Goal: Task Accomplishment & Management: Manage account settings

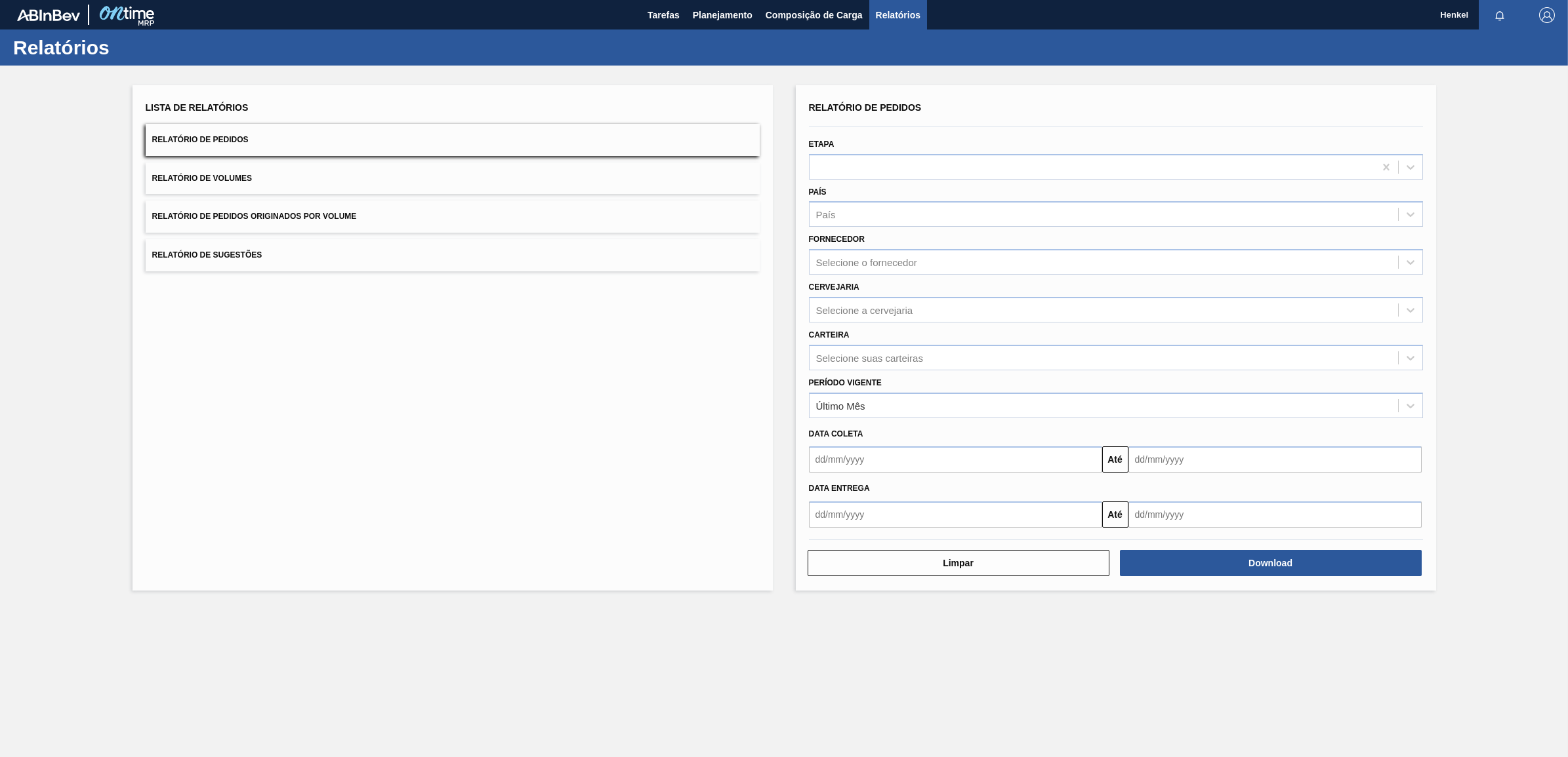
click at [1526, 331] on div "Lista de Relatórios Relatório de Pedidos Relatório de Volumes Relatório de Pedi…" at bounding box center [784, 336] width 1568 height 542
click at [1247, 563] on button "Download" at bounding box center [1271, 563] width 302 height 27
click at [709, 18] on span "Planejamento" at bounding box center [722, 15] width 60 height 16
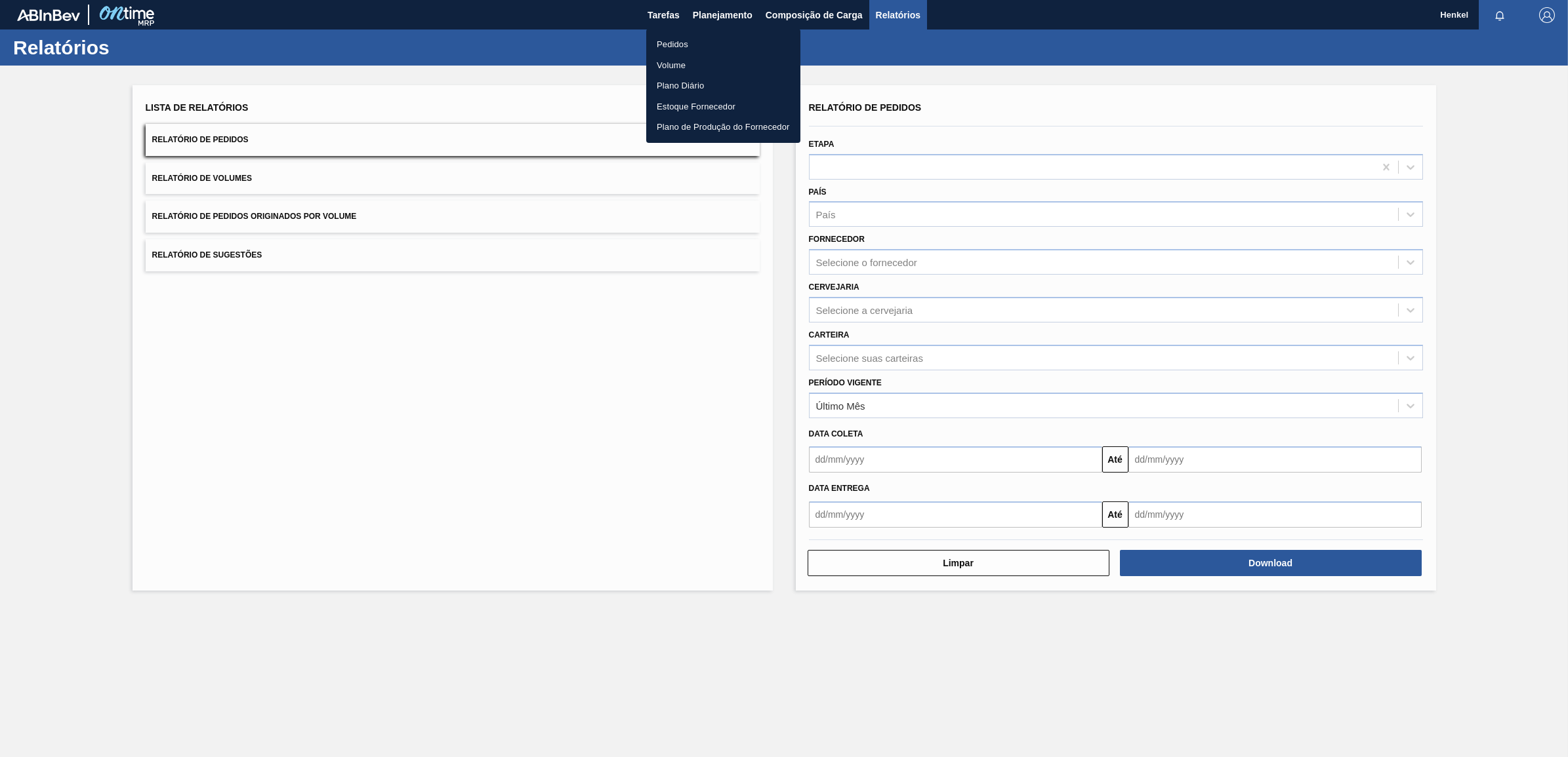
click at [684, 38] on li "Pedidos" at bounding box center [723, 44] width 154 height 21
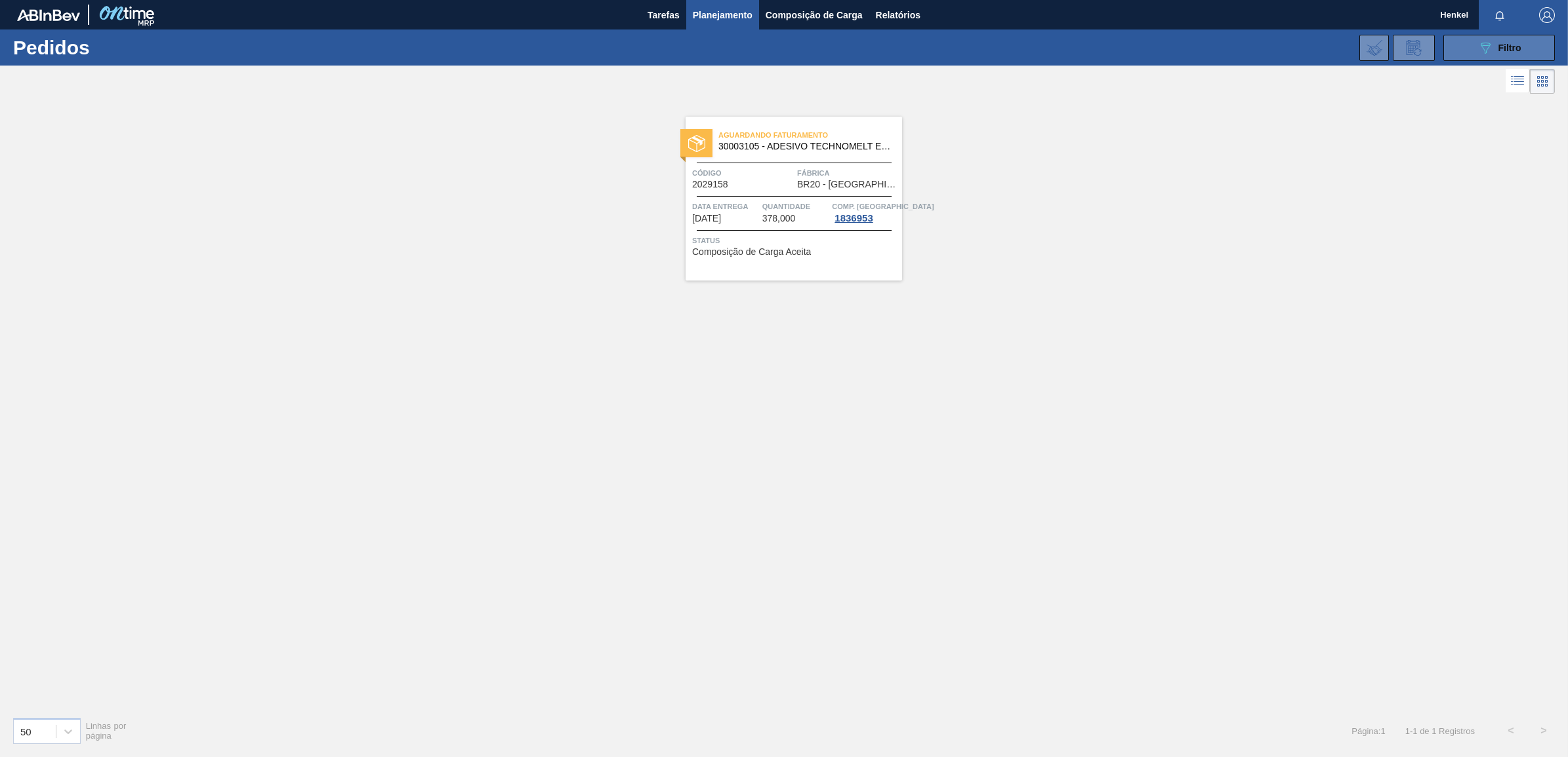
click at [1490, 51] on icon "089F7B8B-B2A5-4AFE-B5C0-19BA573D28AC" at bounding box center [1485, 48] width 16 height 16
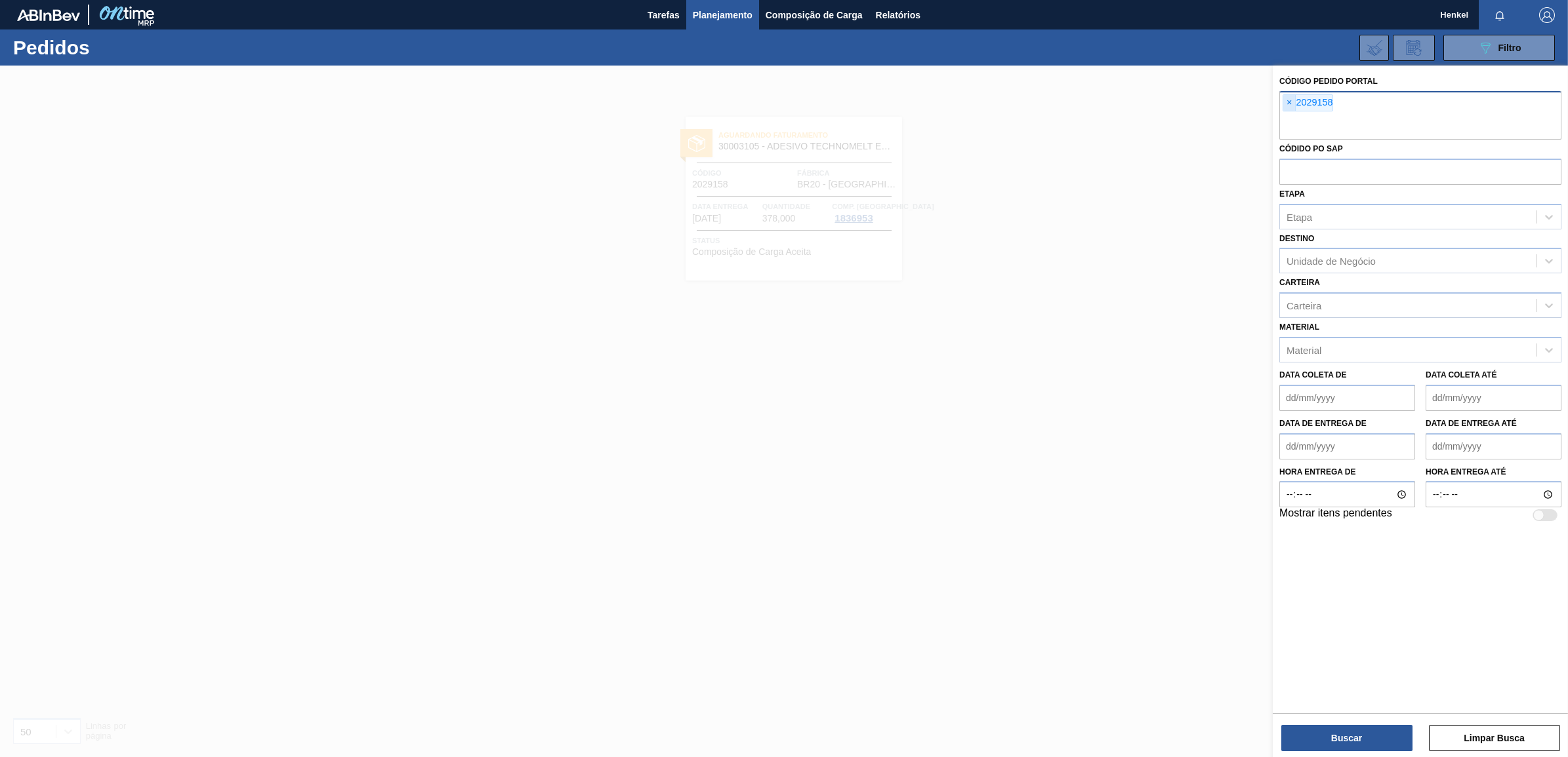
click at [1290, 98] on span "×" at bounding box center [1289, 103] width 12 height 16
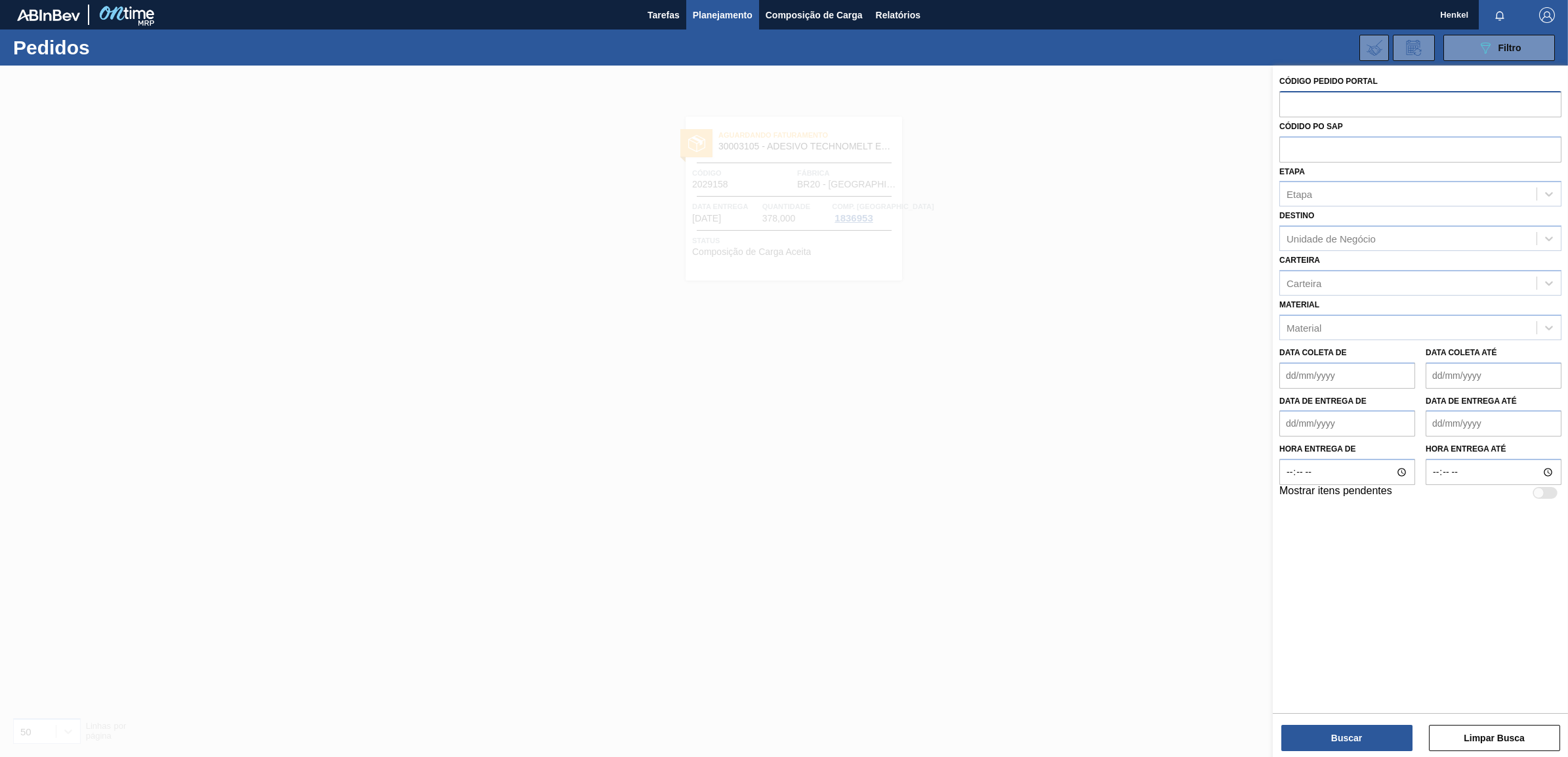
paste input "text"
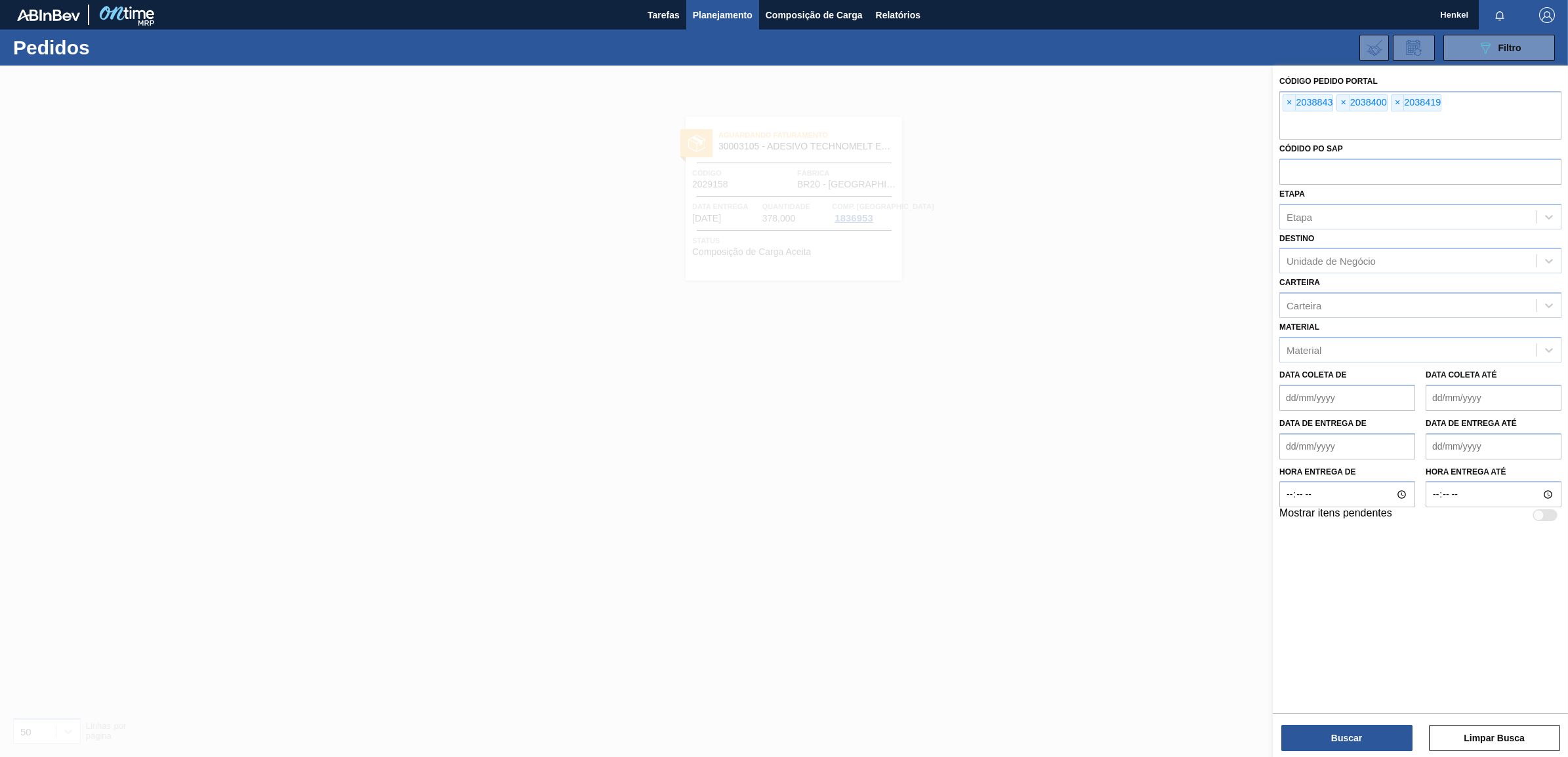
paste input "text"
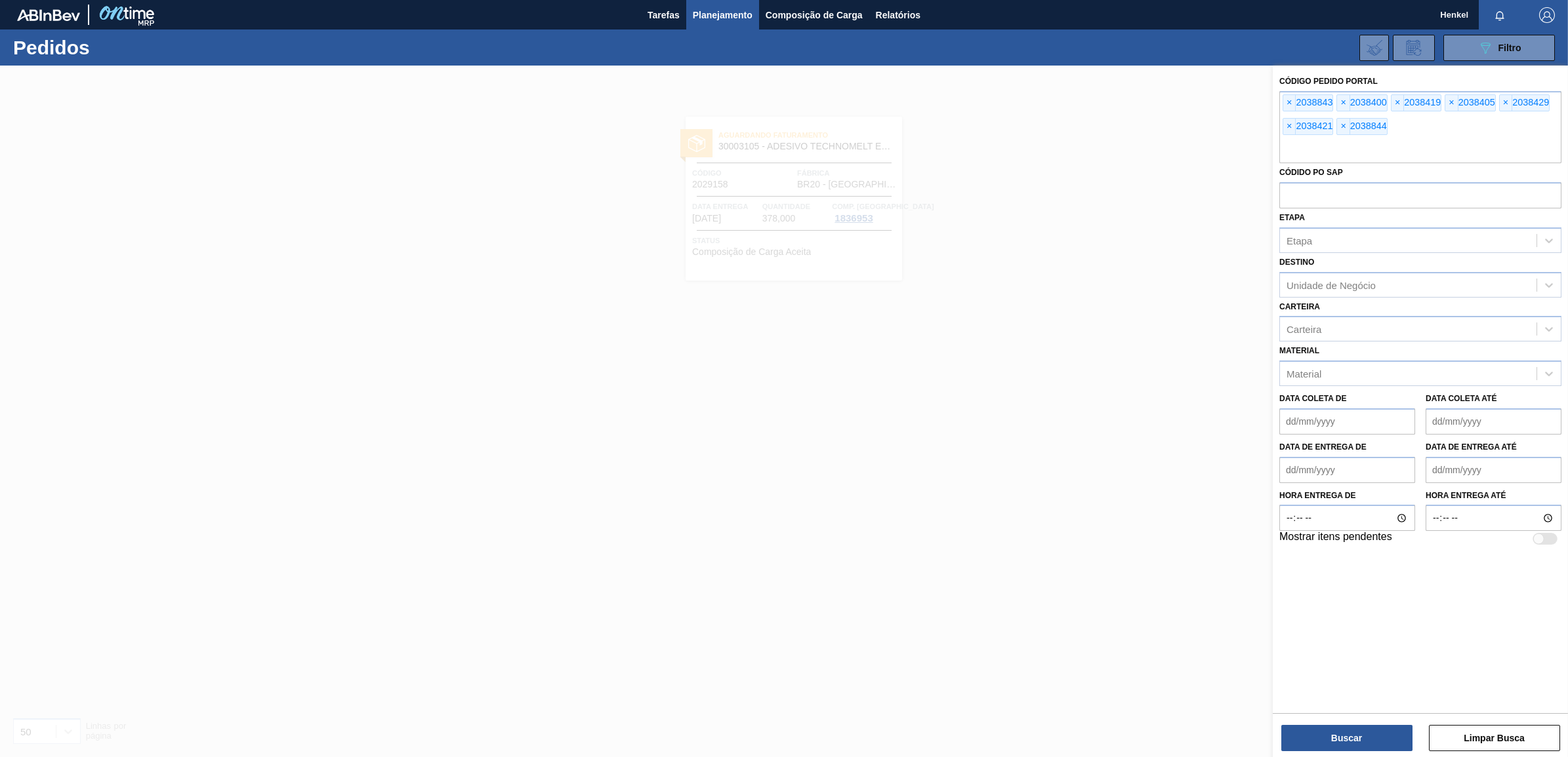
paste input "text"
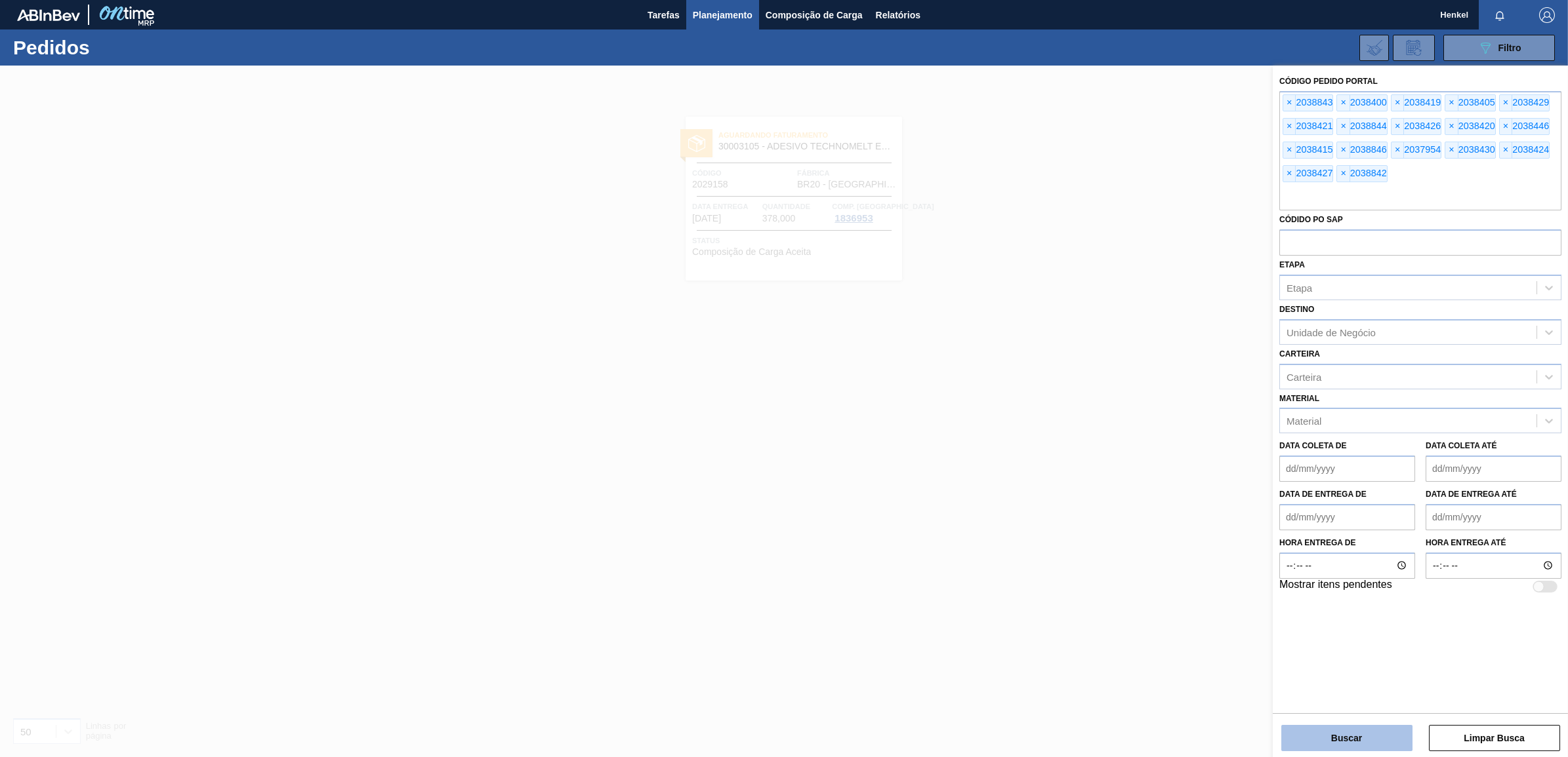
click at [1345, 740] on button "Buscar" at bounding box center [1346, 738] width 131 height 27
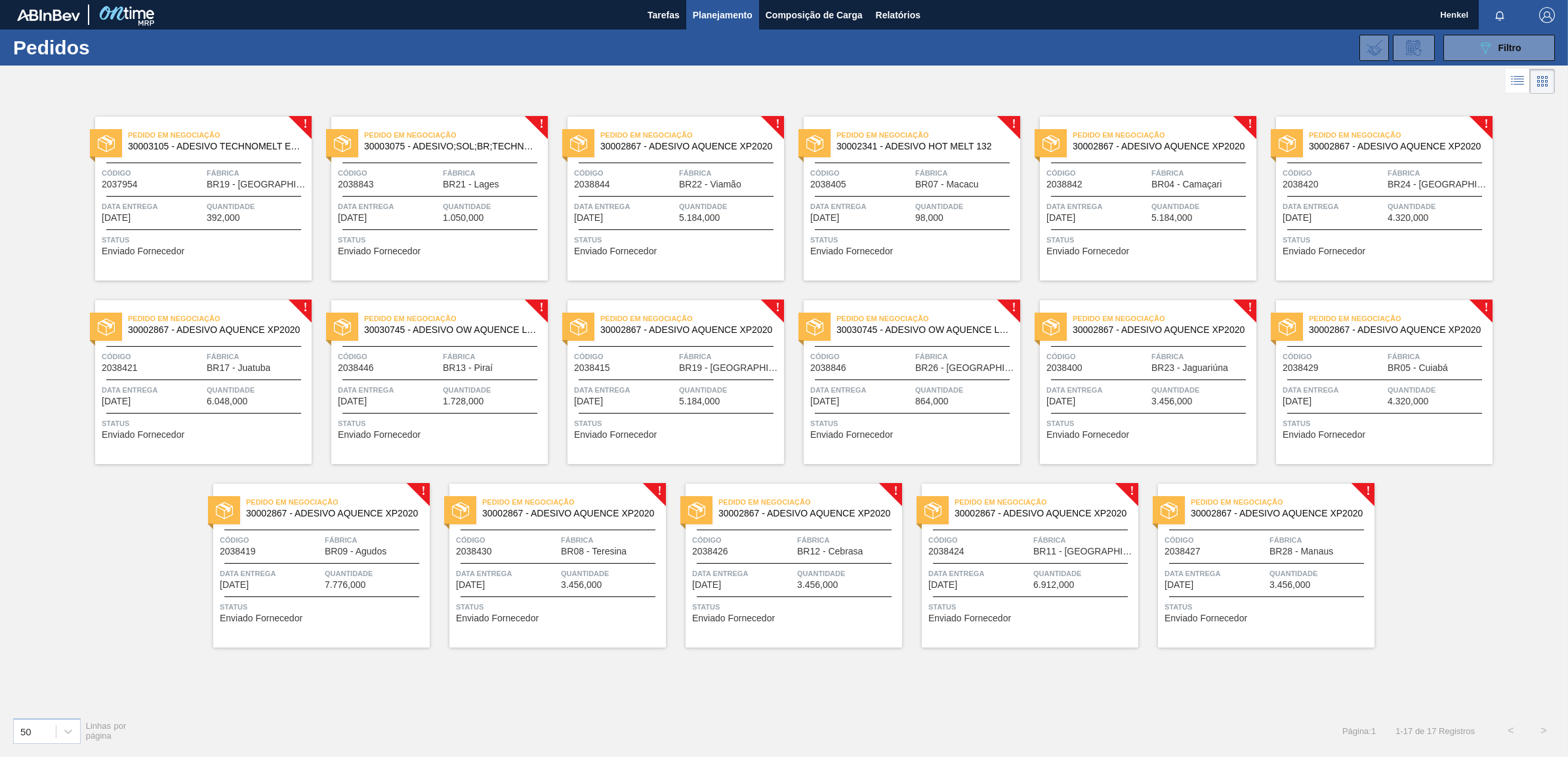
click at [192, 207] on span "Data entrega" at bounding box center [153, 207] width 102 height 13
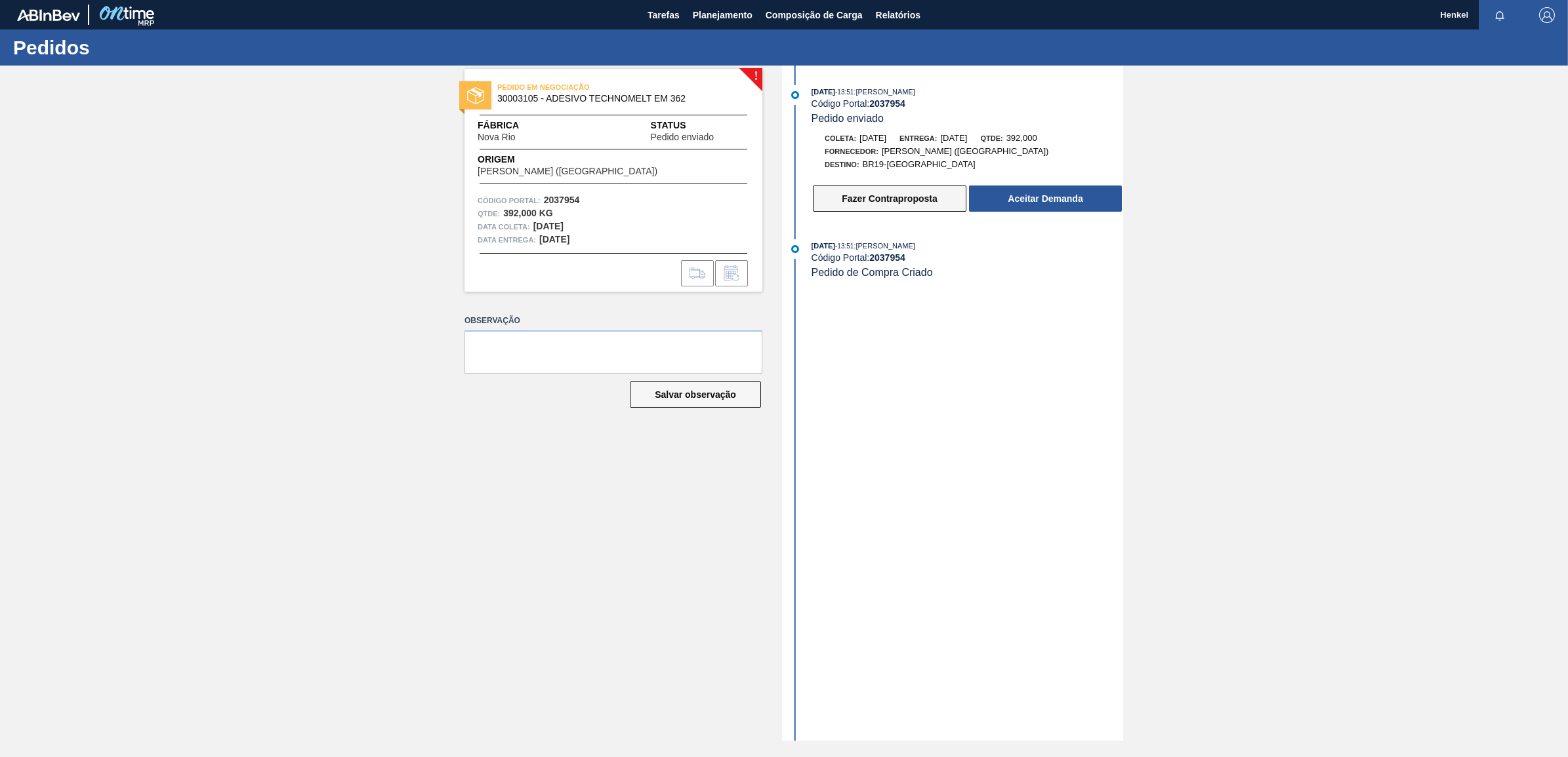
click at [883, 200] on button "Fazer Contraproposta" at bounding box center [890, 199] width 154 height 27
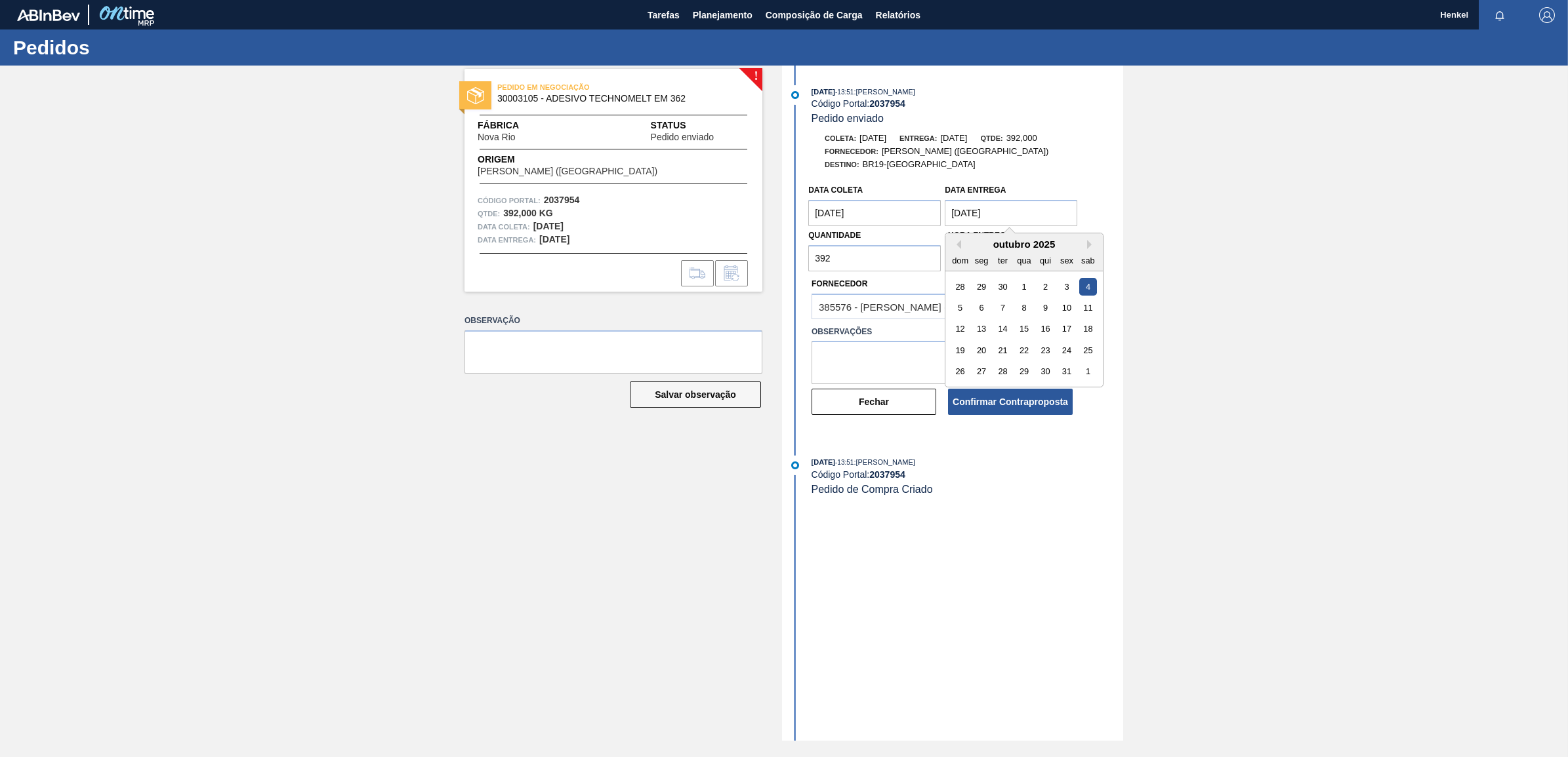
click at [989, 215] on entrega "04/10/2025" at bounding box center [1011, 213] width 133 height 27
click at [958, 246] on button "Previous Month" at bounding box center [956, 244] width 9 height 9
click at [1063, 376] on div "3" at bounding box center [1067, 371] width 18 height 18
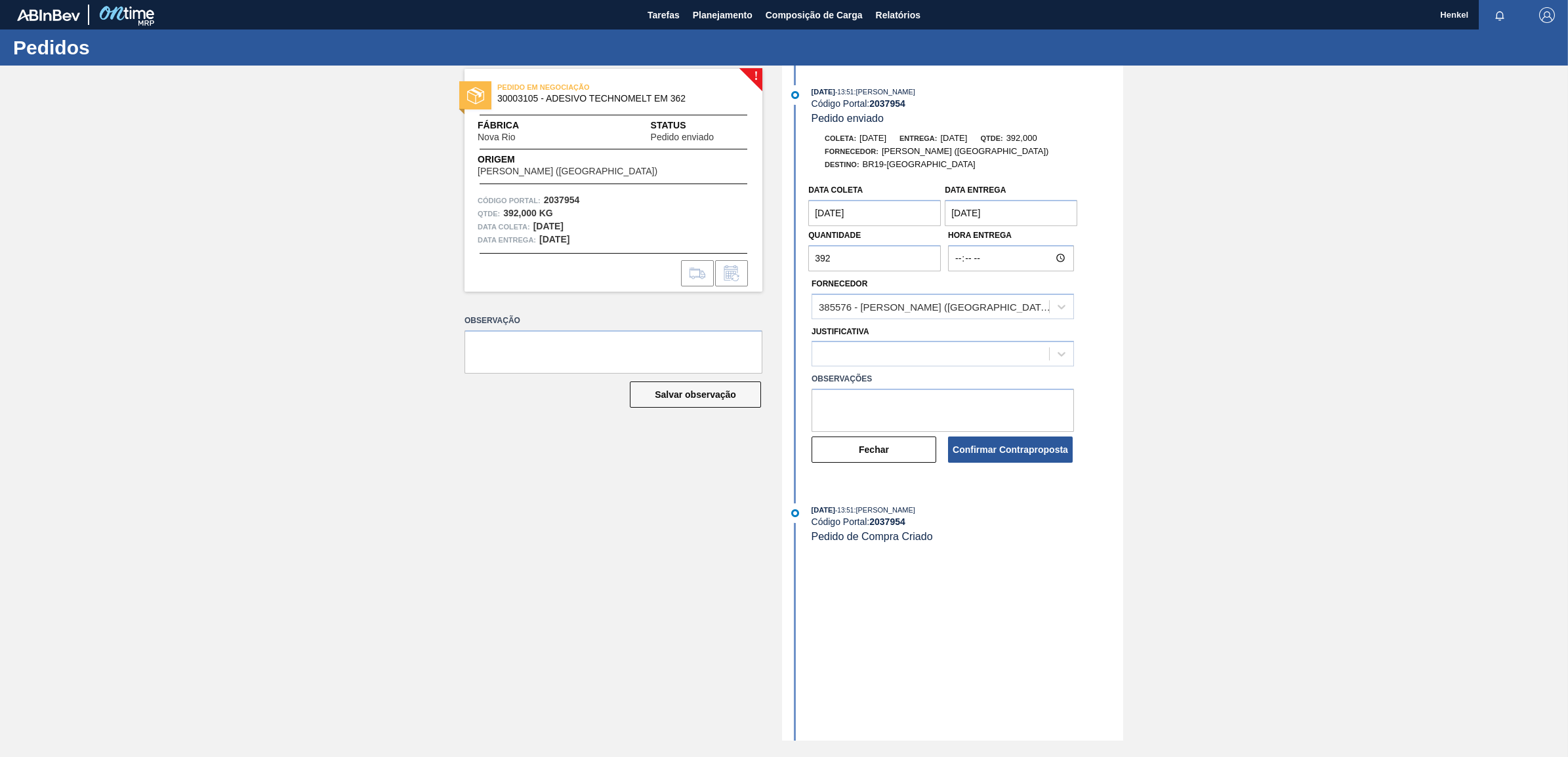
click at [1050, 215] on entrega "03/10/2025" at bounding box center [1011, 213] width 133 height 27
click at [981, 309] on div "6" at bounding box center [981, 308] width 18 height 18
type entrega "06/10/2025"
click at [821, 395] on textarea at bounding box center [942, 410] width 262 height 43
click at [848, 359] on div at bounding box center [930, 354] width 237 height 19
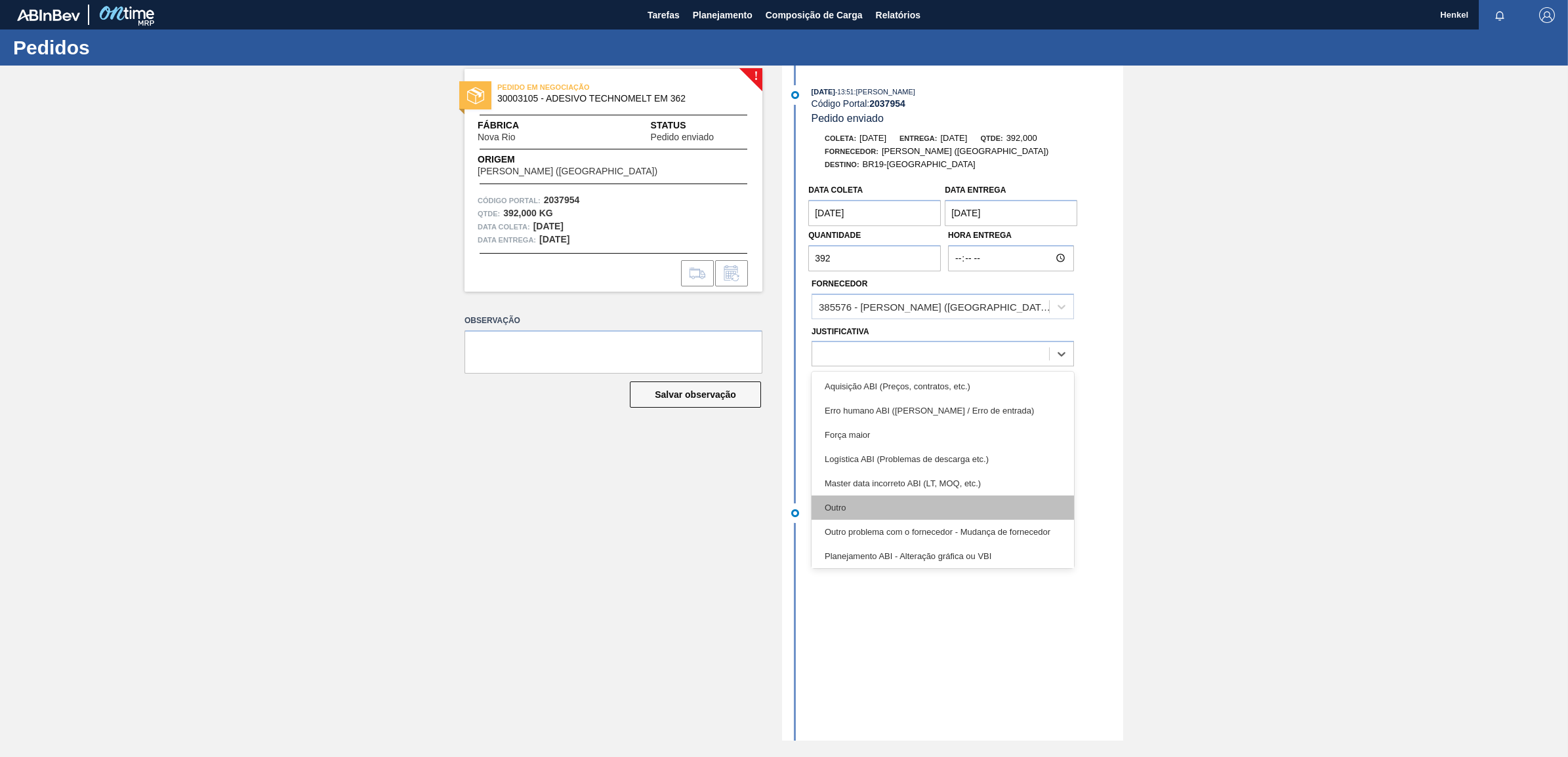
click at [838, 508] on div "Outro" at bounding box center [942, 508] width 262 height 24
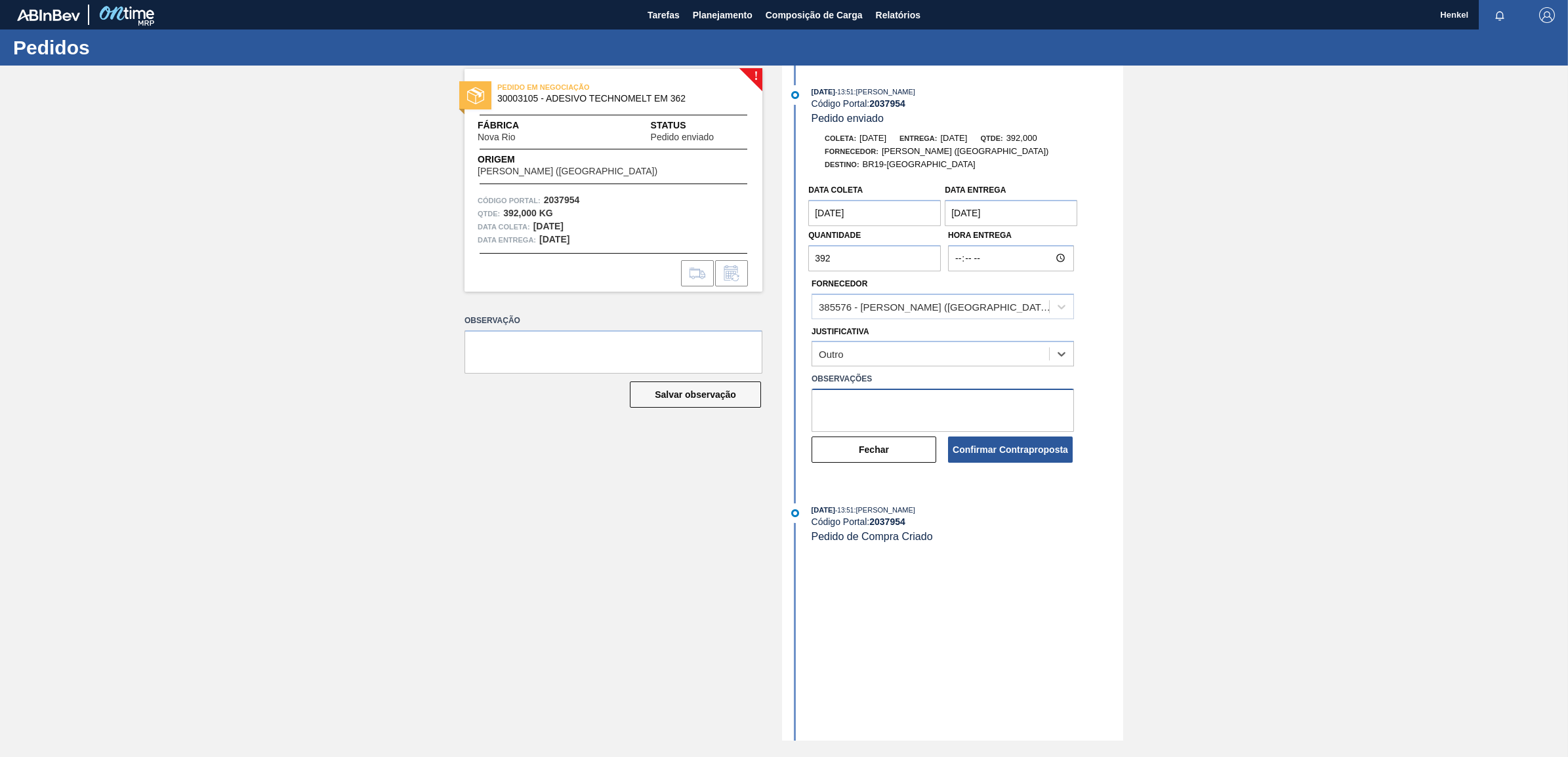
click at [841, 398] on textarea at bounding box center [942, 410] width 262 height 43
type textarea "Data fora do Lead time"
click at [821, 220] on coleta "29/09/2025" at bounding box center [874, 213] width 133 height 27
click at [1223, 368] on div "! PEDIDO EM NEGOCIAÇÃO 30003105 - ADESIVO TECHNOMELT EM 362 Fábrica Nova Rio St…" at bounding box center [784, 403] width 1568 height 675
click at [1012, 450] on button "Confirmar Contraproposta" at bounding box center [1010, 449] width 125 height 27
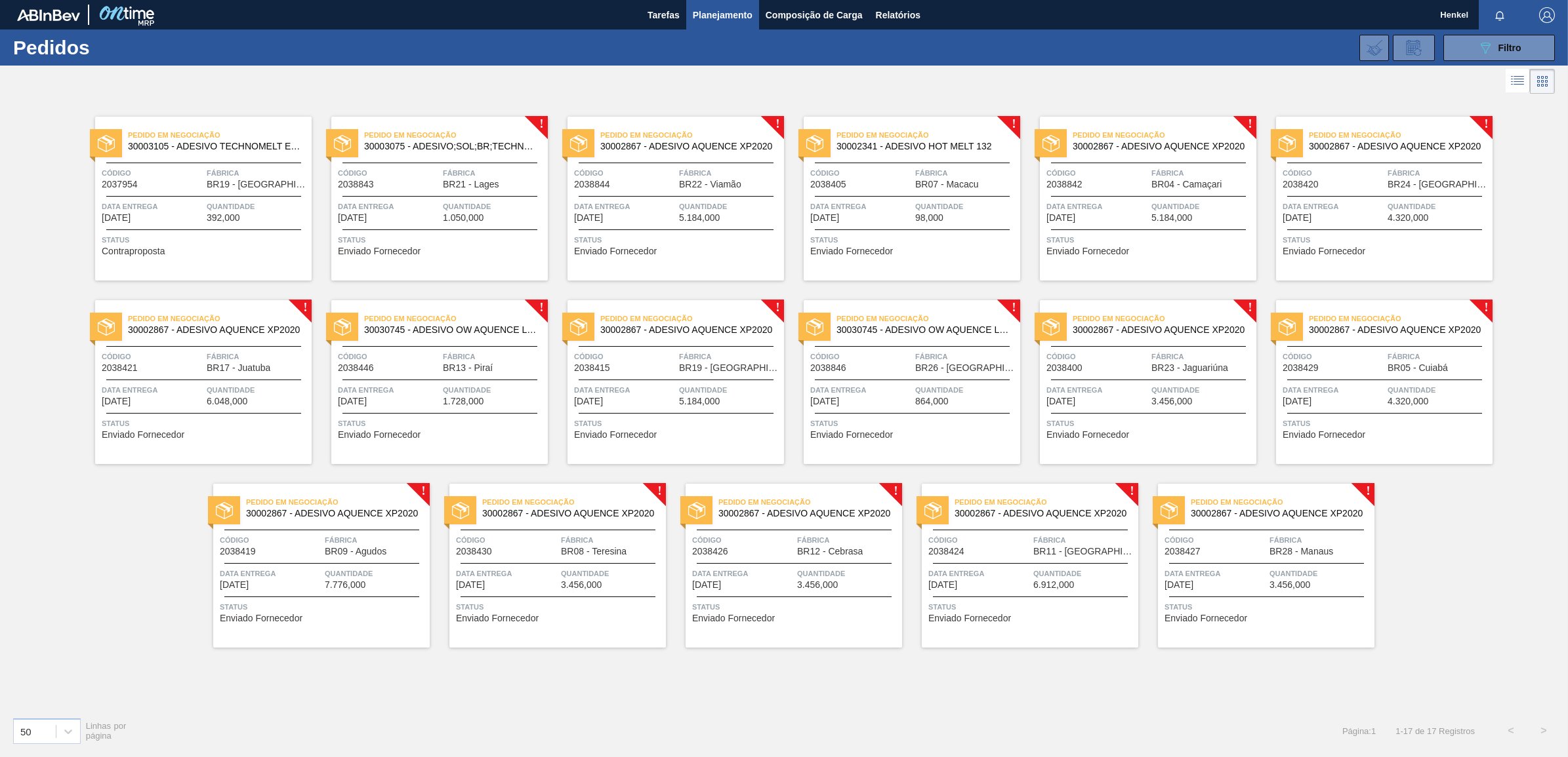
click at [423, 196] on div at bounding box center [439, 196] width 195 height 1
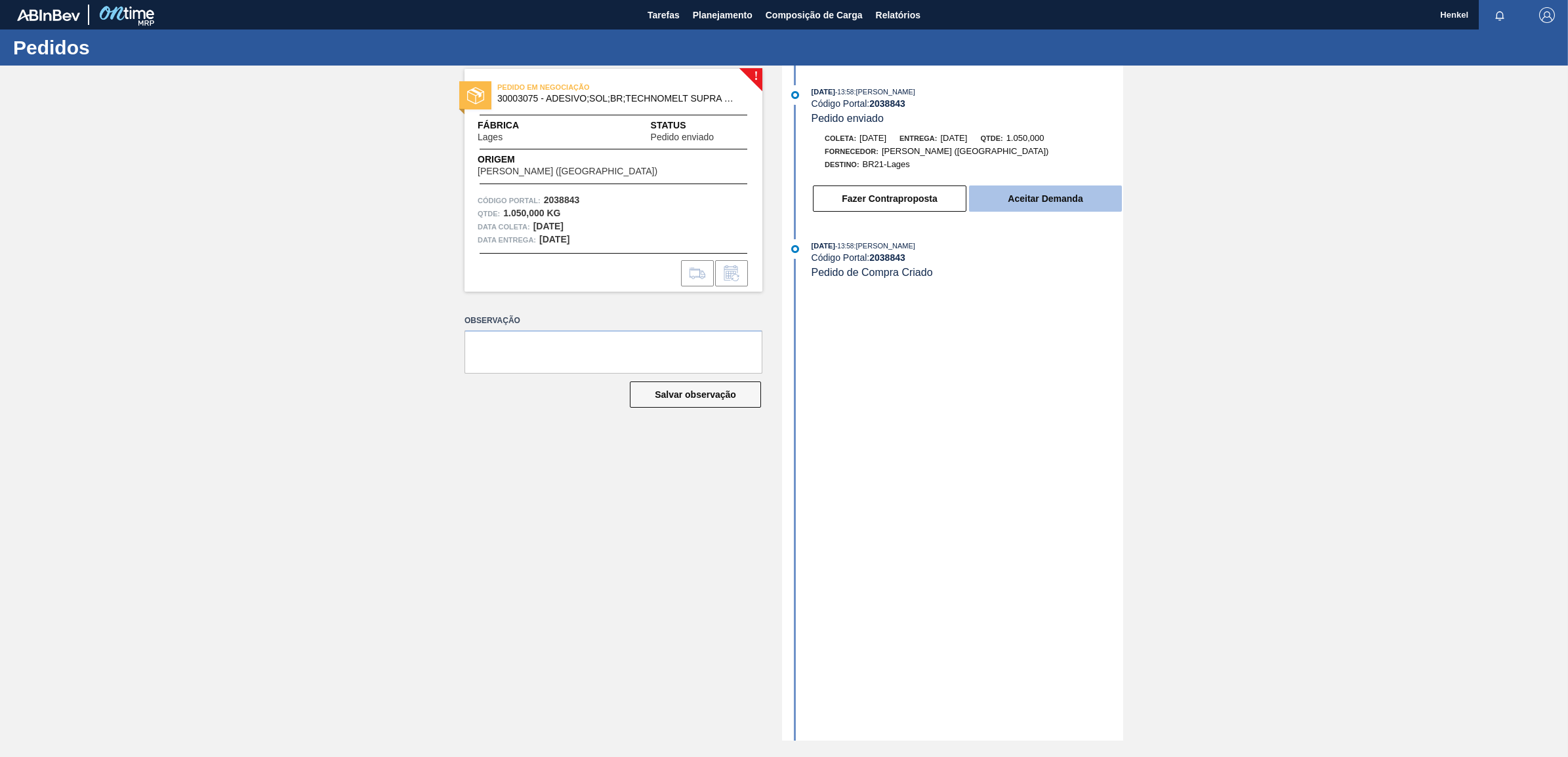
click at [1031, 201] on button "Aceitar Demanda" at bounding box center [1045, 199] width 153 height 27
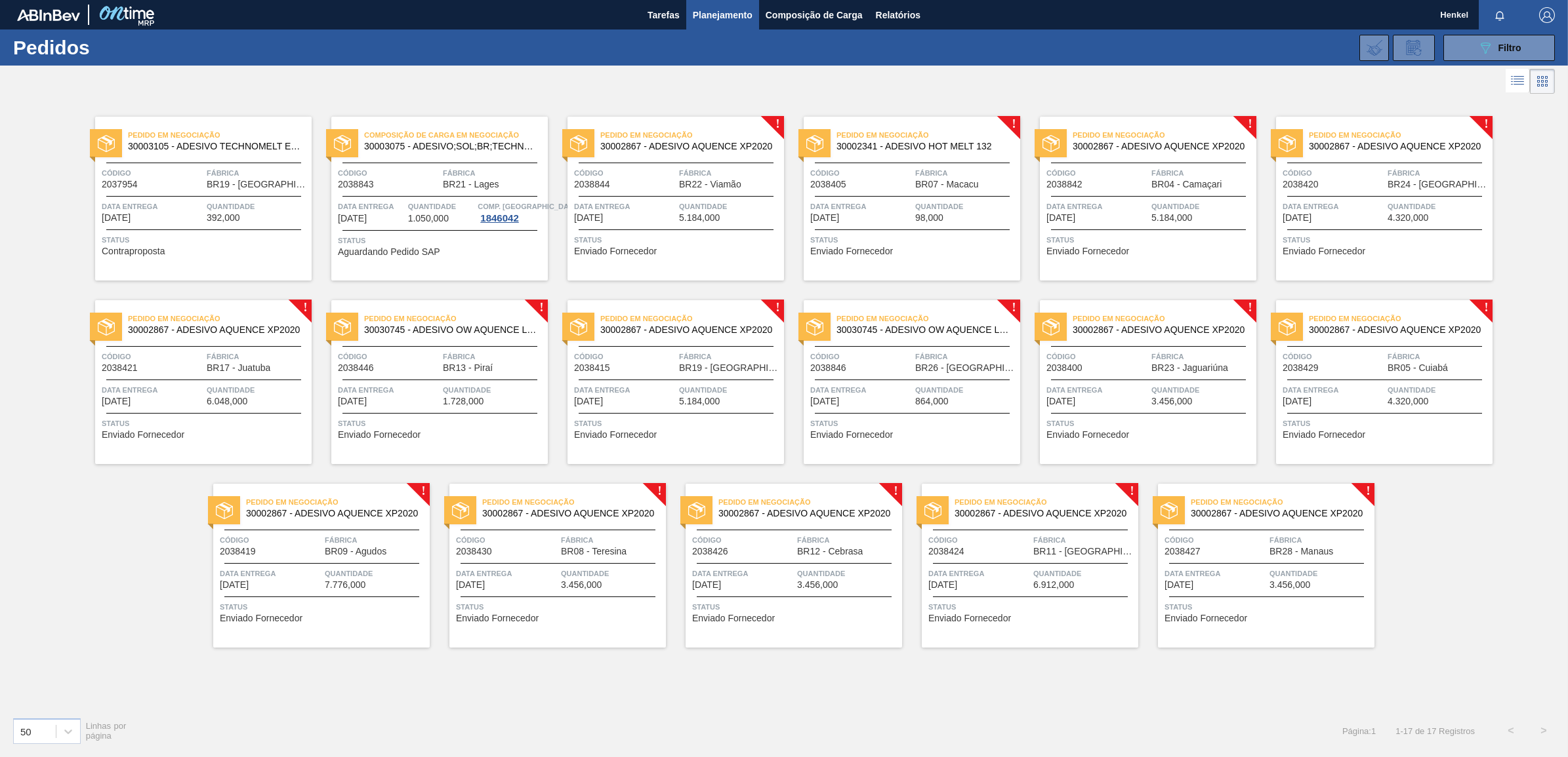
click at [656, 227] on div "Pedido em Negociação 30002867 - ADESIVO AQUENCE XP2020 Código 2038844 Fábrica B…" at bounding box center [675, 199] width 216 height 164
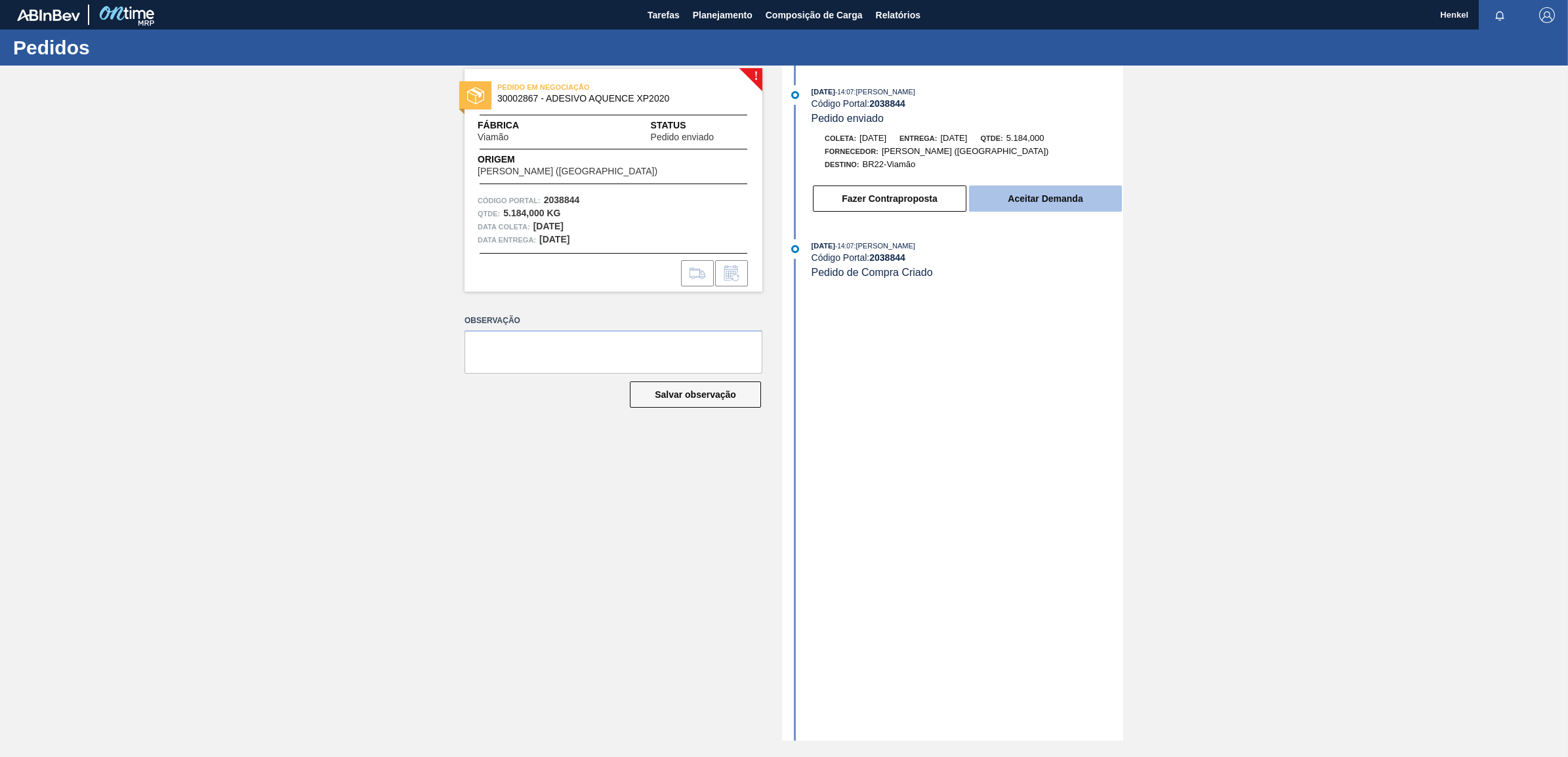
click at [1030, 197] on button "Aceitar Demanda" at bounding box center [1045, 199] width 153 height 27
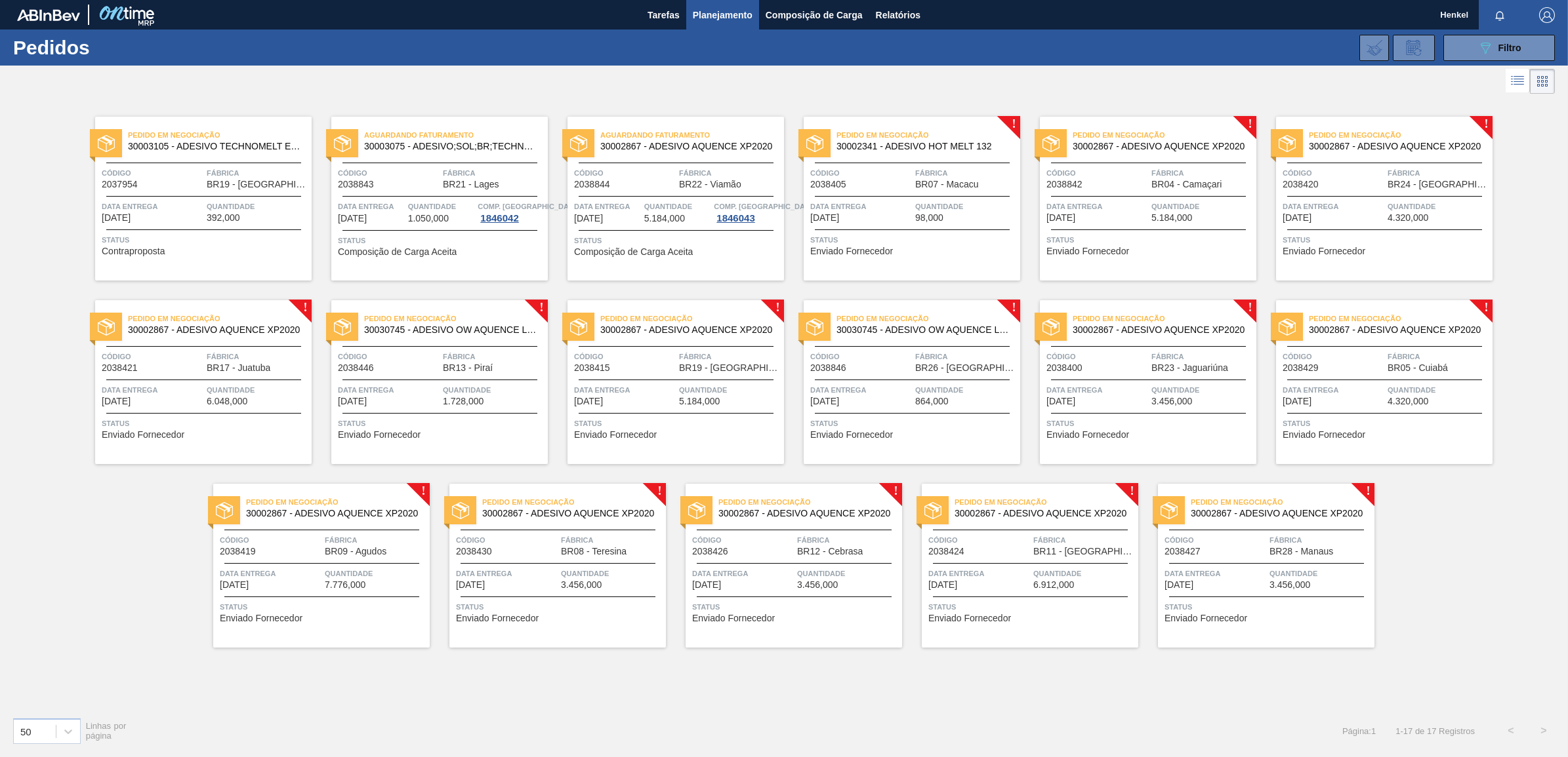
click at [925, 211] on span "Quantidade" at bounding box center [966, 207] width 102 height 13
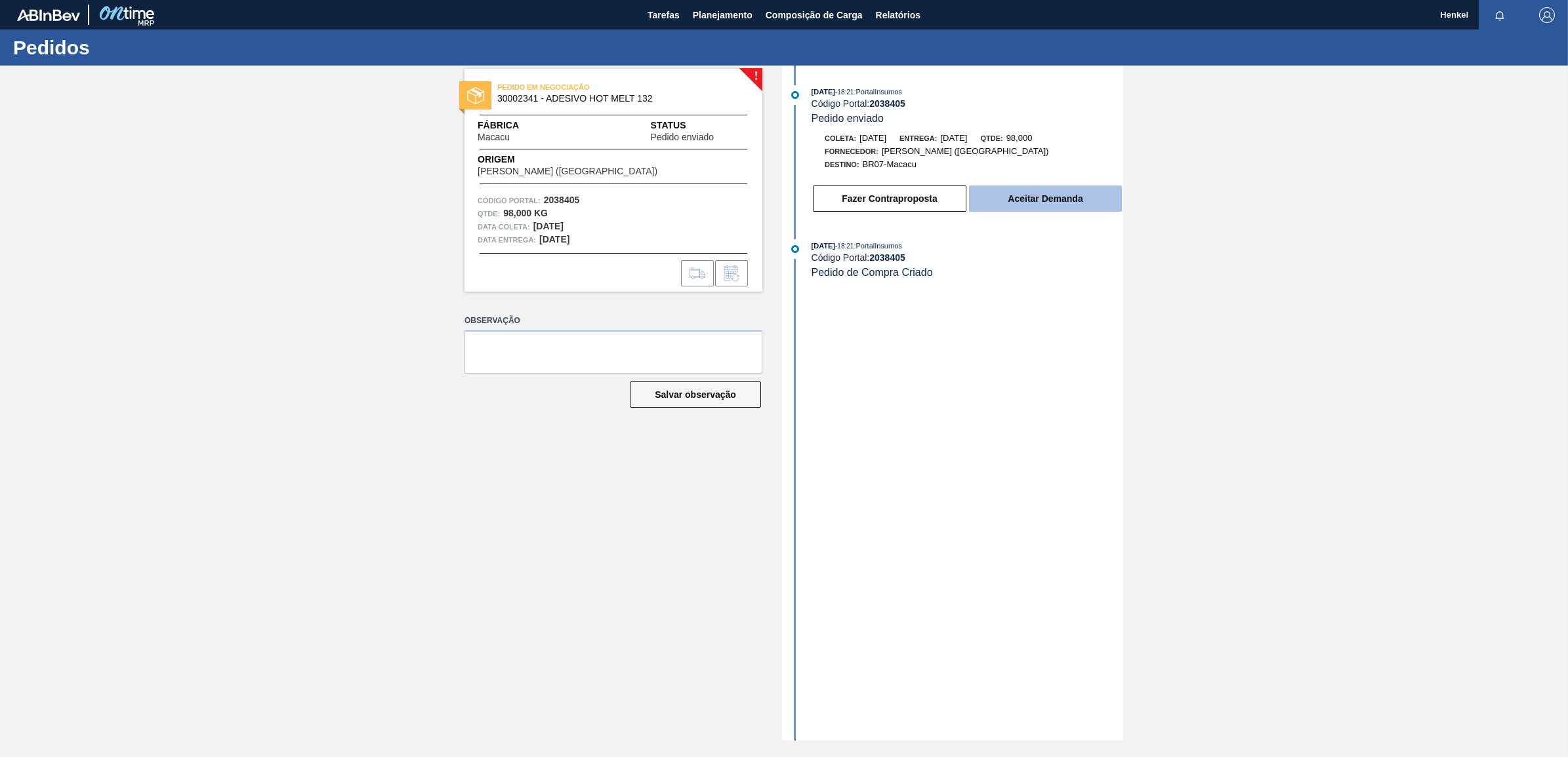
click at [1041, 194] on button "Aceitar Demanda" at bounding box center [1045, 199] width 153 height 27
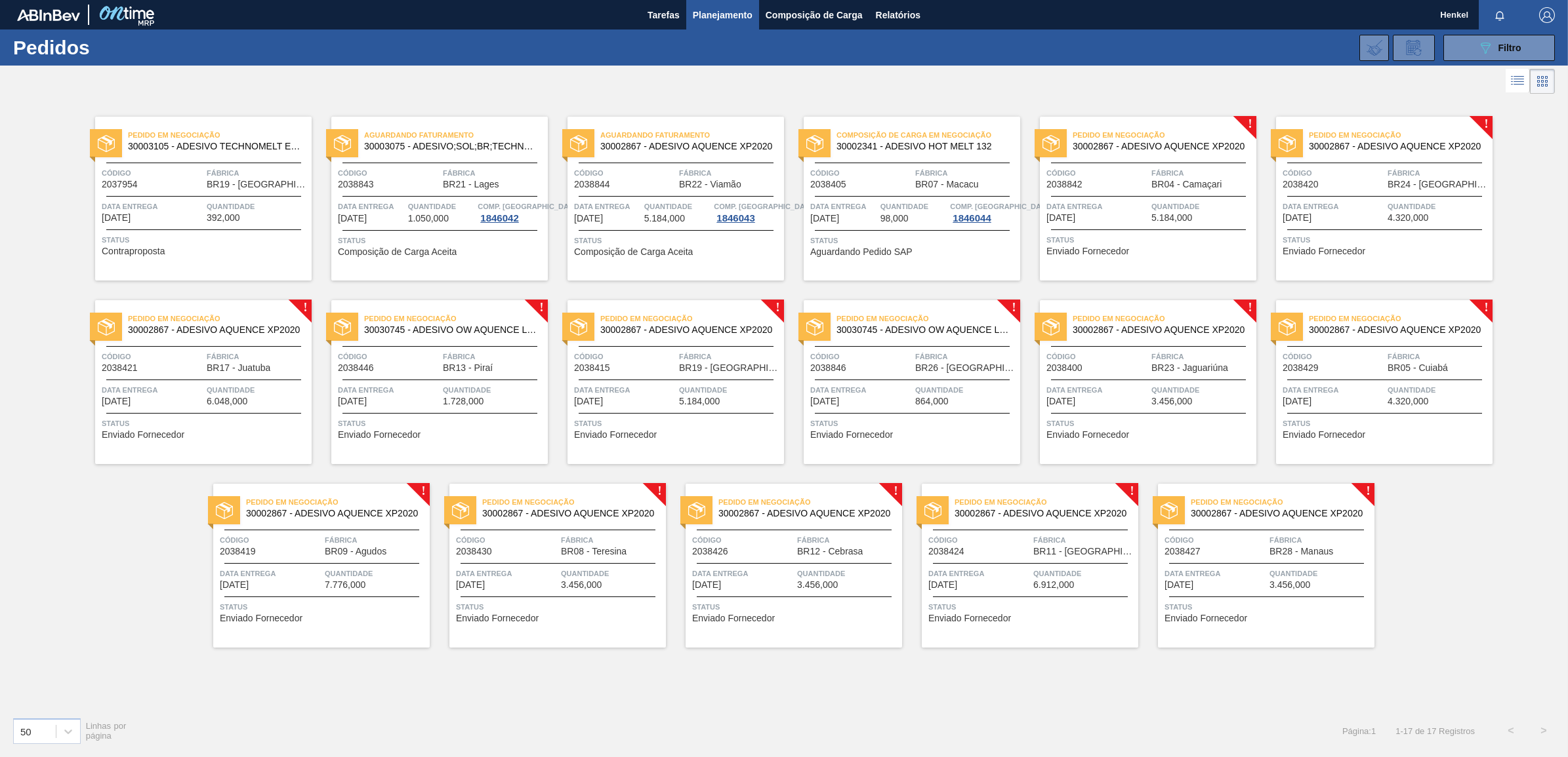
click at [1173, 217] on span "5.184,000" at bounding box center [1171, 218] width 41 height 10
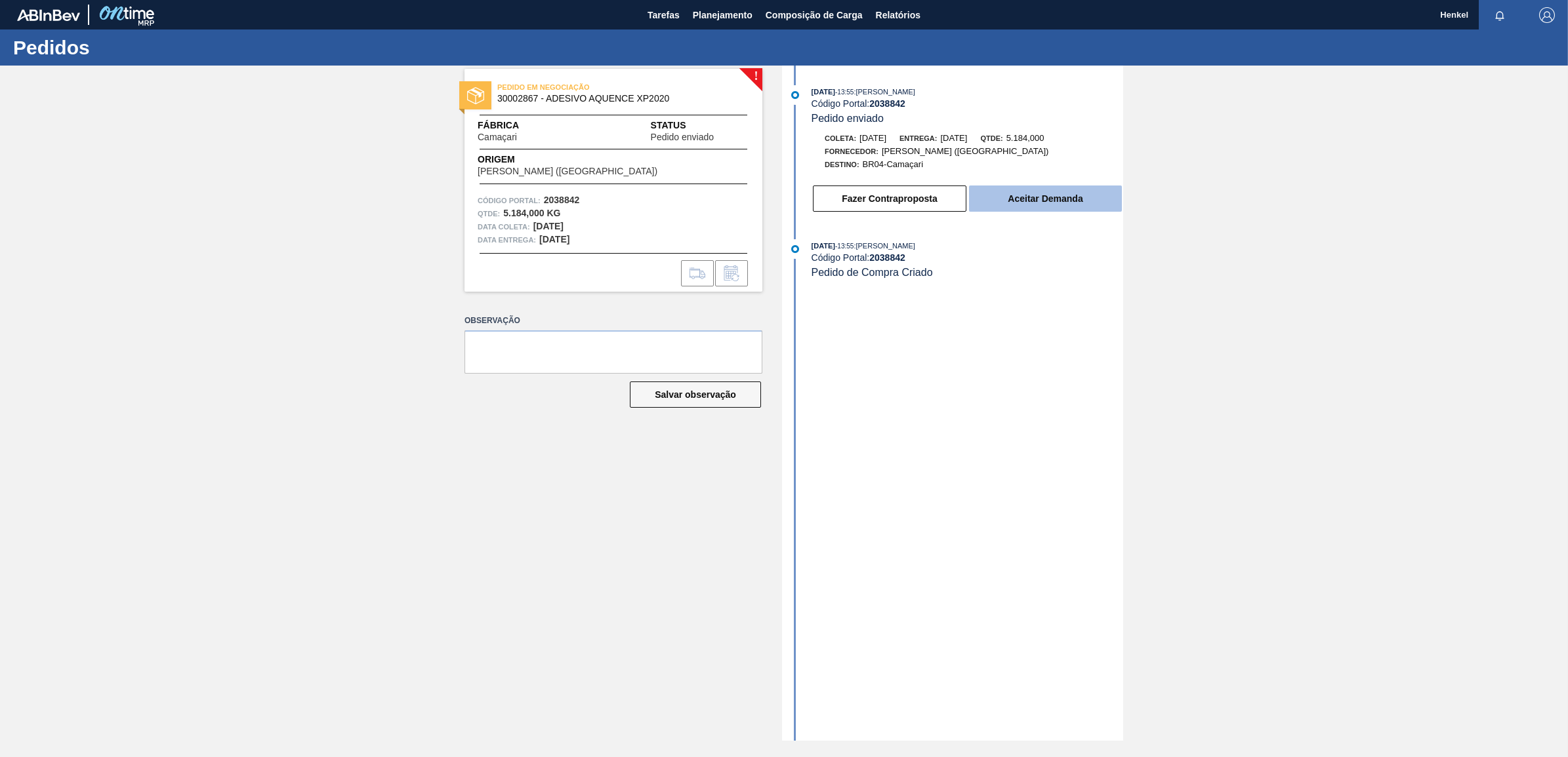
click at [1087, 202] on button "Aceitar Demanda" at bounding box center [1045, 199] width 153 height 27
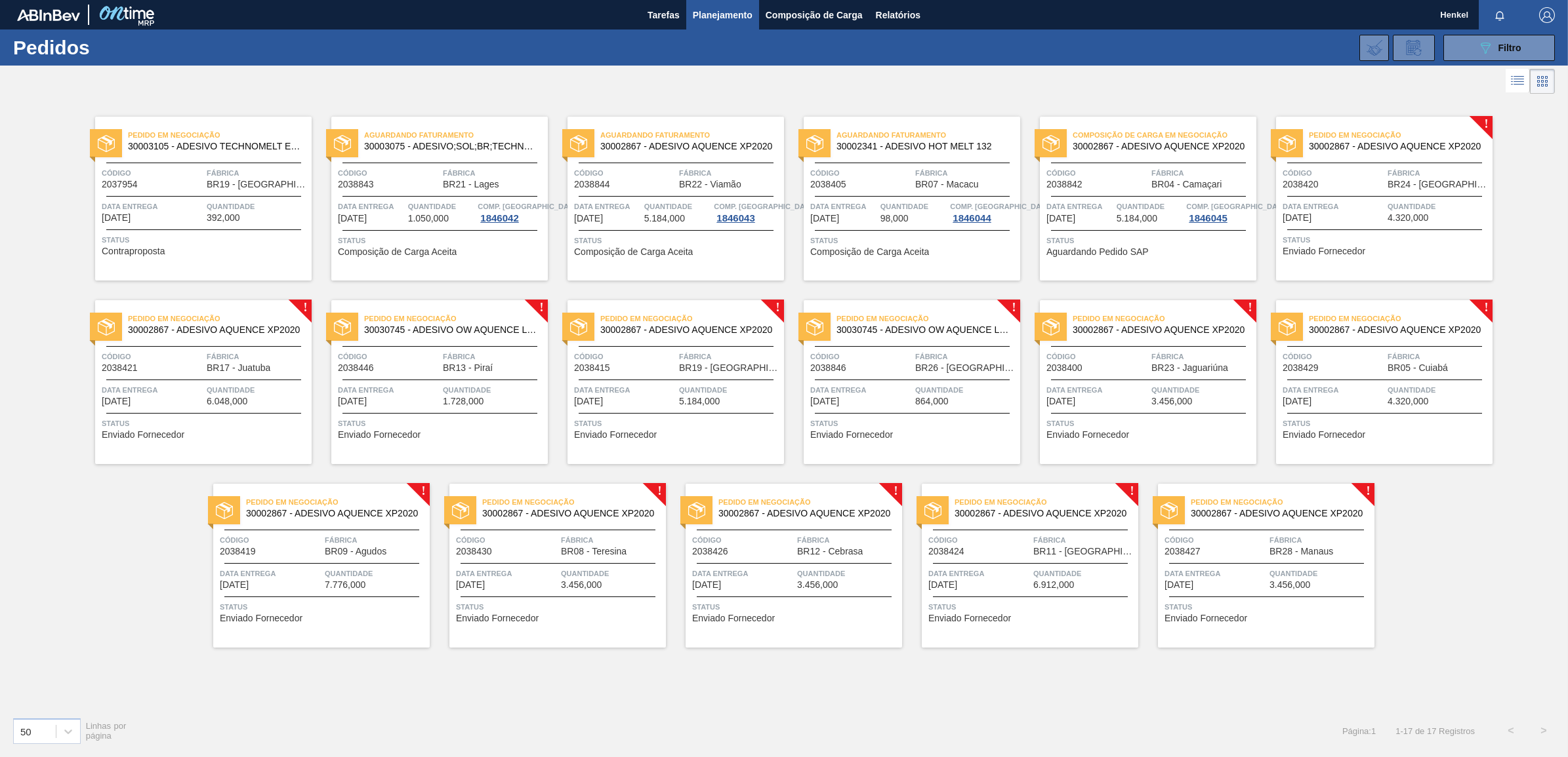
click at [1437, 205] on span "Quantidade" at bounding box center [1438, 207] width 102 height 13
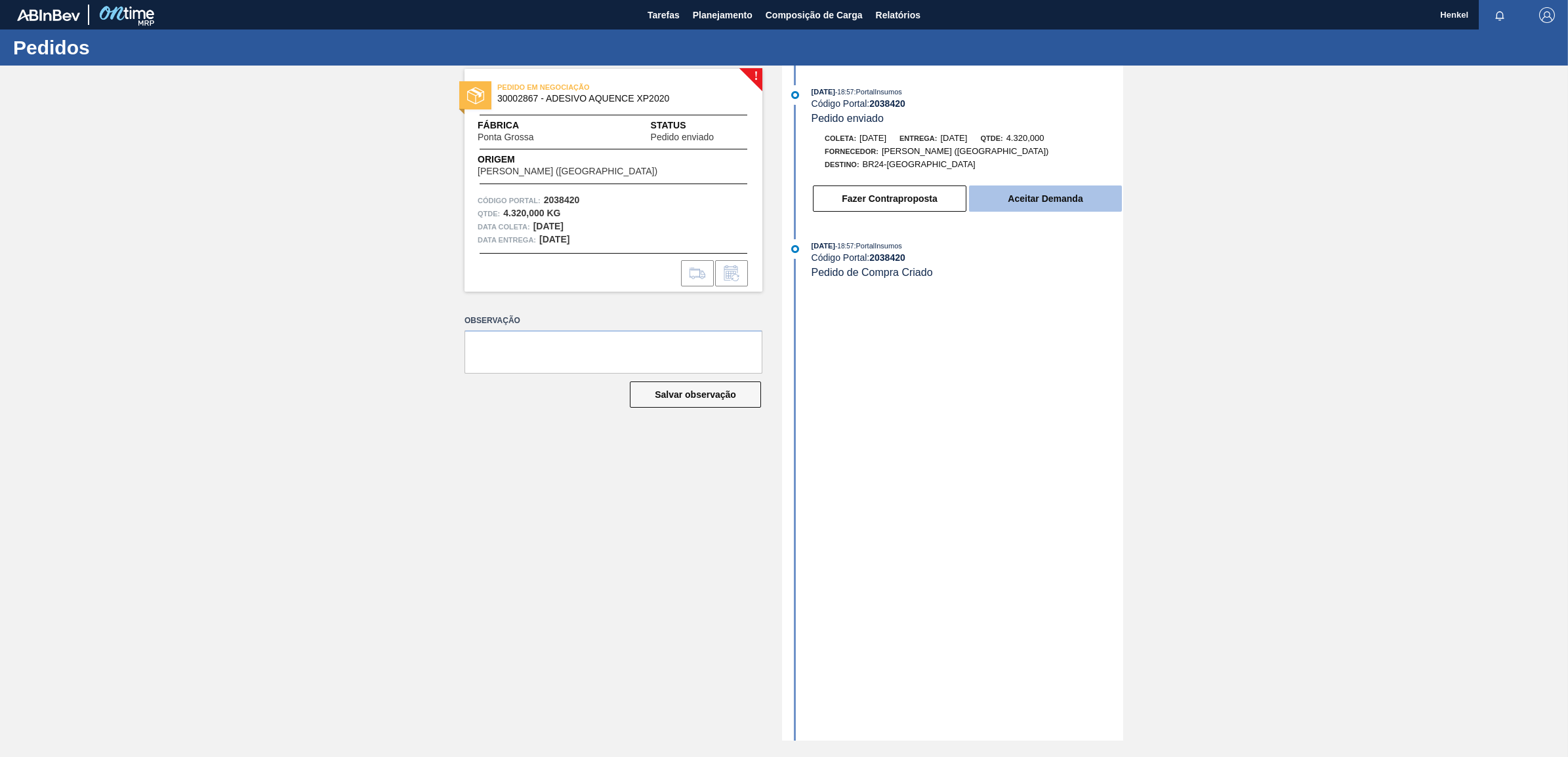
click at [1081, 204] on button "Aceitar Demanda" at bounding box center [1045, 199] width 153 height 27
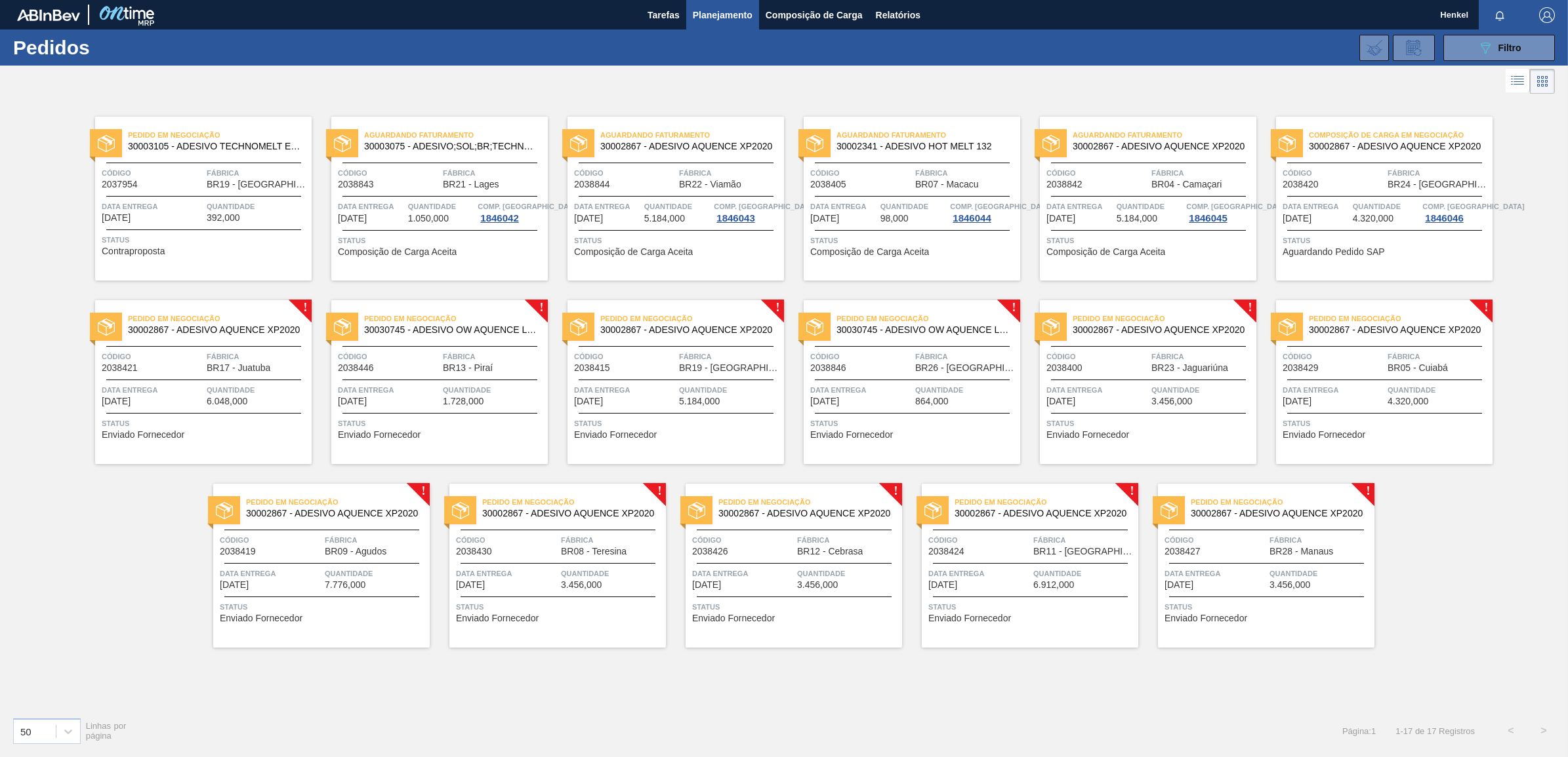
click at [227, 375] on div "Pedido em Negociação 30002867 - ADESIVO AQUENCE XP2020 Código 2038421 Fábrica B…" at bounding box center [202, 382] width 216 height 164
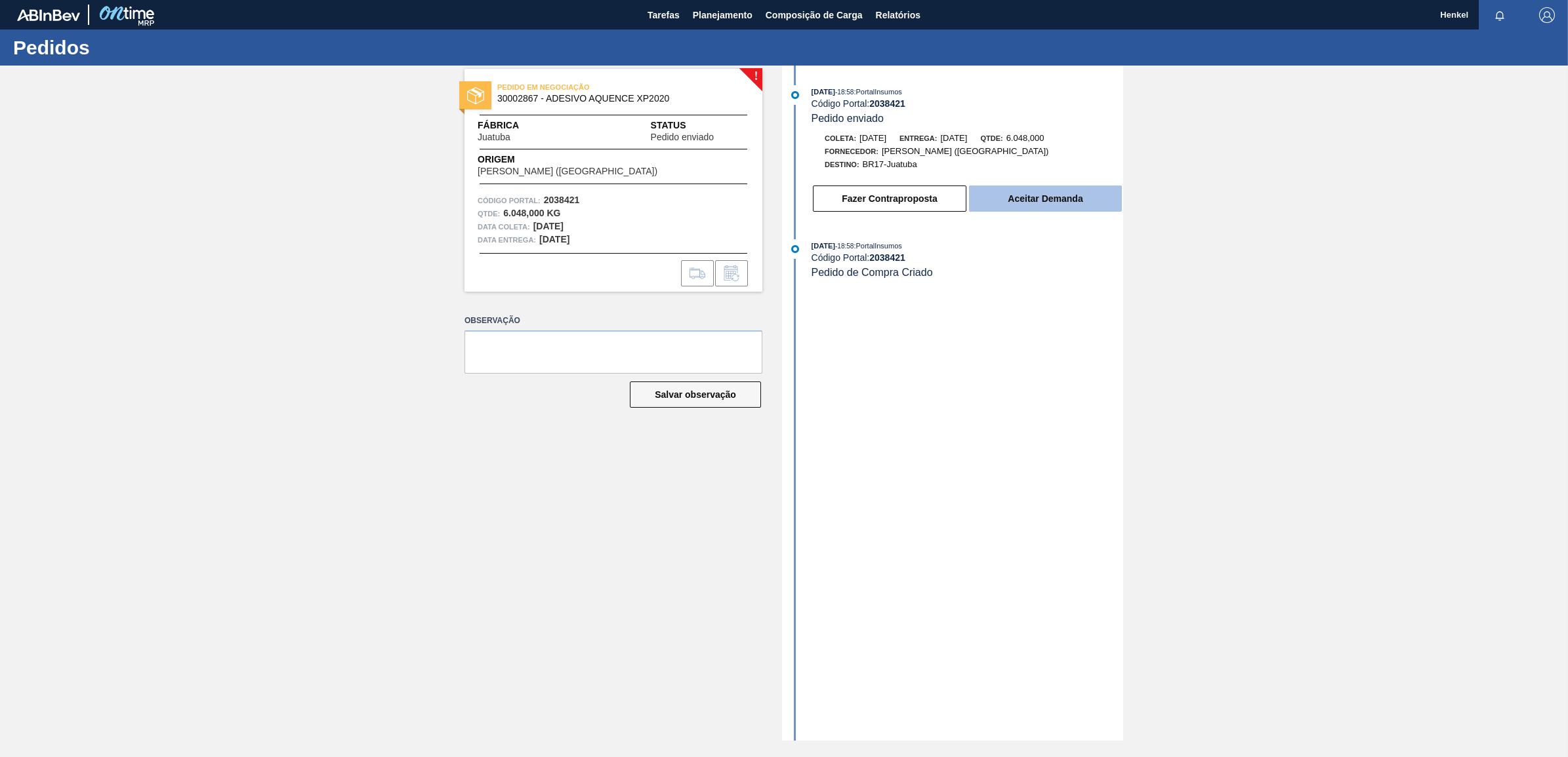
click at [1017, 207] on button "Aceitar Demanda" at bounding box center [1045, 199] width 153 height 27
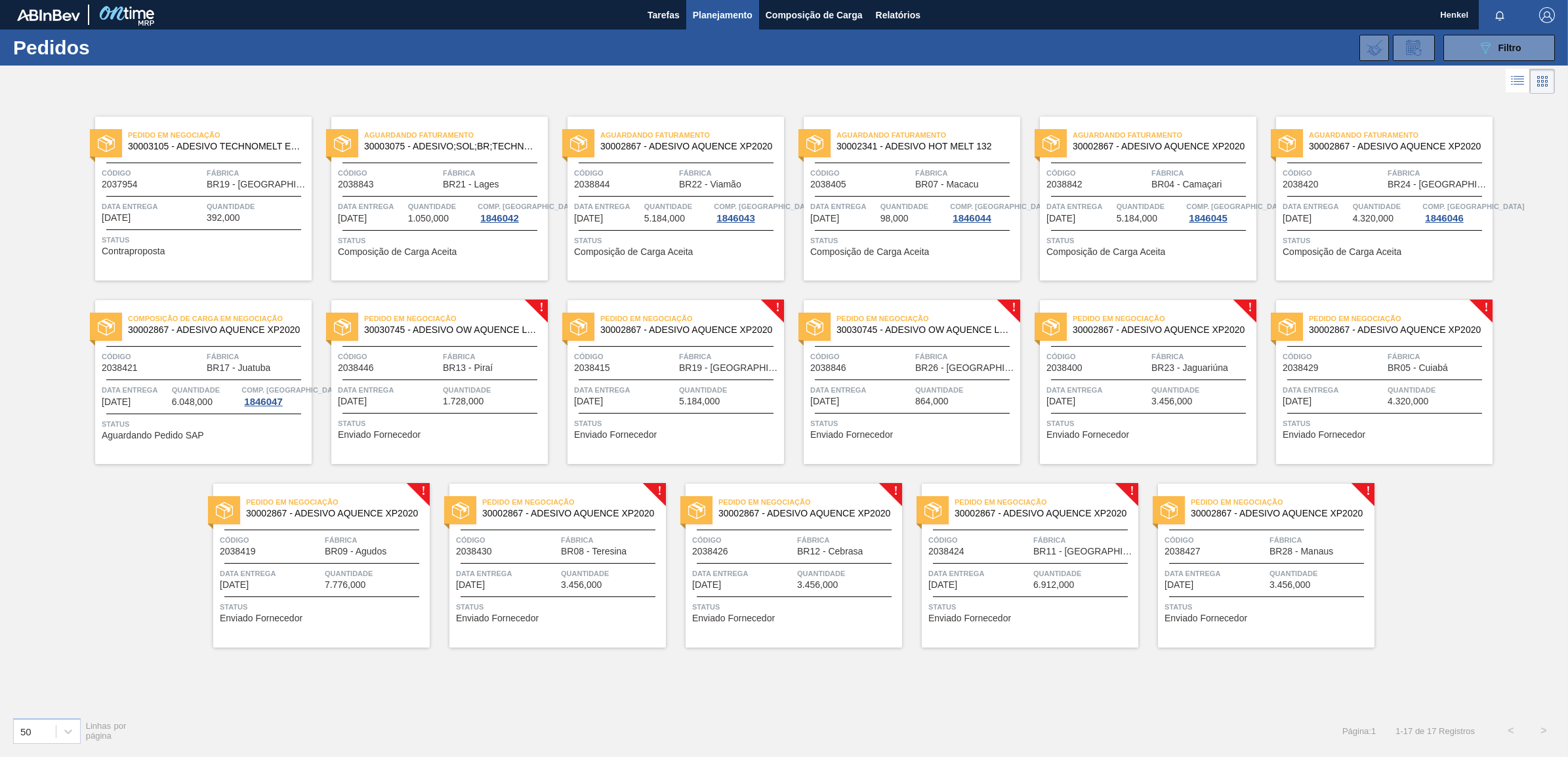
click at [400, 382] on div "Pedido em Negociação 30030745 - ADESIVO OW AQUENCE LG 30 MCR Código 2038446 Fáb…" at bounding box center [439, 382] width 216 height 164
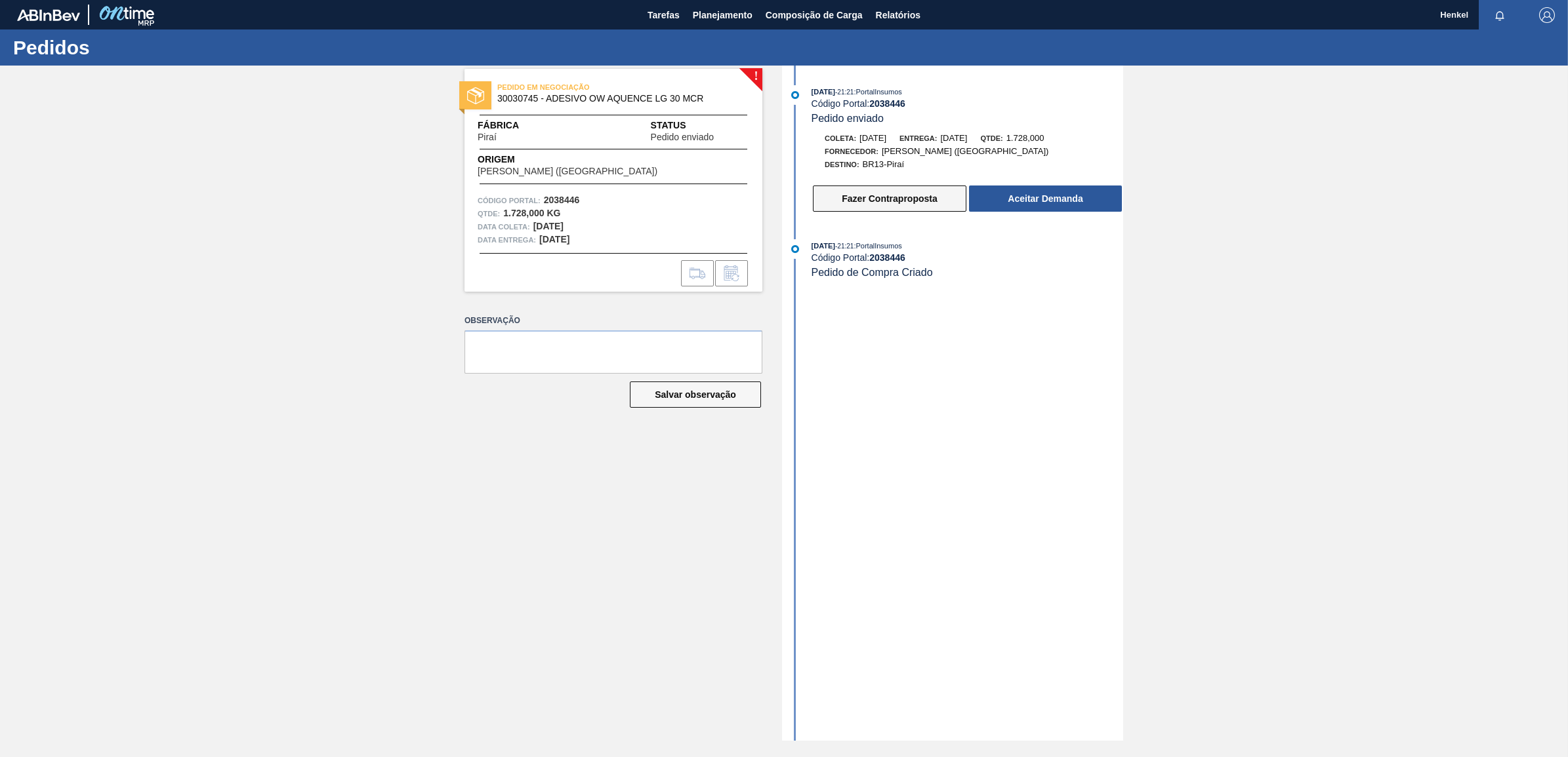
click at [894, 208] on button "Fazer Contraproposta" at bounding box center [890, 199] width 154 height 27
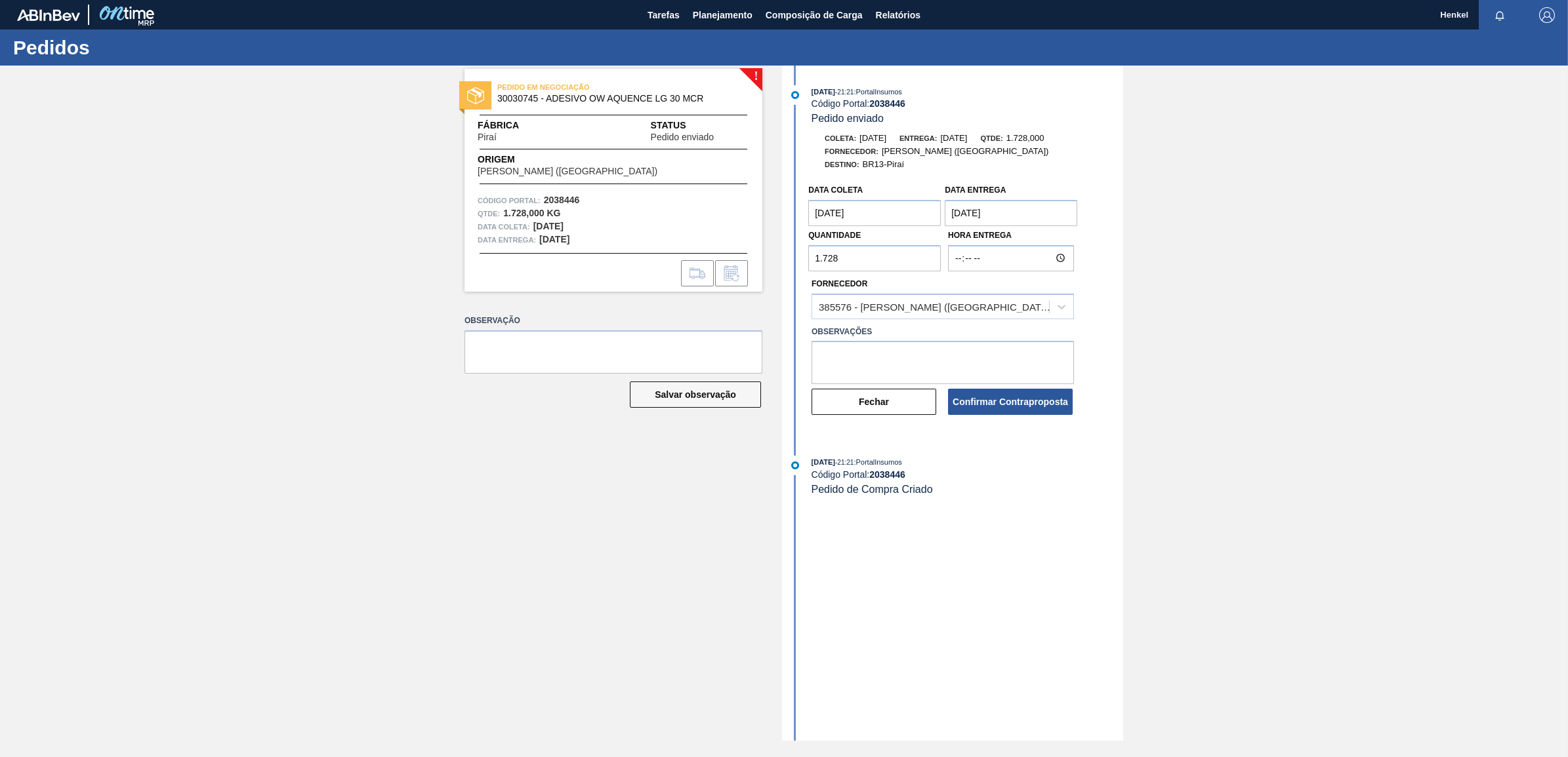
click at [958, 211] on entrega "20/10/2025" at bounding box center [1011, 213] width 133 height 27
click at [1050, 349] on div "23" at bounding box center [1045, 350] width 18 height 18
type entrega "23/10/2025"
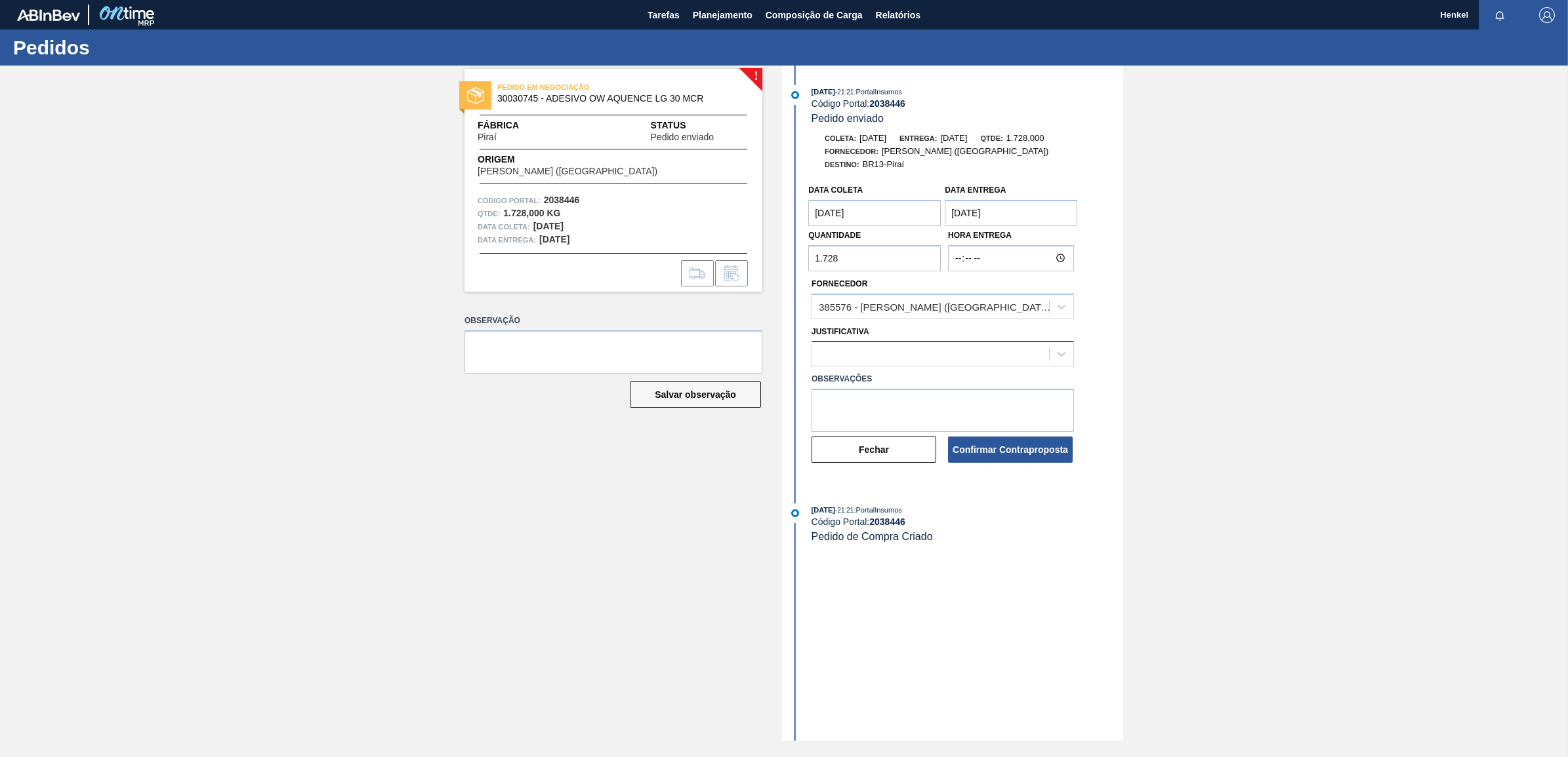
click at [923, 352] on div at bounding box center [930, 354] width 237 height 19
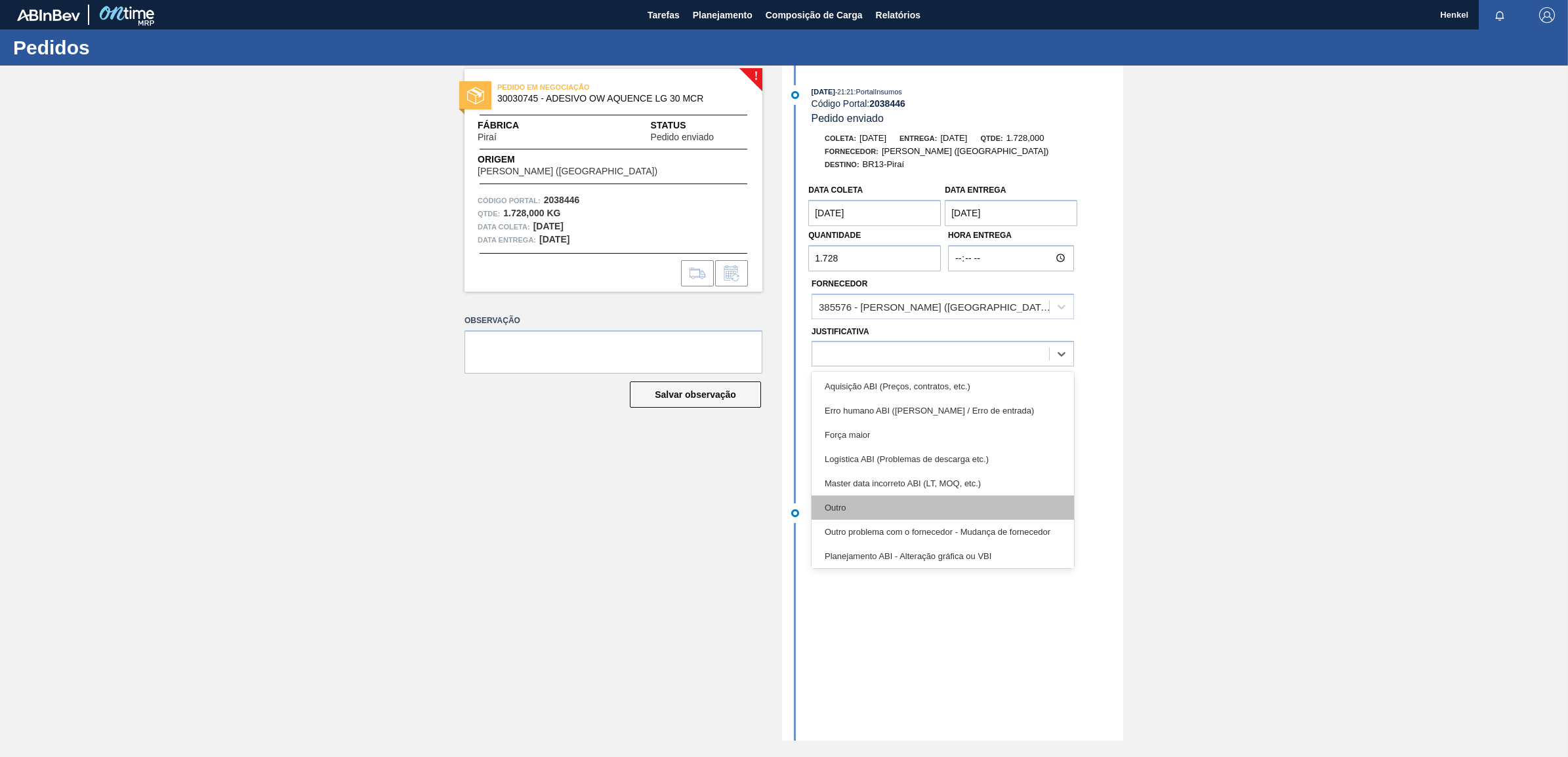
click at [850, 510] on div "Outro" at bounding box center [942, 508] width 262 height 24
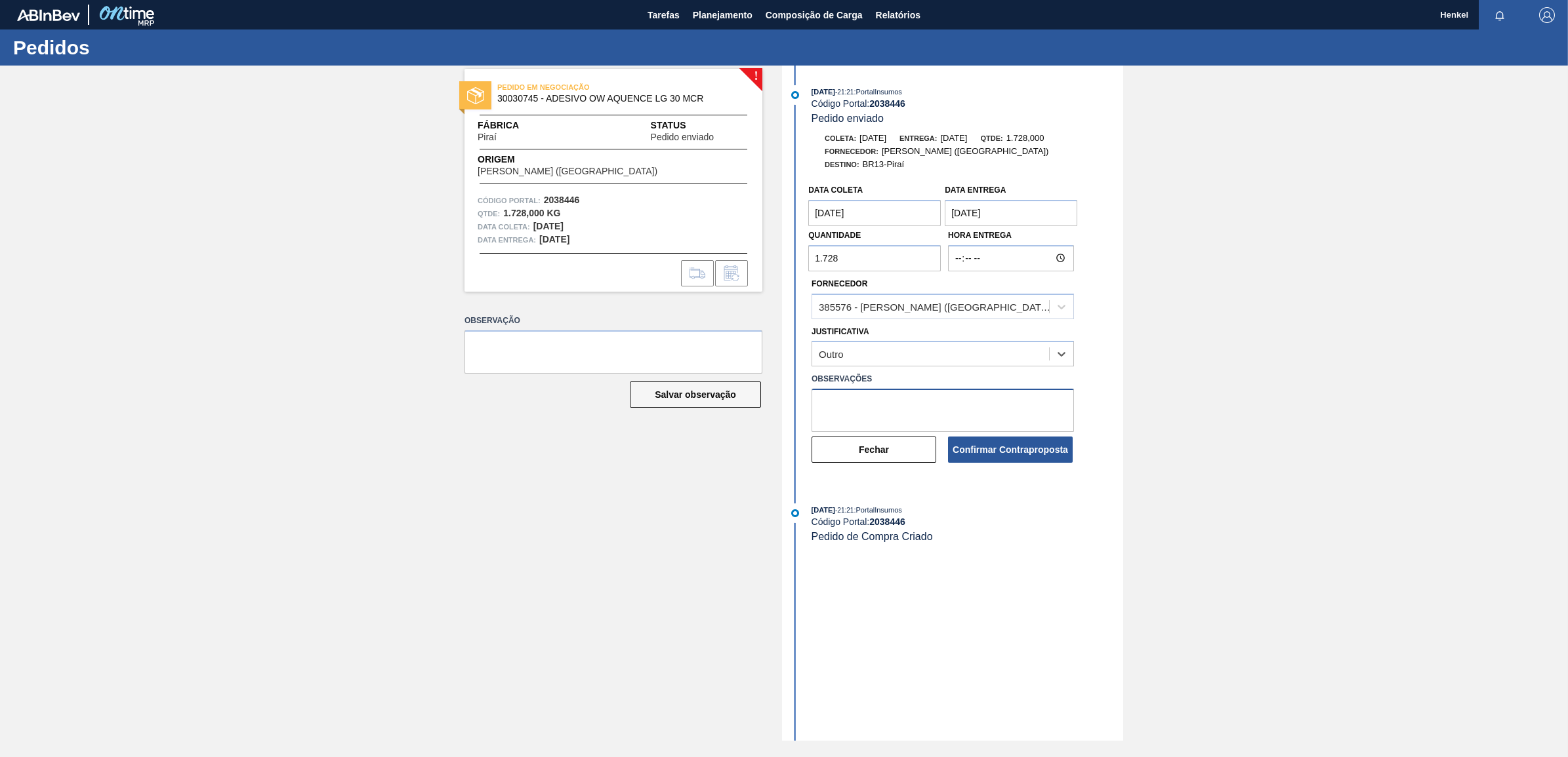
click at [872, 408] on textarea at bounding box center [942, 410] width 262 height 43
click at [834, 401] on textarea "Dat ajustada devido inventáriio" at bounding box center [942, 410] width 262 height 43
click at [943, 398] on textarea "Data ajustada devido inventáriio" at bounding box center [942, 410] width 262 height 43
type textarea "Data ajustada devido inventário"
click at [1024, 446] on button "Confirmar Contraproposta" at bounding box center [1010, 449] width 125 height 27
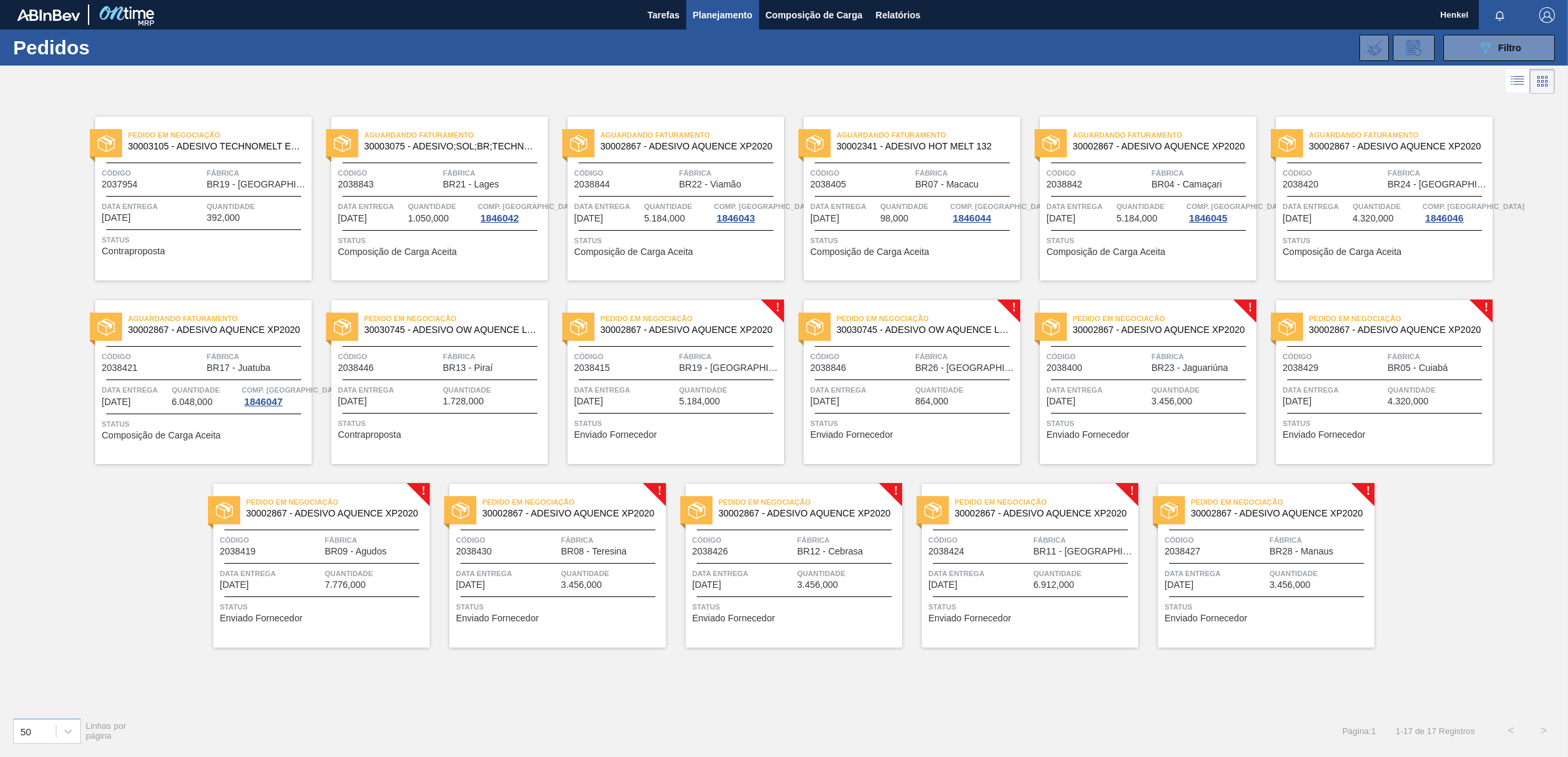
click at [709, 378] on div "Pedido em Negociação 30002867 - ADESIVO AQUENCE XP2020 Código 2038415 Fábrica B…" at bounding box center [675, 382] width 216 height 164
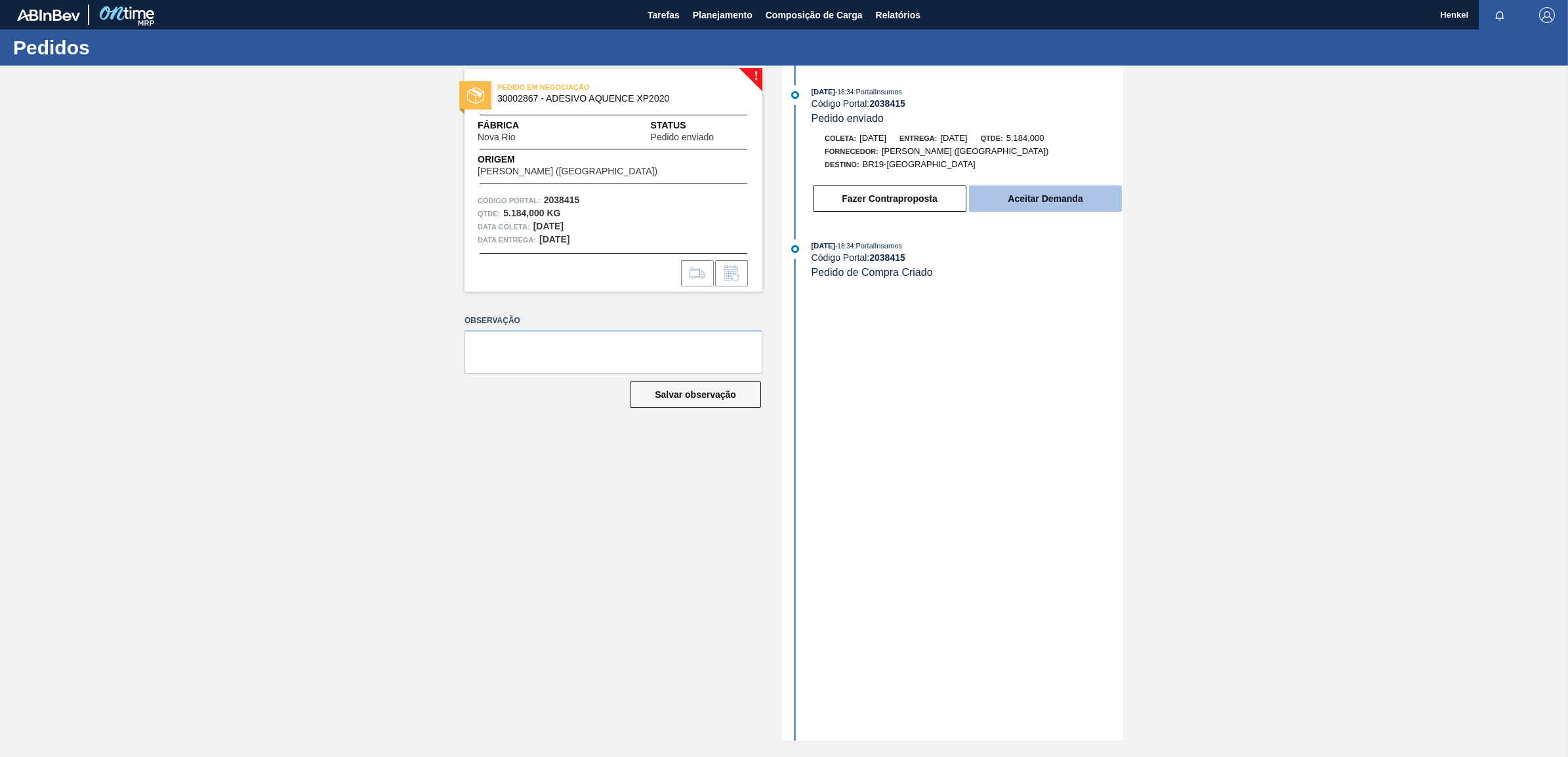
click at [1075, 197] on button "Aceitar Demanda" at bounding box center [1045, 199] width 153 height 27
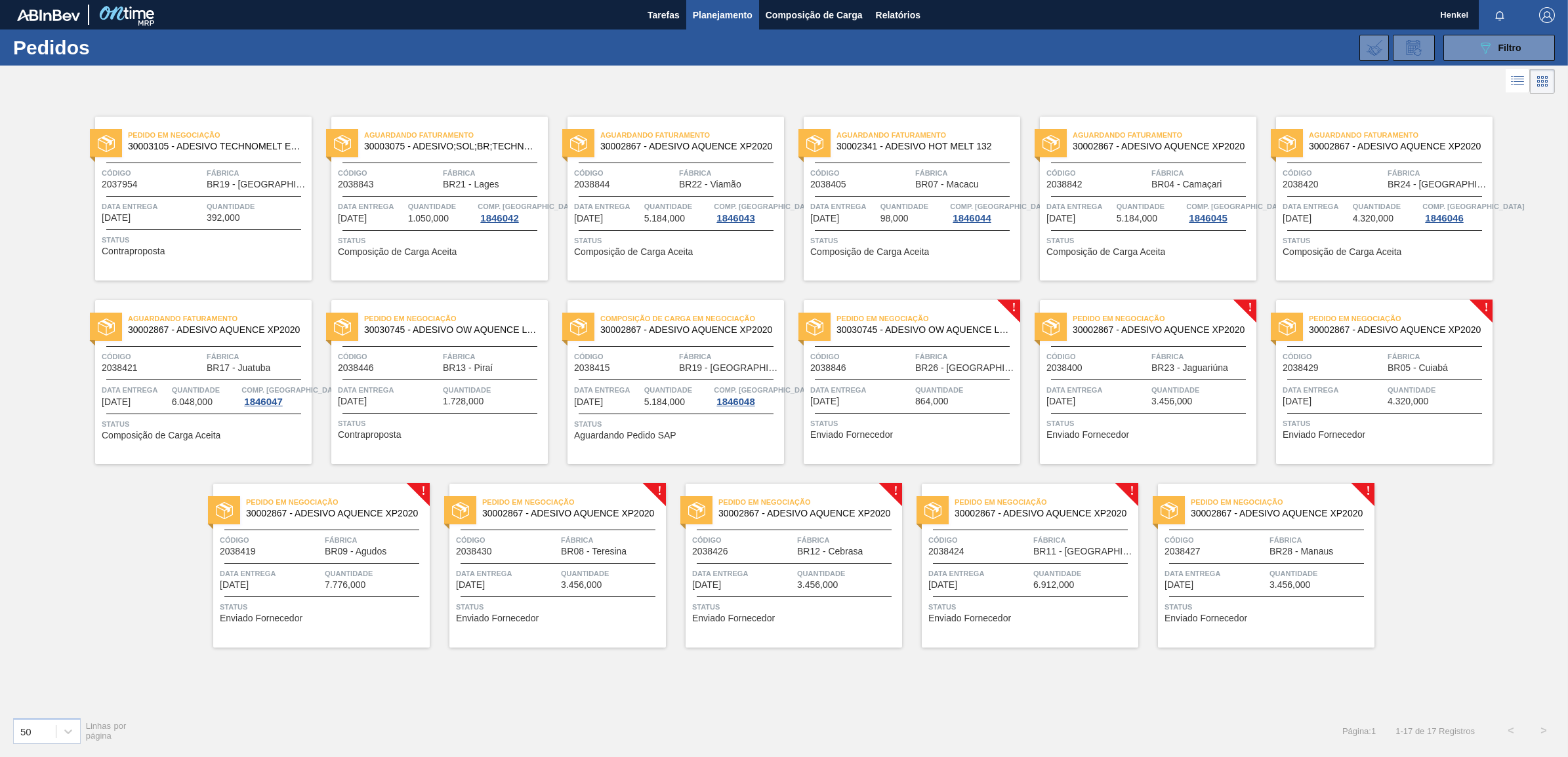
click at [919, 389] on span "Quantidade" at bounding box center [966, 390] width 102 height 13
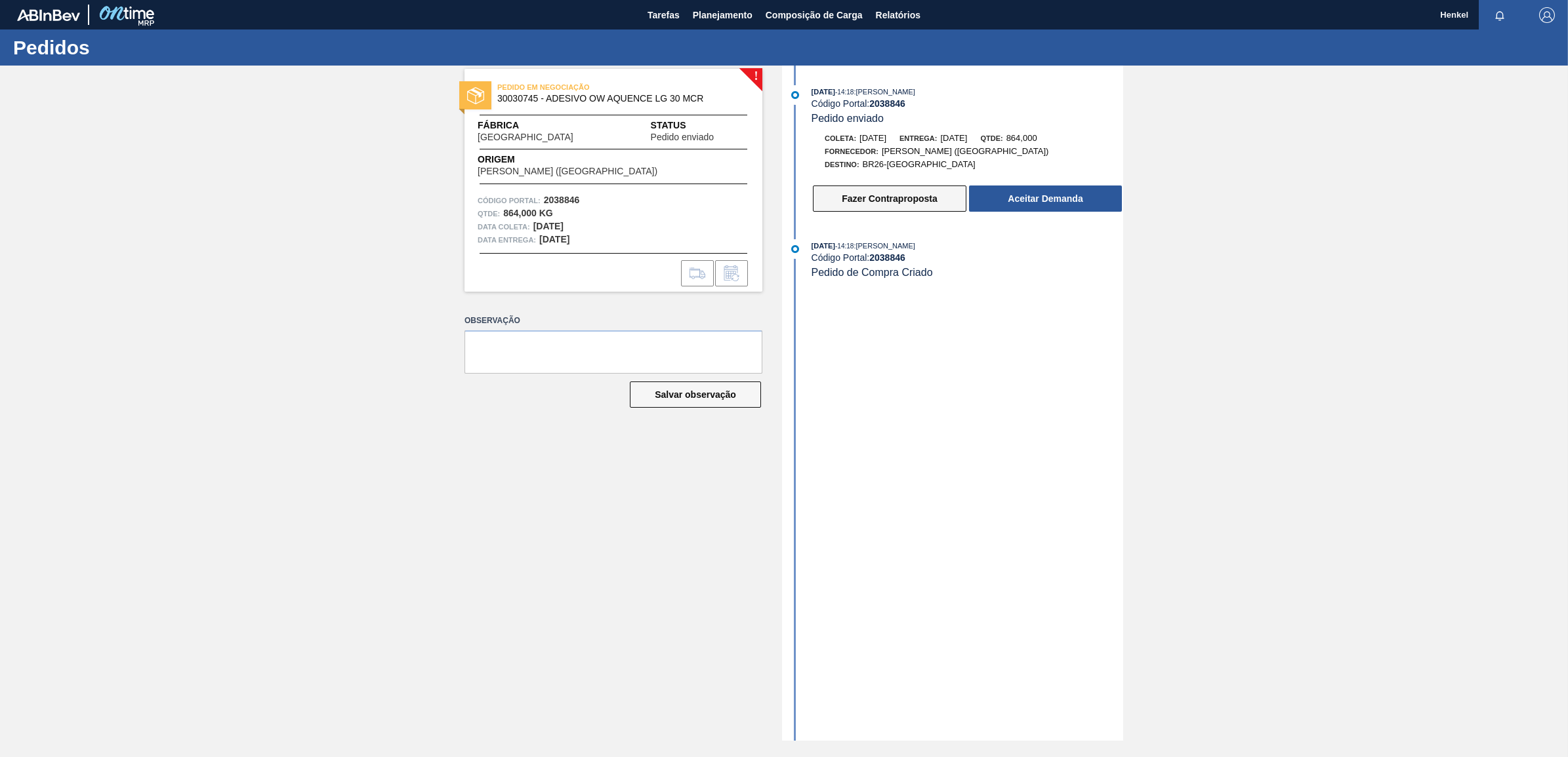
click at [907, 208] on button "Fazer Contraproposta" at bounding box center [890, 199] width 154 height 27
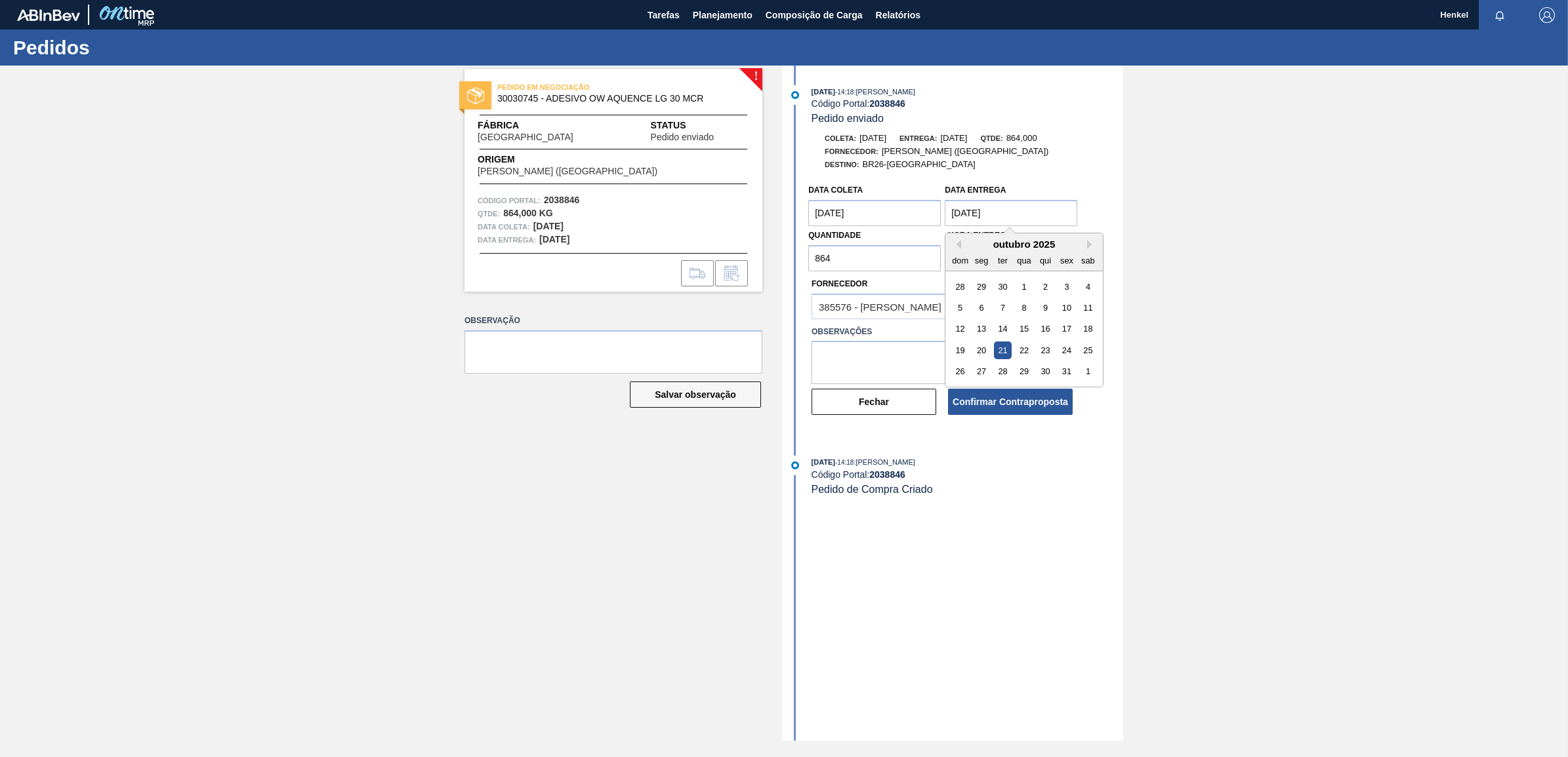
click at [1021, 213] on entrega "21/10/2025" at bounding box center [1011, 213] width 133 height 27
click at [1048, 354] on div "23" at bounding box center [1045, 350] width 18 height 18
type entrega "23/10/2025"
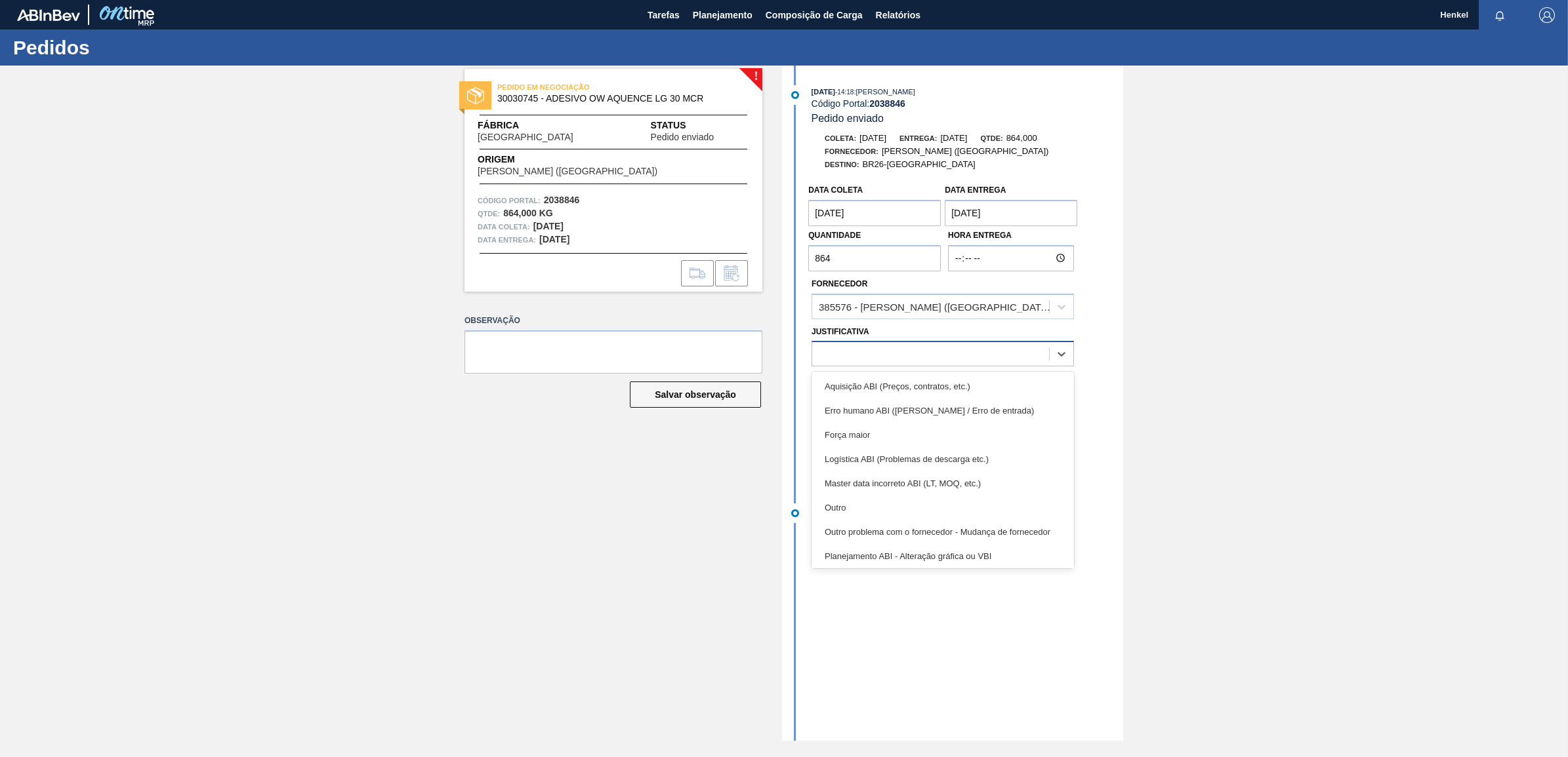
click at [902, 354] on div at bounding box center [930, 354] width 237 height 19
click at [900, 353] on div at bounding box center [930, 354] width 237 height 19
click at [854, 512] on div "Outro" at bounding box center [942, 508] width 262 height 24
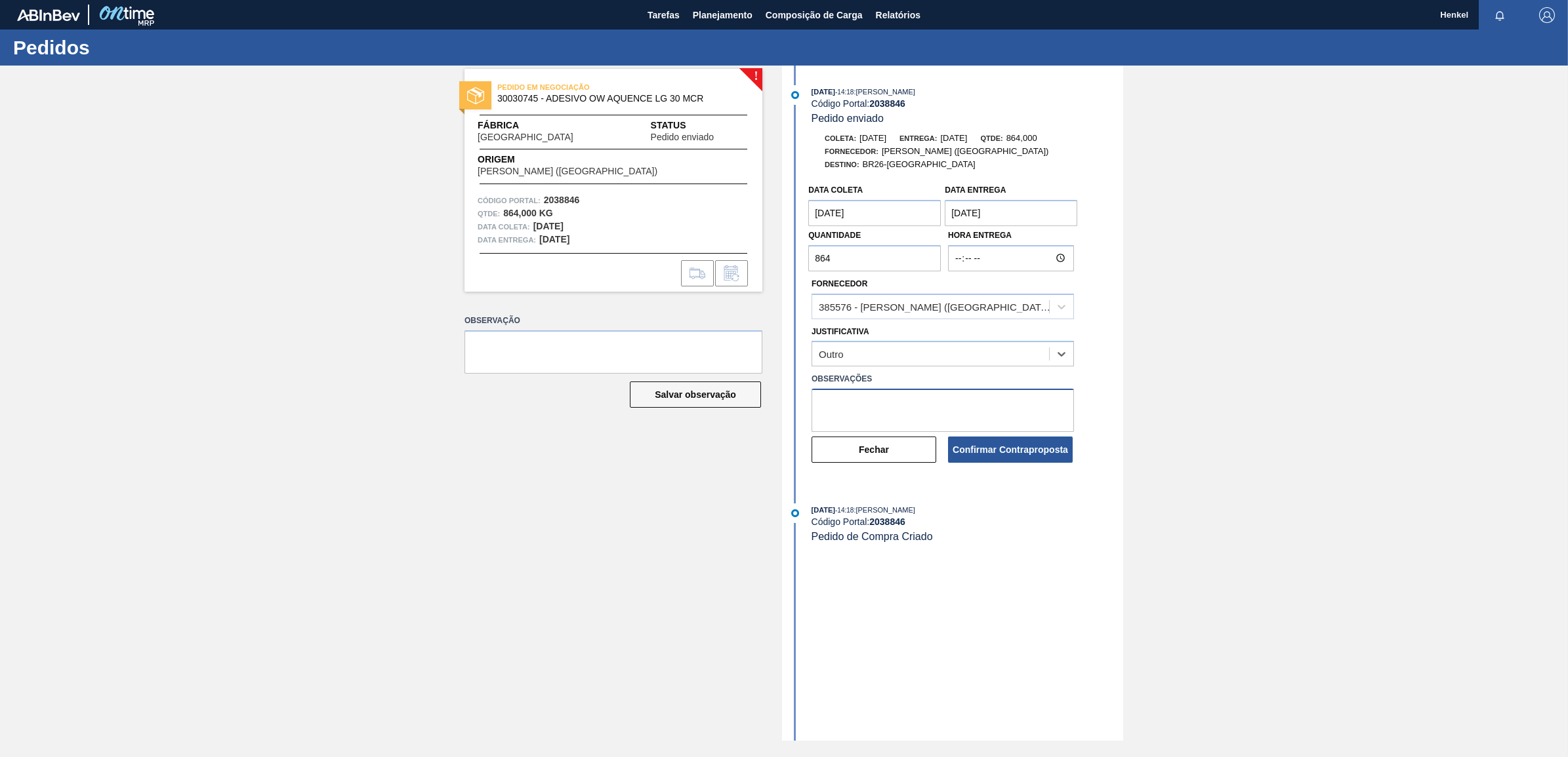
click at [859, 402] on textarea at bounding box center [942, 410] width 262 height 43
type textarea "Data ajustada de acordo com inventário"
click at [913, 677] on div "25/09/2025 - 14:18 : JULIA SILVA DE ALMEIDA Código Portal: 2038846 Pedido envia…" at bounding box center [954, 403] width 338 height 675
click at [1031, 449] on button "Confirmar Contraproposta" at bounding box center [1010, 449] width 125 height 27
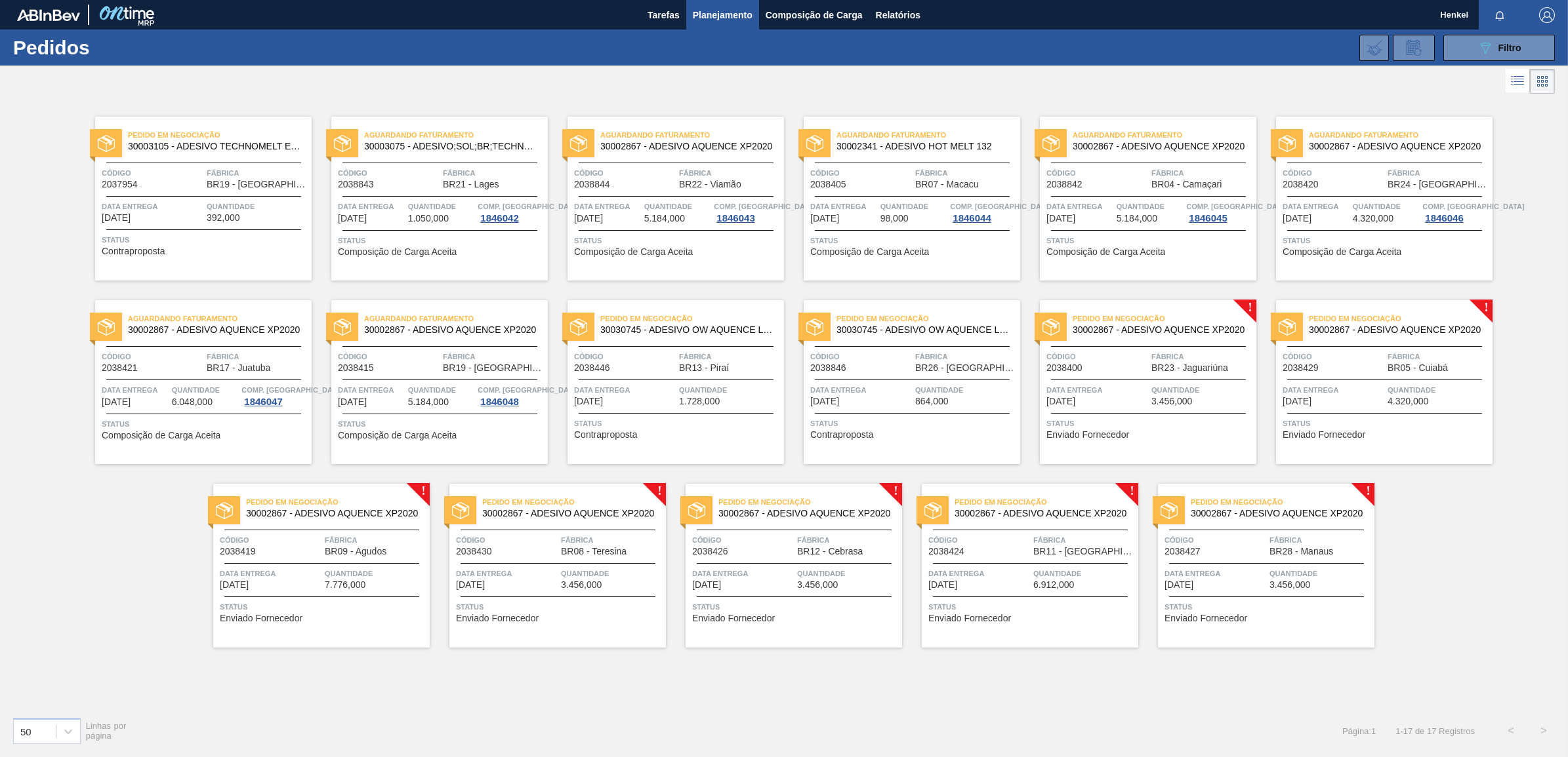
click at [1150, 392] on div "Data entrega 22/10/2025 Quantidade 3.456,000" at bounding box center [1147, 395] width 216 height 23
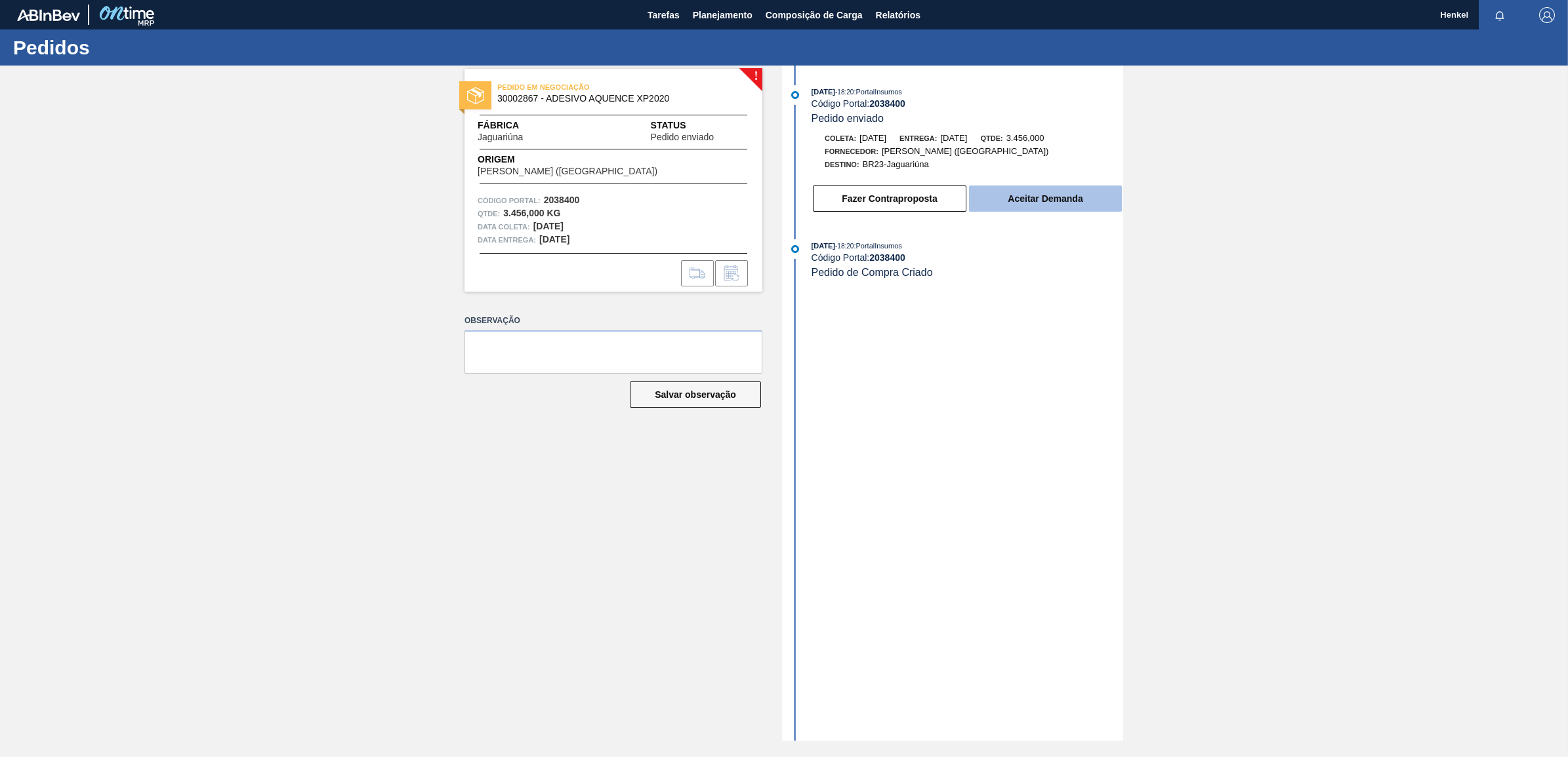
click at [1066, 201] on button "Aceitar Demanda" at bounding box center [1045, 199] width 153 height 27
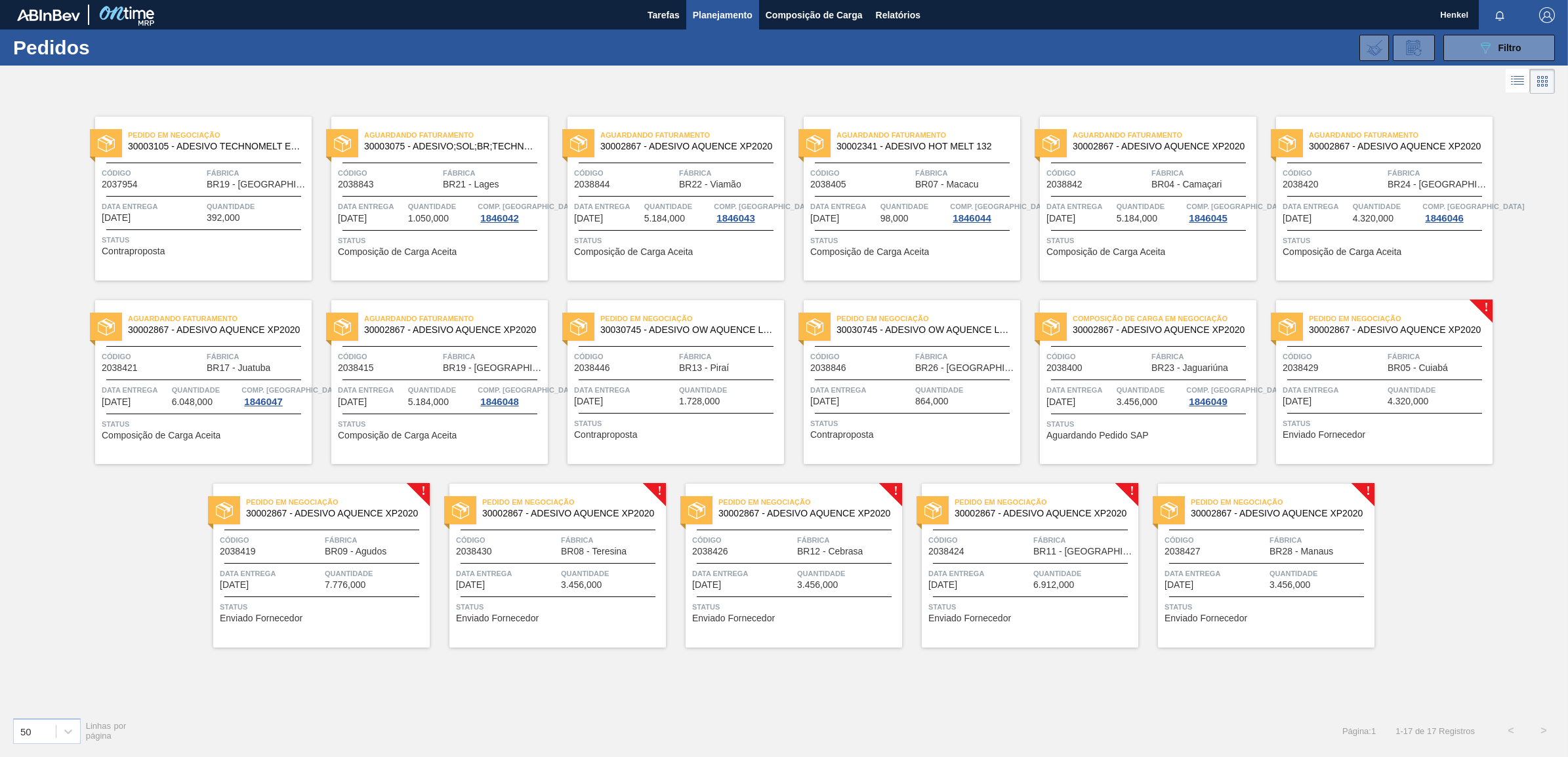
click at [1421, 377] on div "Pedido em Negociação 30002867 - ADESIVO AQUENCE XP2020 Código 2038429 Fábrica B…" at bounding box center [1383, 382] width 216 height 164
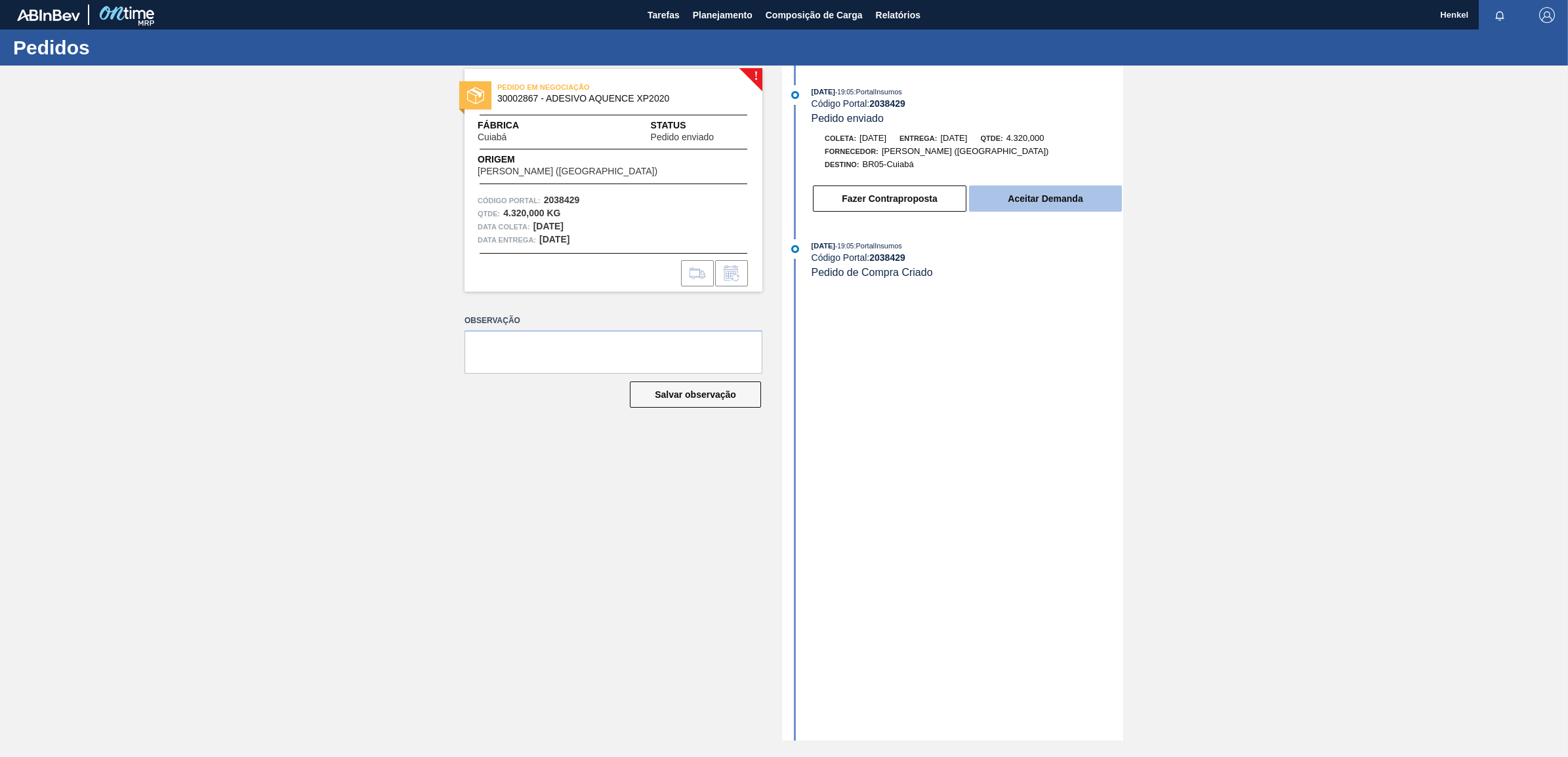
click at [1087, 197] on button "Aceitar Demanda" at bounding box center [1045, 199] width 153 height 27
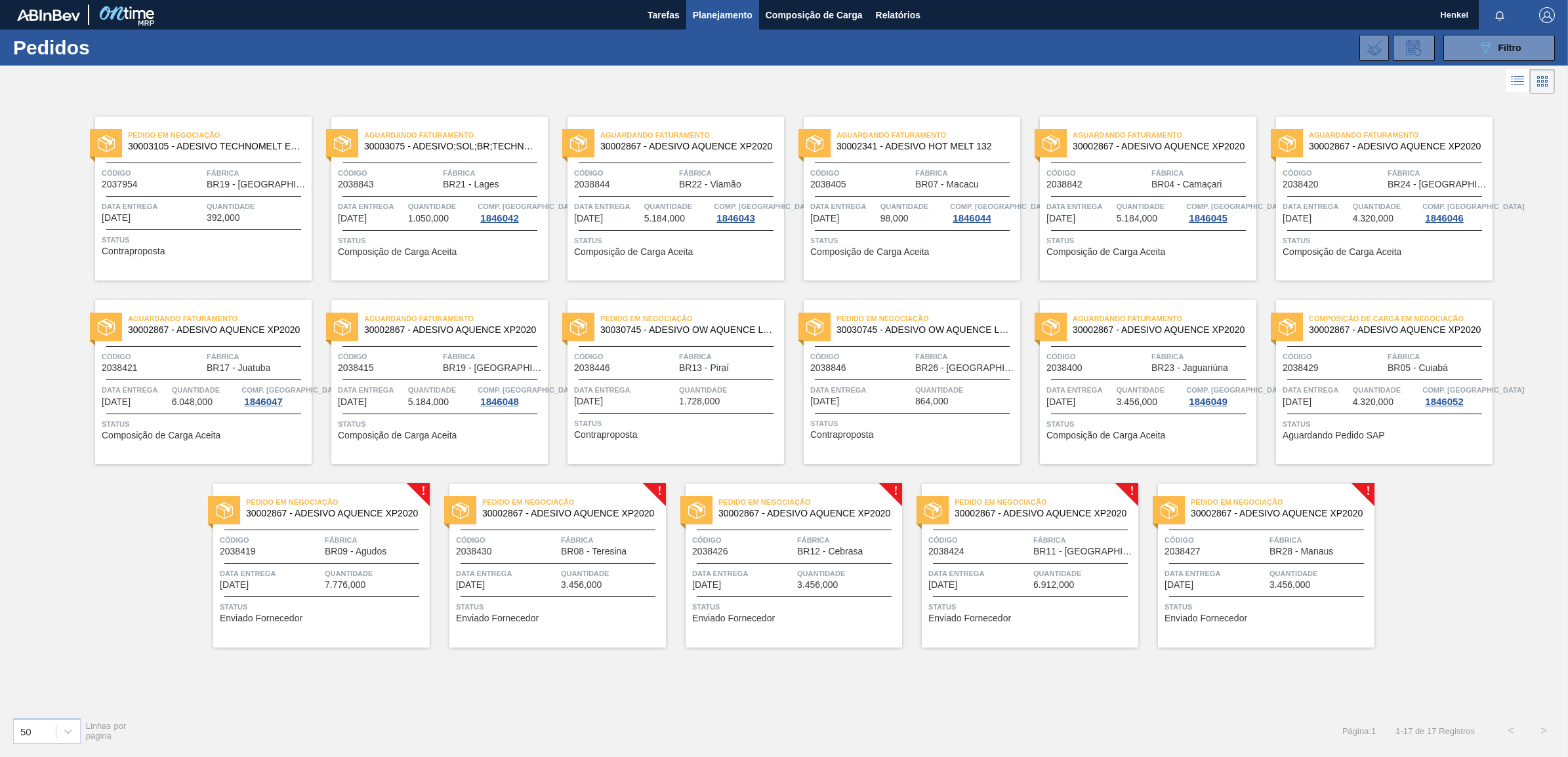
click at [362, 562] on div "Pedido em Negociação 30002867 - ADESIVO AQUENCE XP2020 Código 2038419 Fábrica B…" at bounding box center [321, 565] width 216 height 164
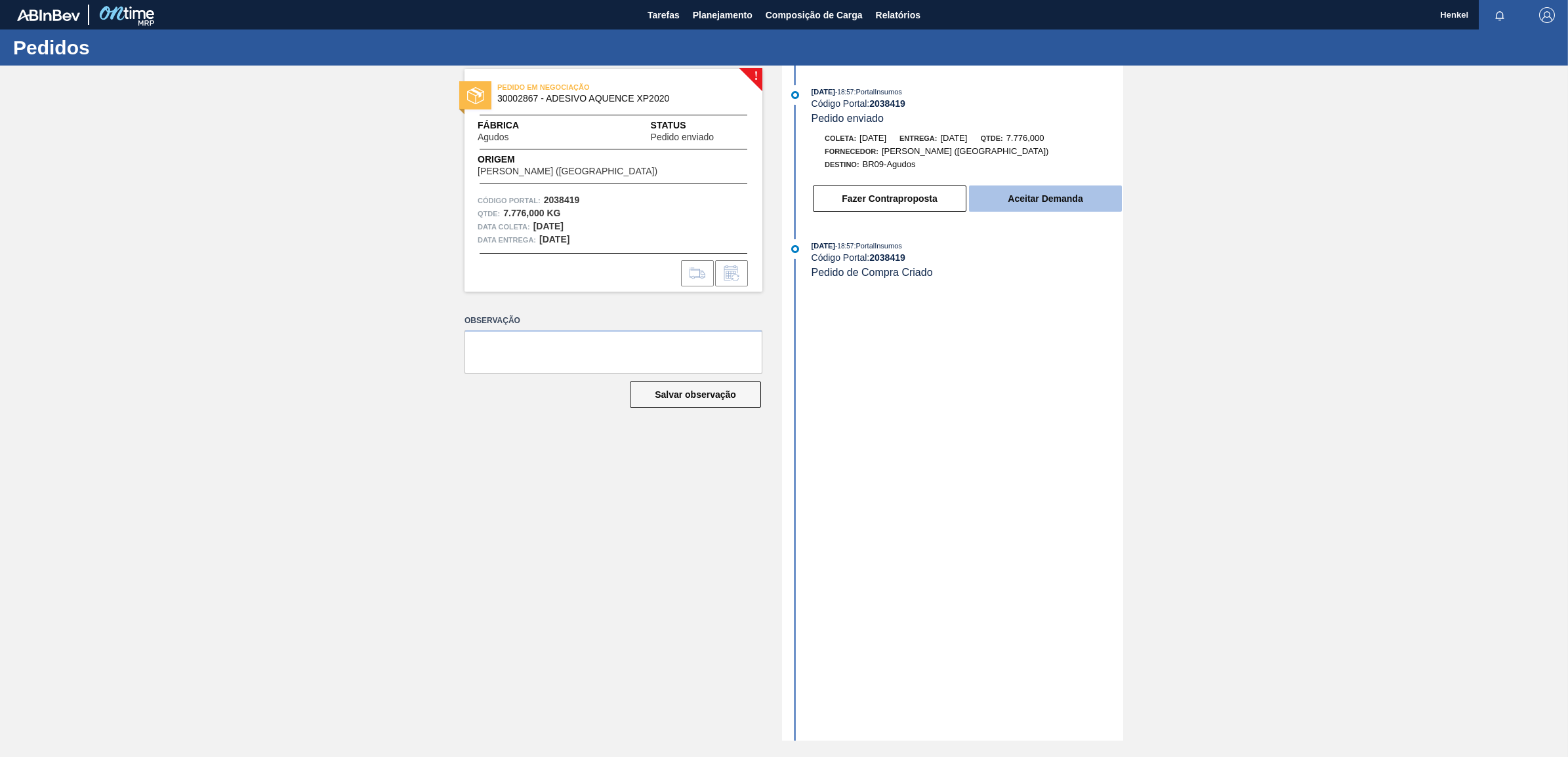
click at [1022, 203] on button "Aceitar Demanda" at bounding box center [1045, 199] width 153 height 27
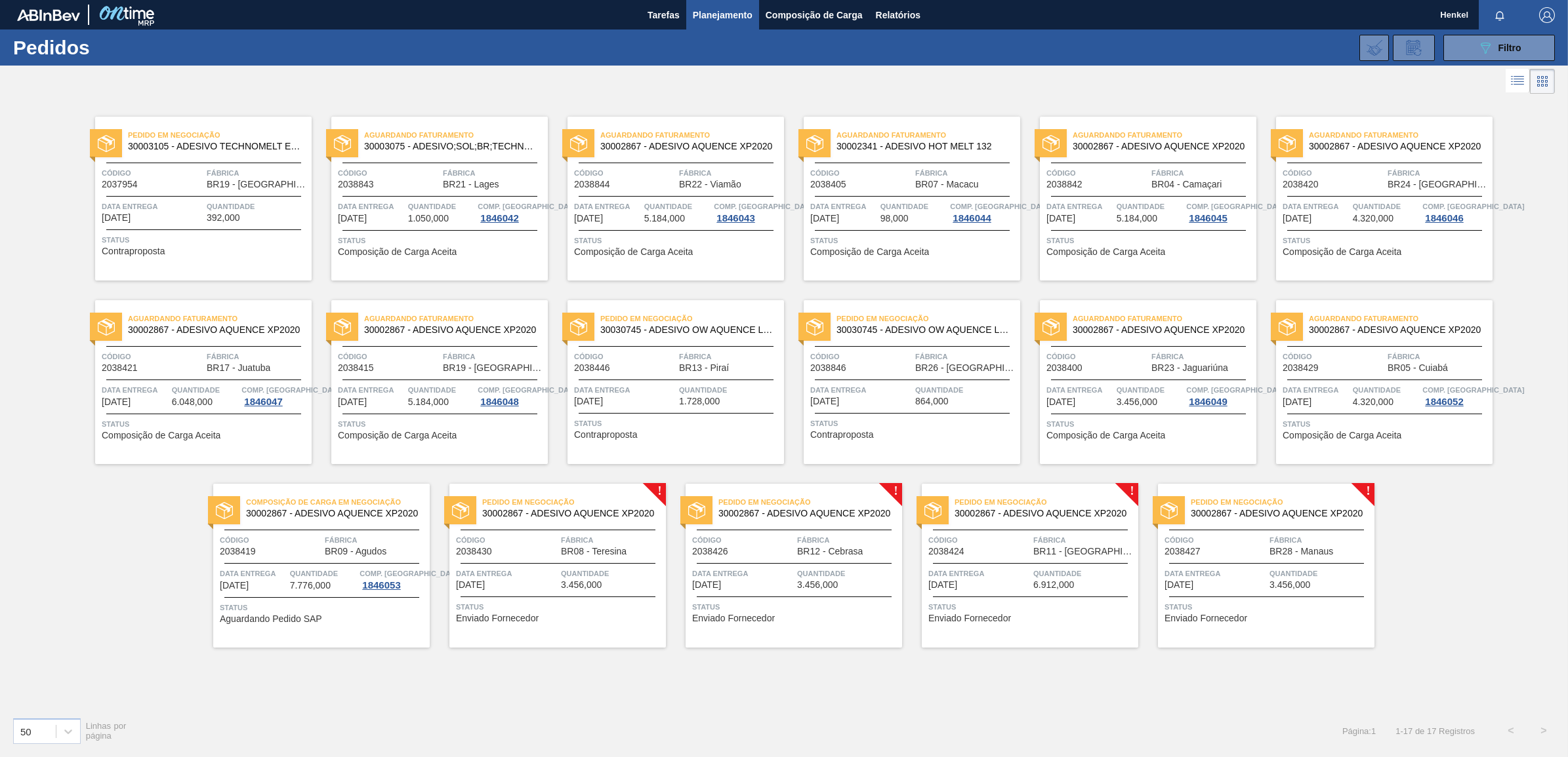
click at [607, 563] on div at bounding box center [557, 563] width 195 height 1
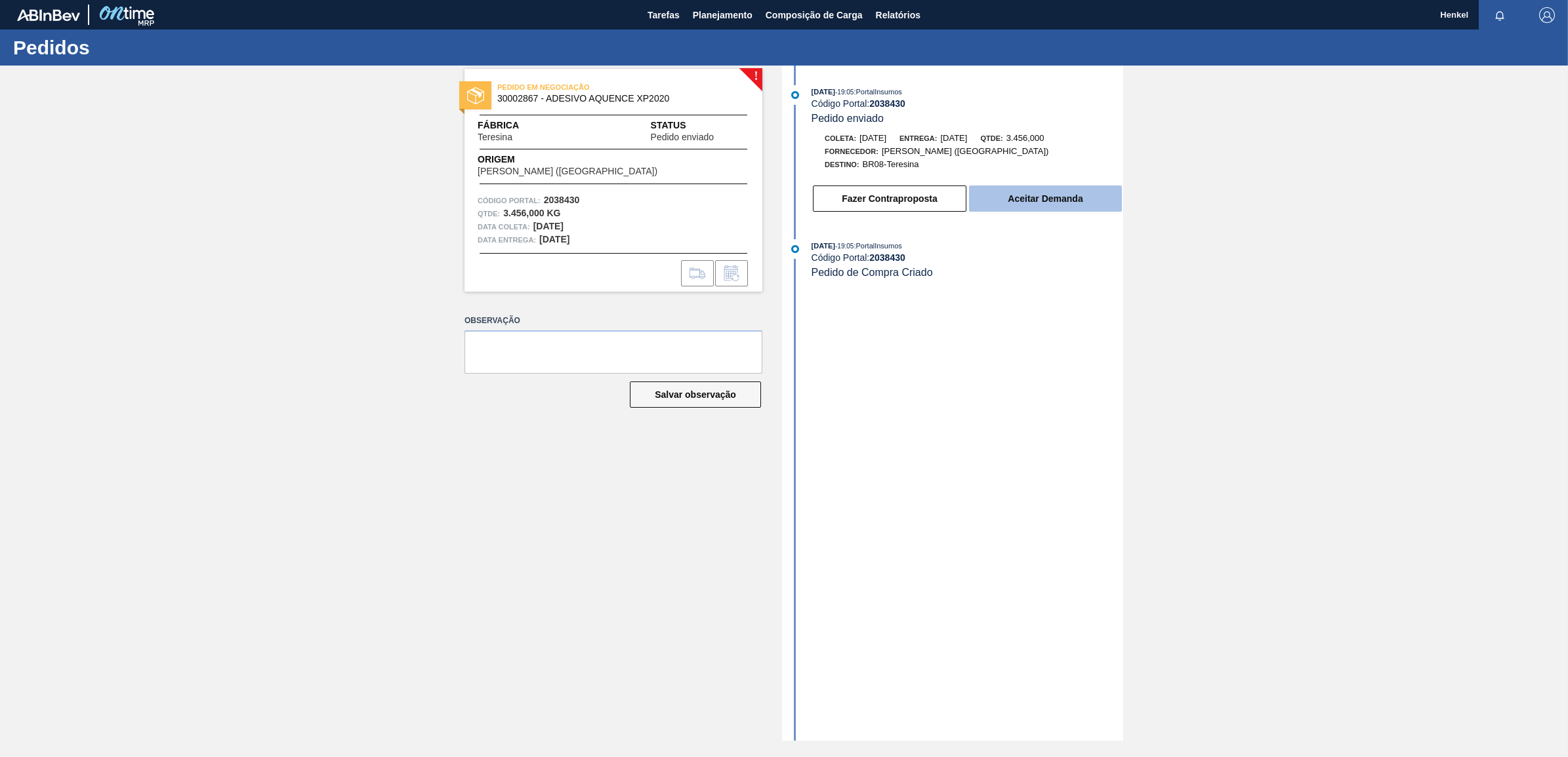
click at [1022, 201] on button "Aceitar Demanda" at bounding box center [1045, 199] width 153 height 27
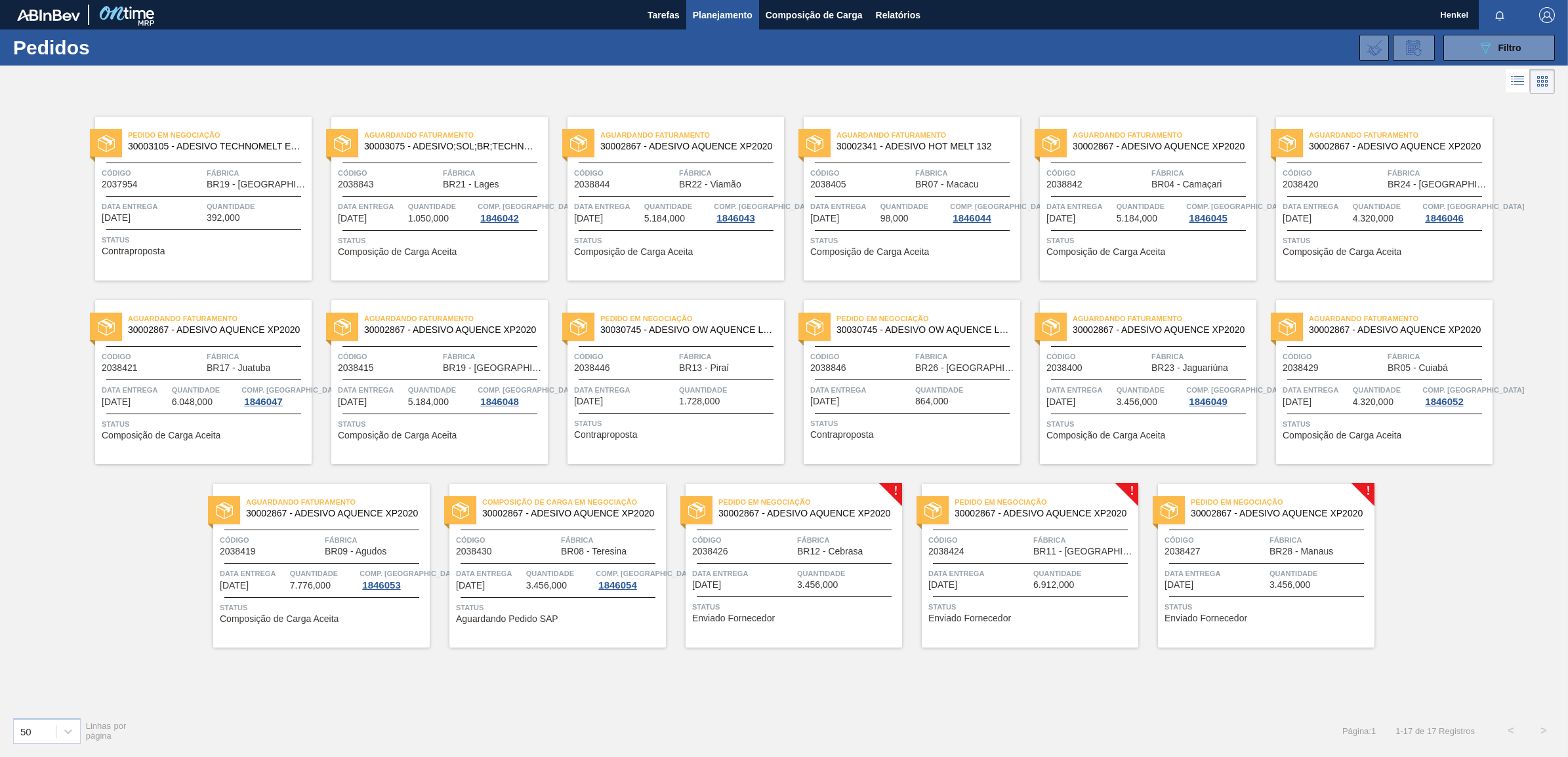
click at [833, 565] on div "Pedido em Negociação 30002867 - ADESIVO AQUENCE XP2020 Código 2038426 Fábrica B…" at bounding box center [793, 565] width 216 height 164
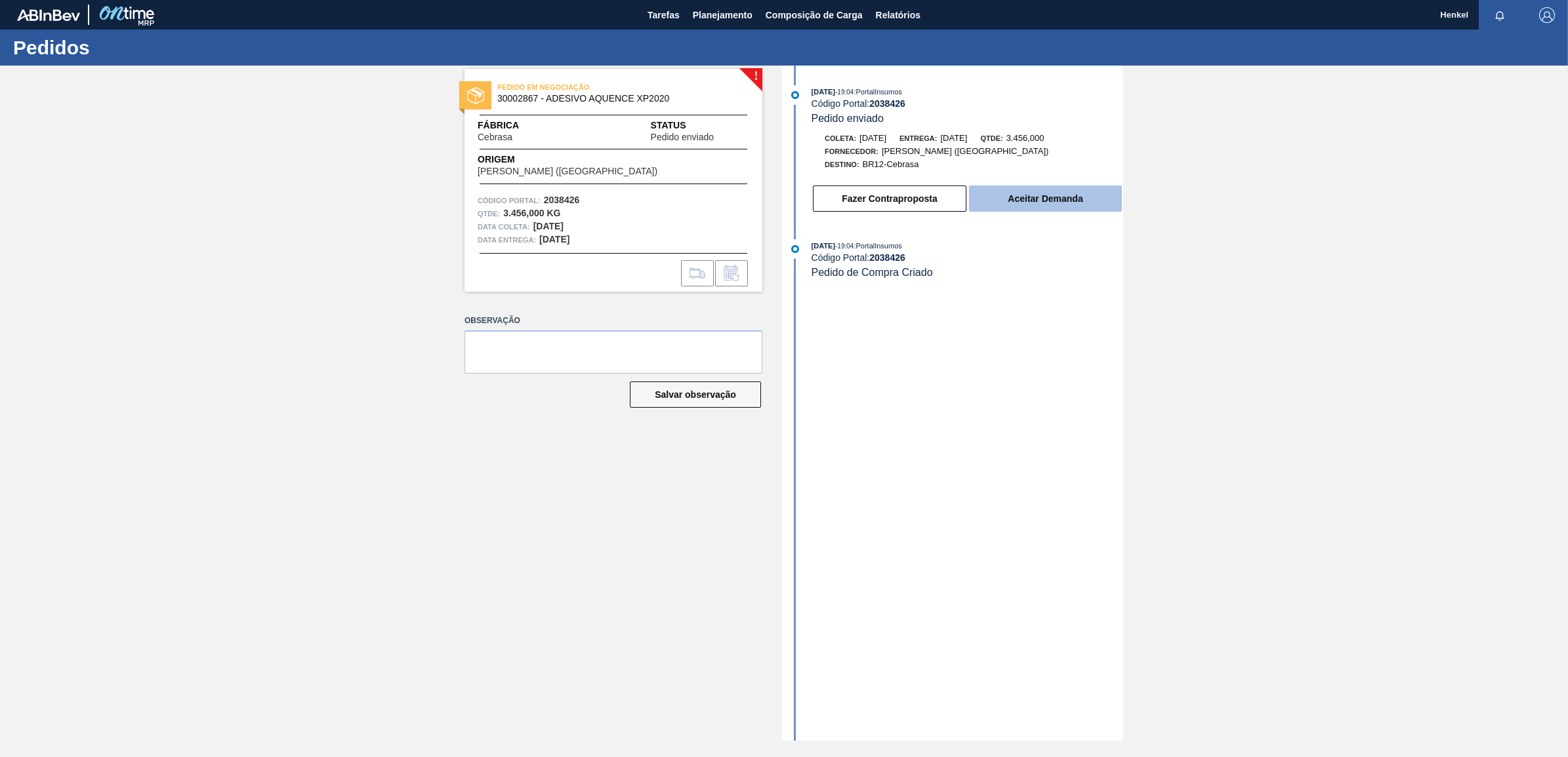
click at [1041, 202] on button "Aceitar Demanda" at bounding box center [1045, 199] width 153 height 27
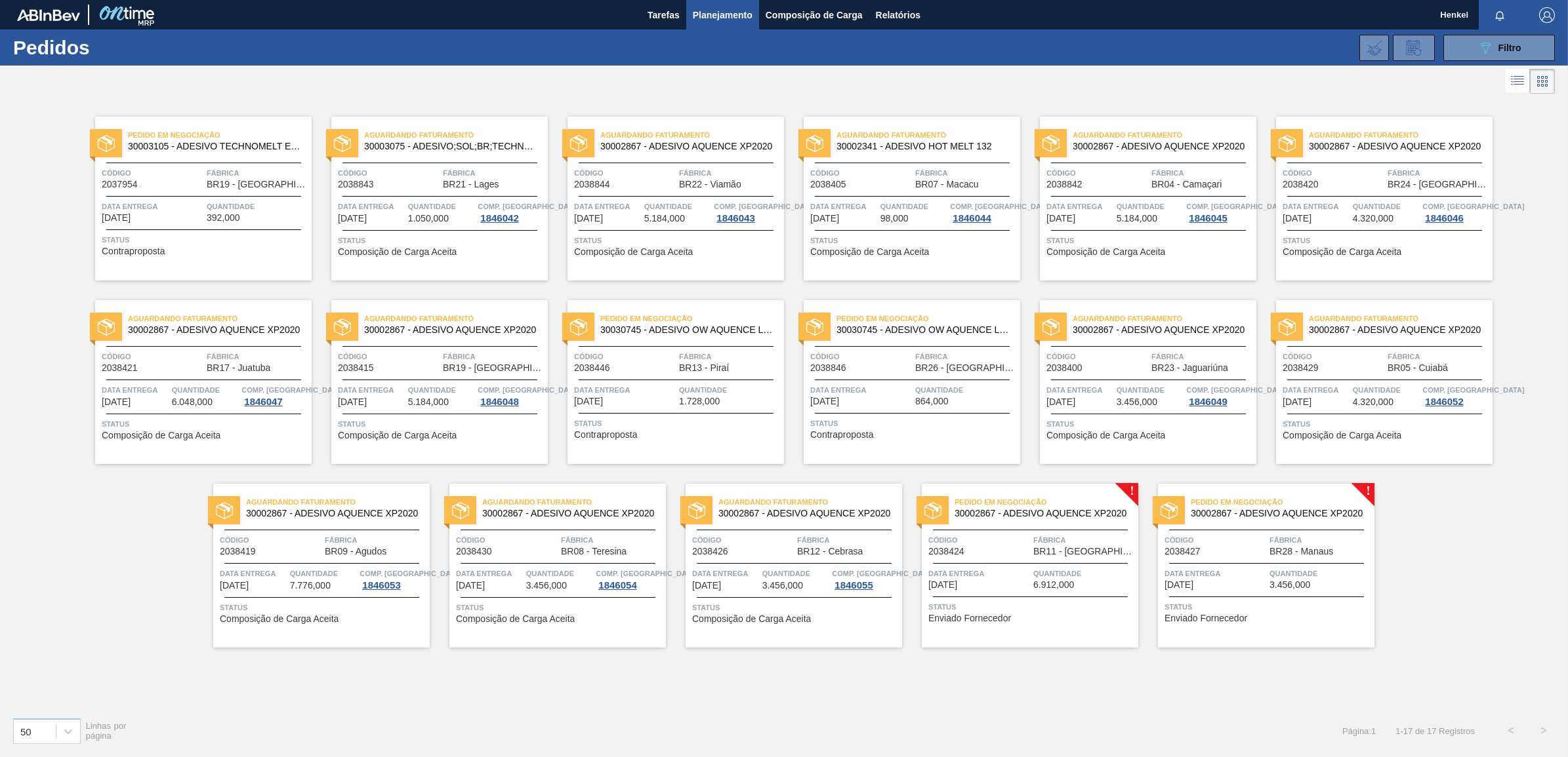
click at [1084, 564] on div at bounding box center [1030, 563] width 195 height 1
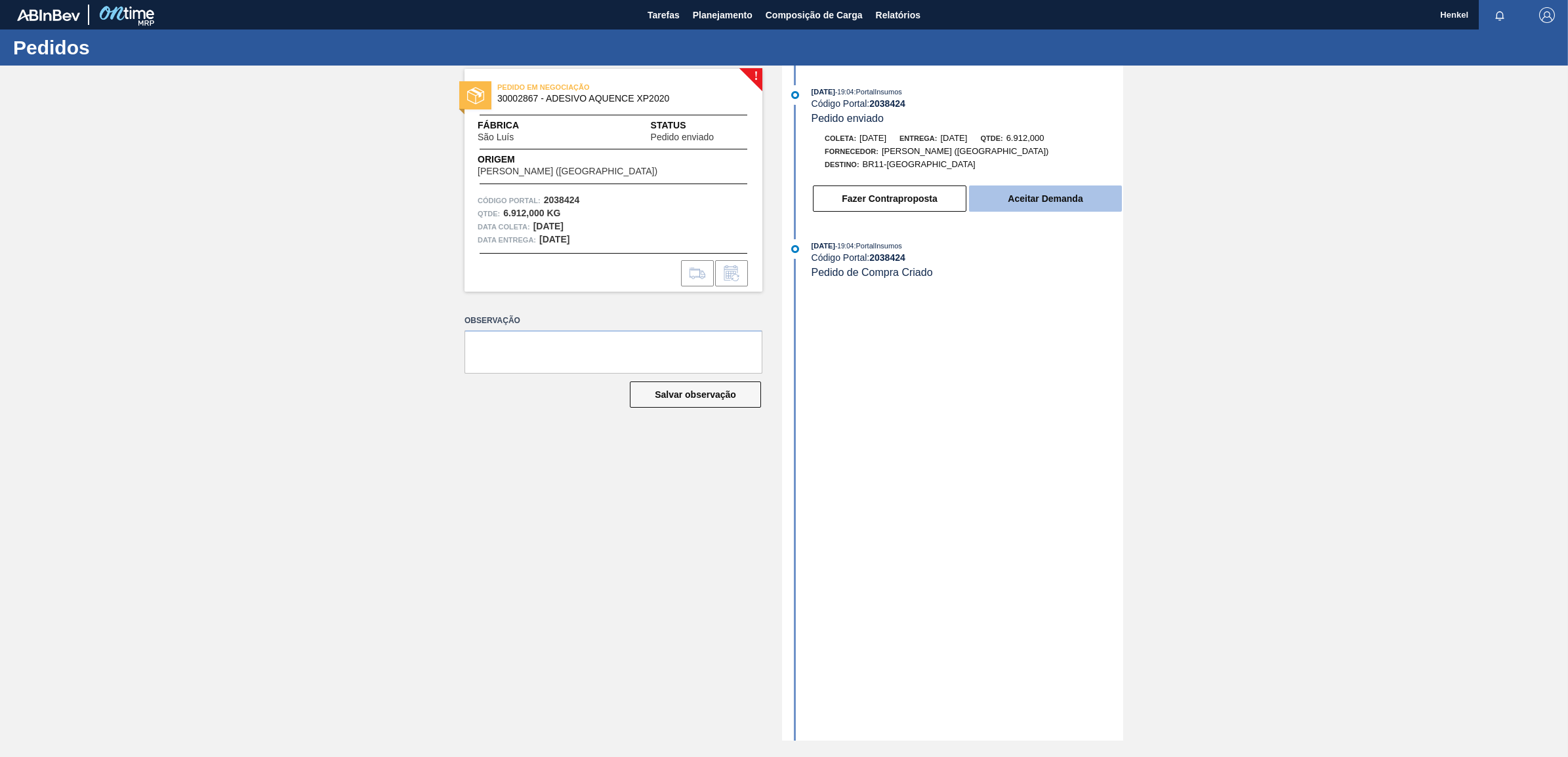
click at [1058, 202] on button "Aceitar Demanda" at bounding box center [1045, 199] width 153 height 27
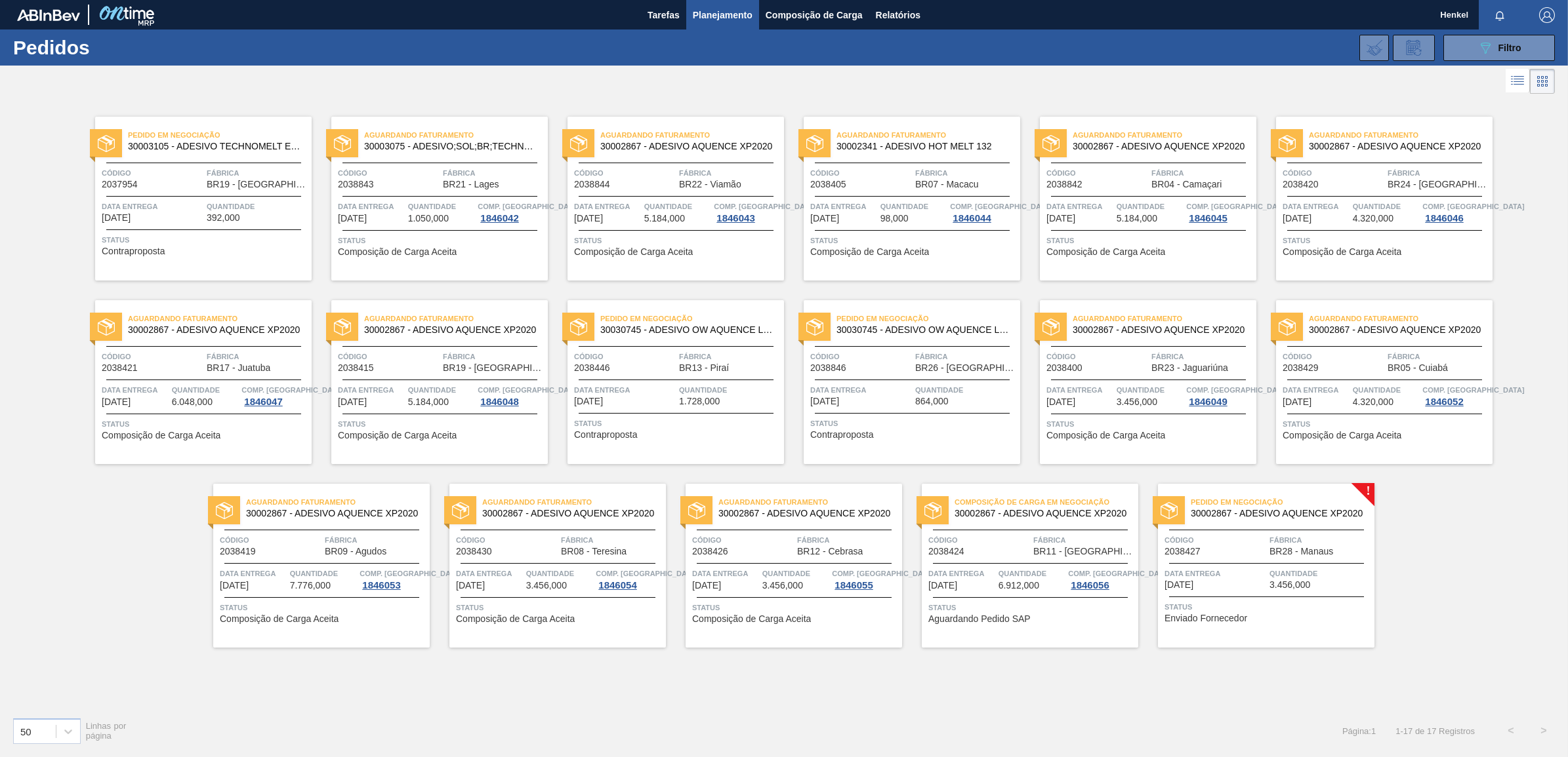
click at [1312, 568] on span "Quantidade" at bounding box center [1320, 573] width 102 height 13
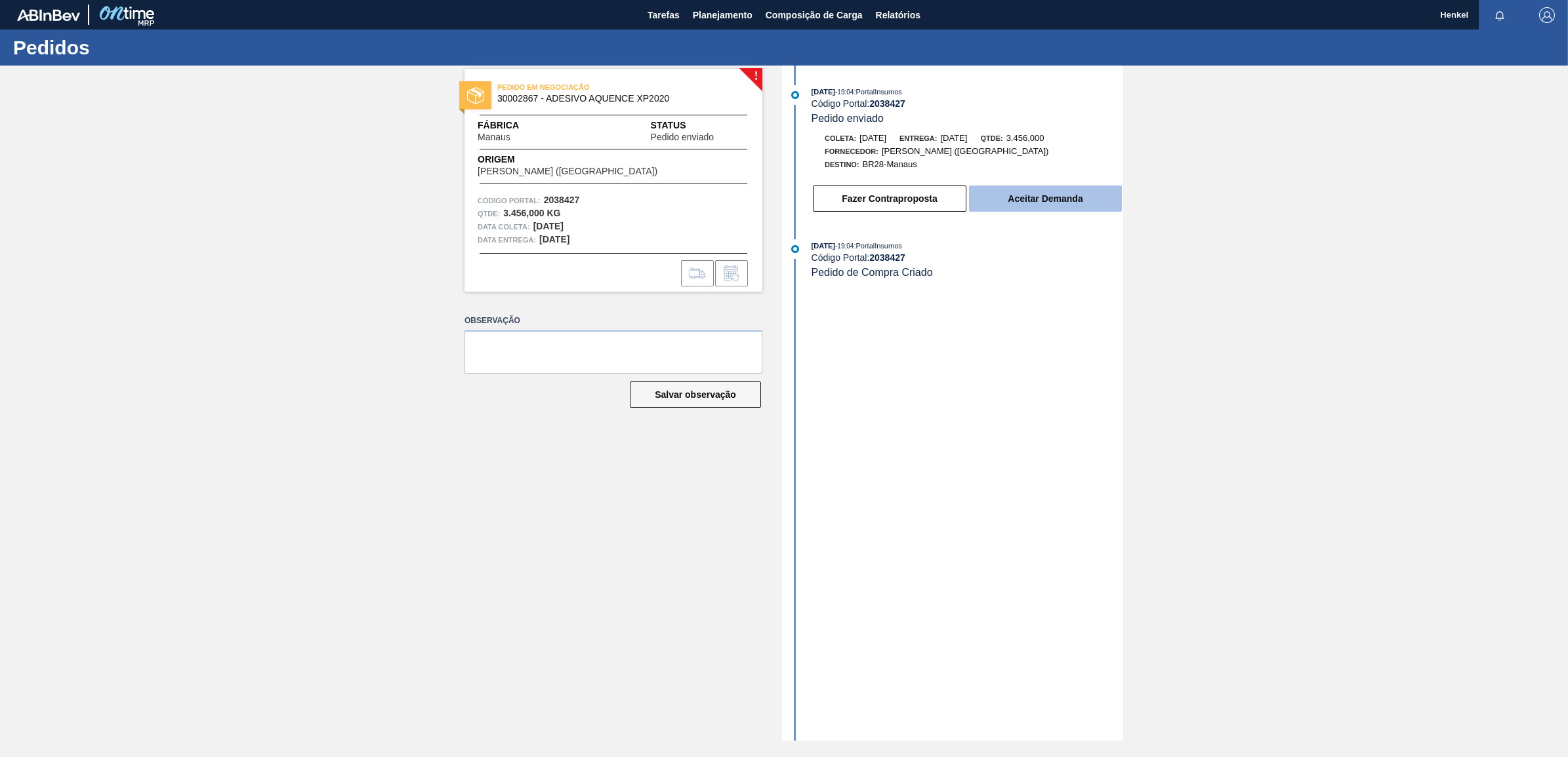
click at [1011, 199] on button "Aceitar Demanda" at bounding box center [1045, 199] width 153 height 27
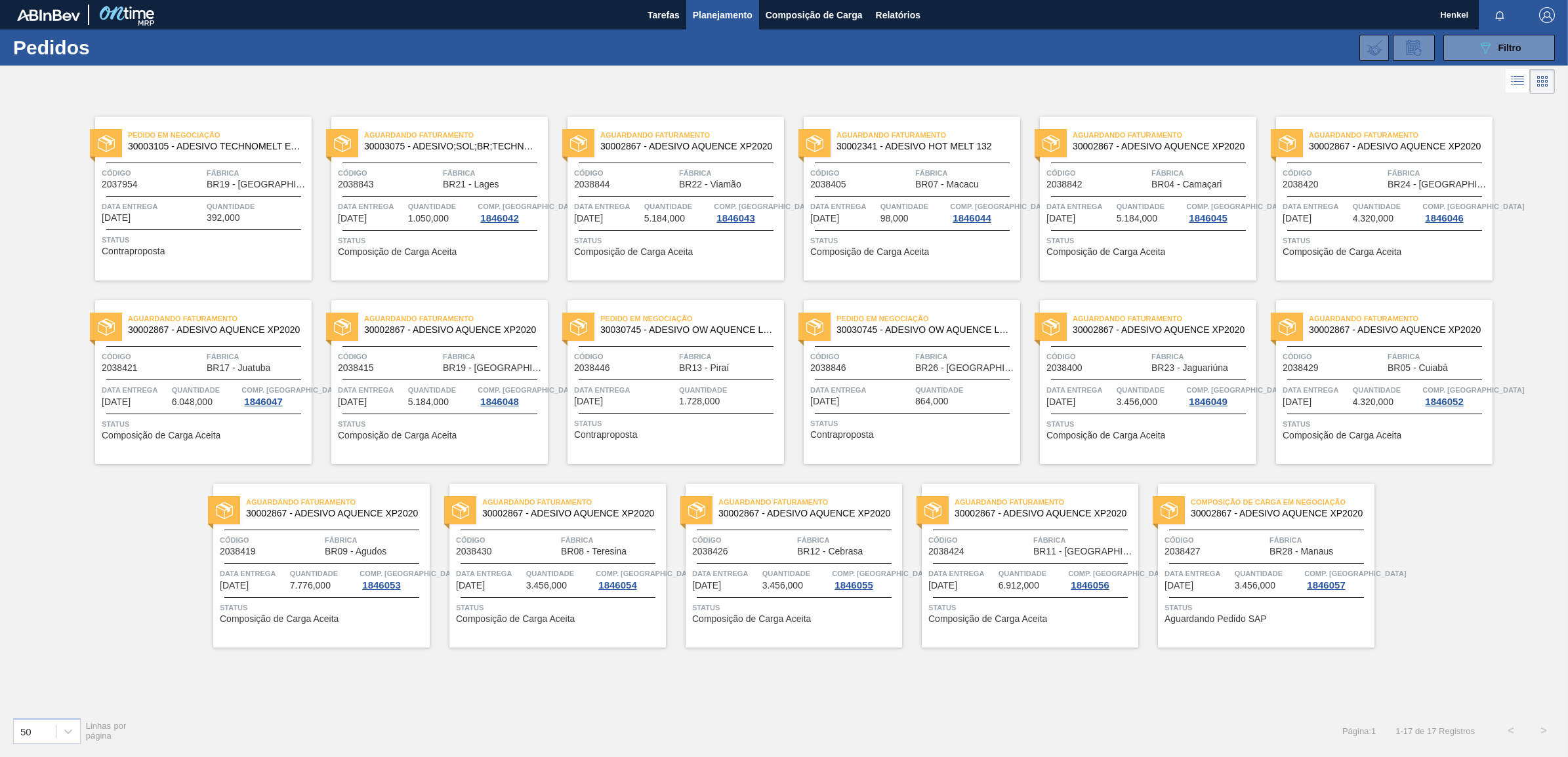
click at [1495, 34] on div "089F7B8B-B2A5-4AFE-B5C0-19BA573D28AC Filtro Código Pedido Portal × 2038843 × 20…" at bounding box center [889, 47] width 1345 height 39
click at [1491, 56] on button "089F7B8B-B2A5-4AFE-B5C0-19BA573D28AC Filtro" at bounding box center [1498, 47] width 111 height 27
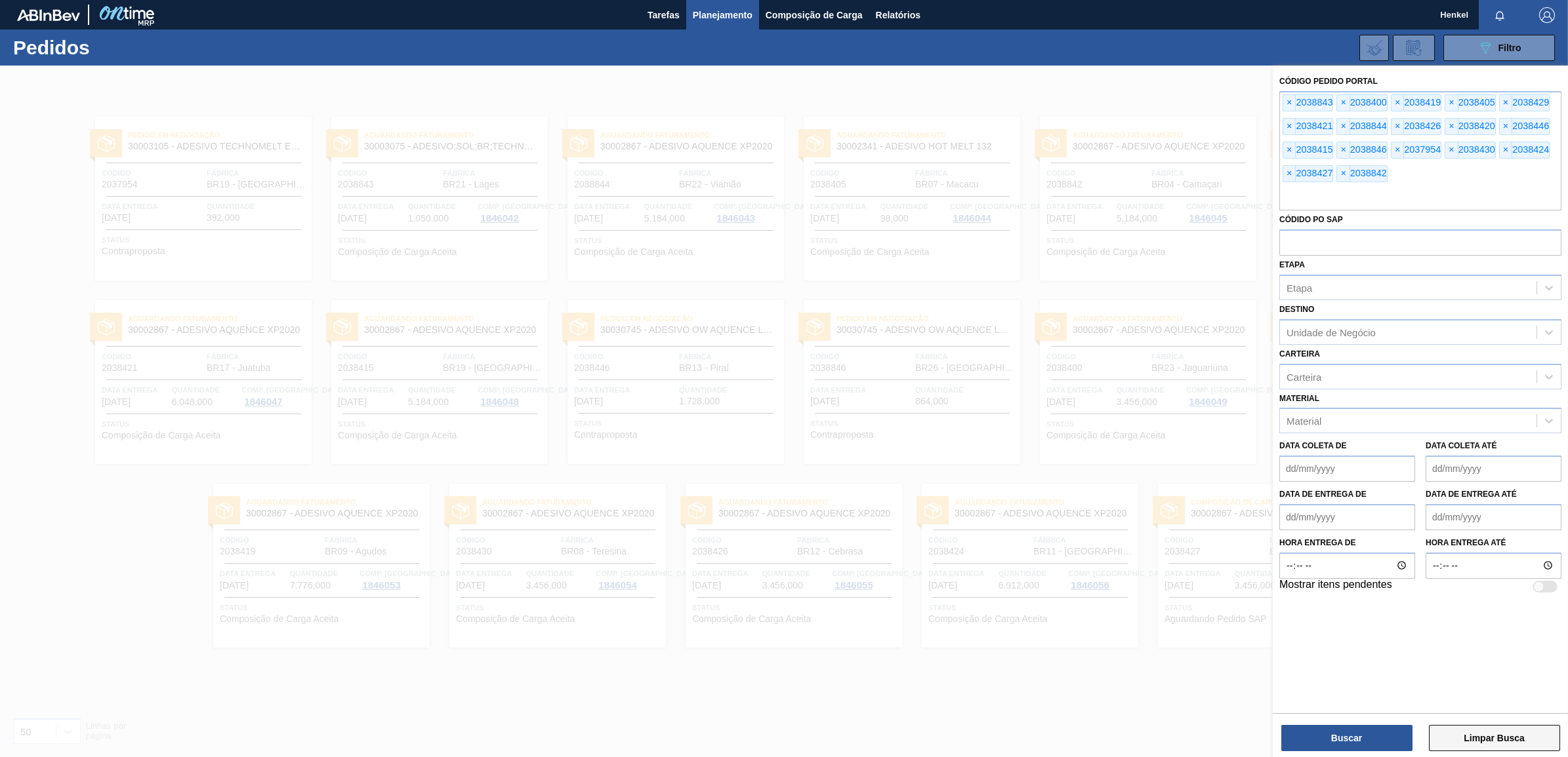
click at [1453, 741] on button "Limpar Busca" at bounding box center [1494, 738] width 131 height 27
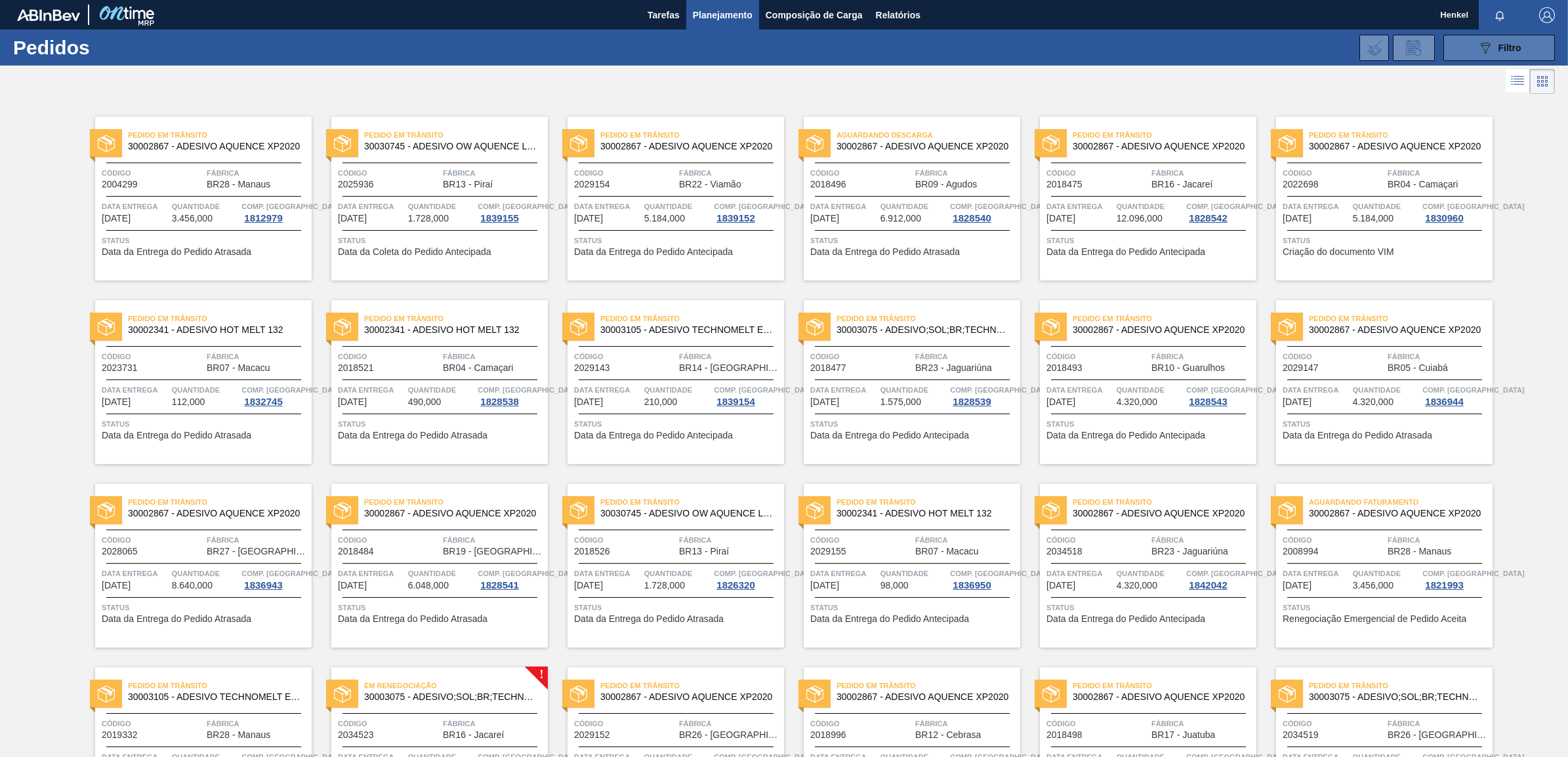
click at [1498, 53] on div "089F7B8B-B2A5-4AFE-B5C0-19BA573D28AC Filtro" at bounding box center [1498, 48] width 44 height 16
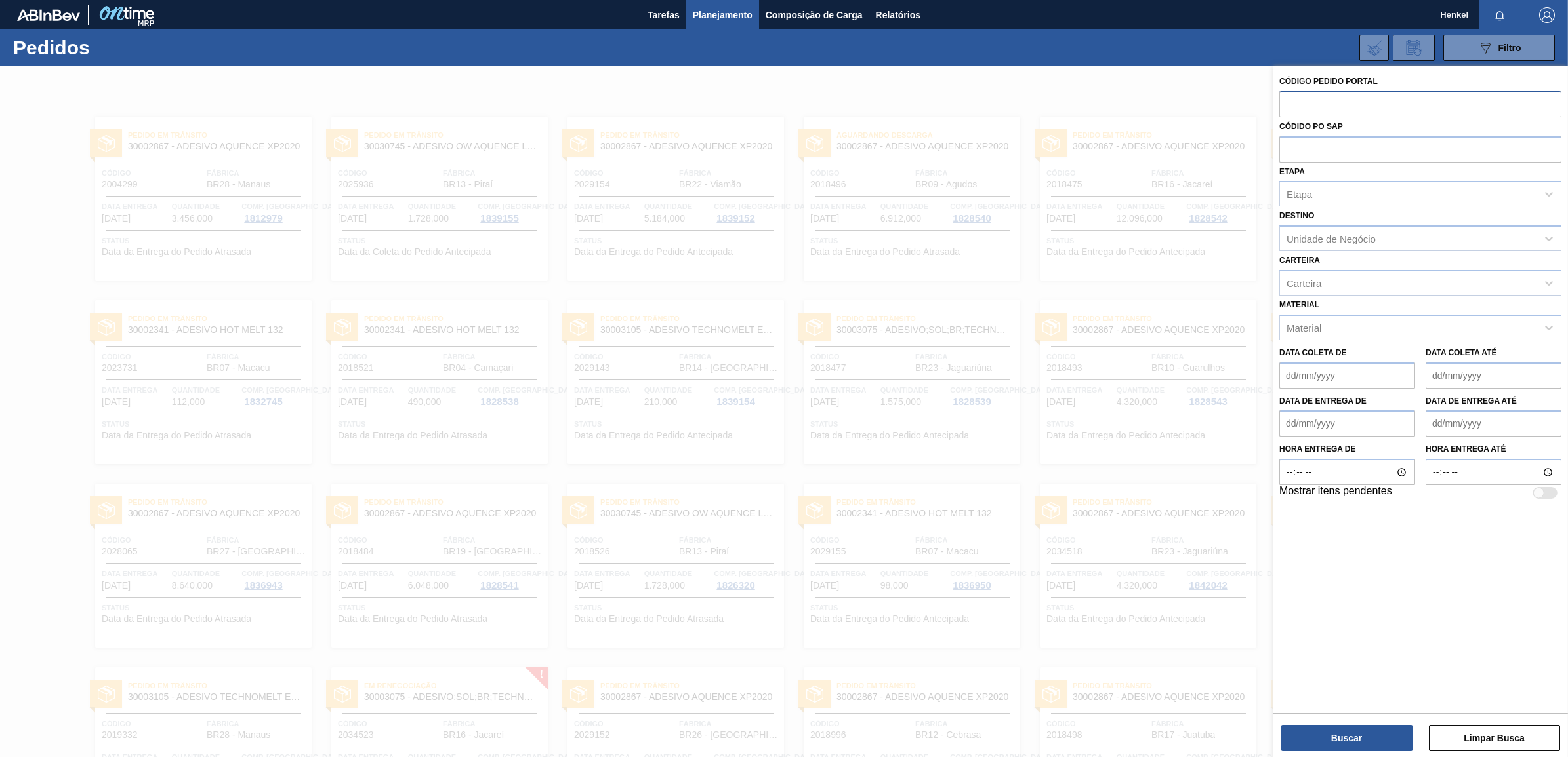
click at [1394, 110] on input "text" at bounding box center [1420, 103] width 282 height 25
paste input "text"
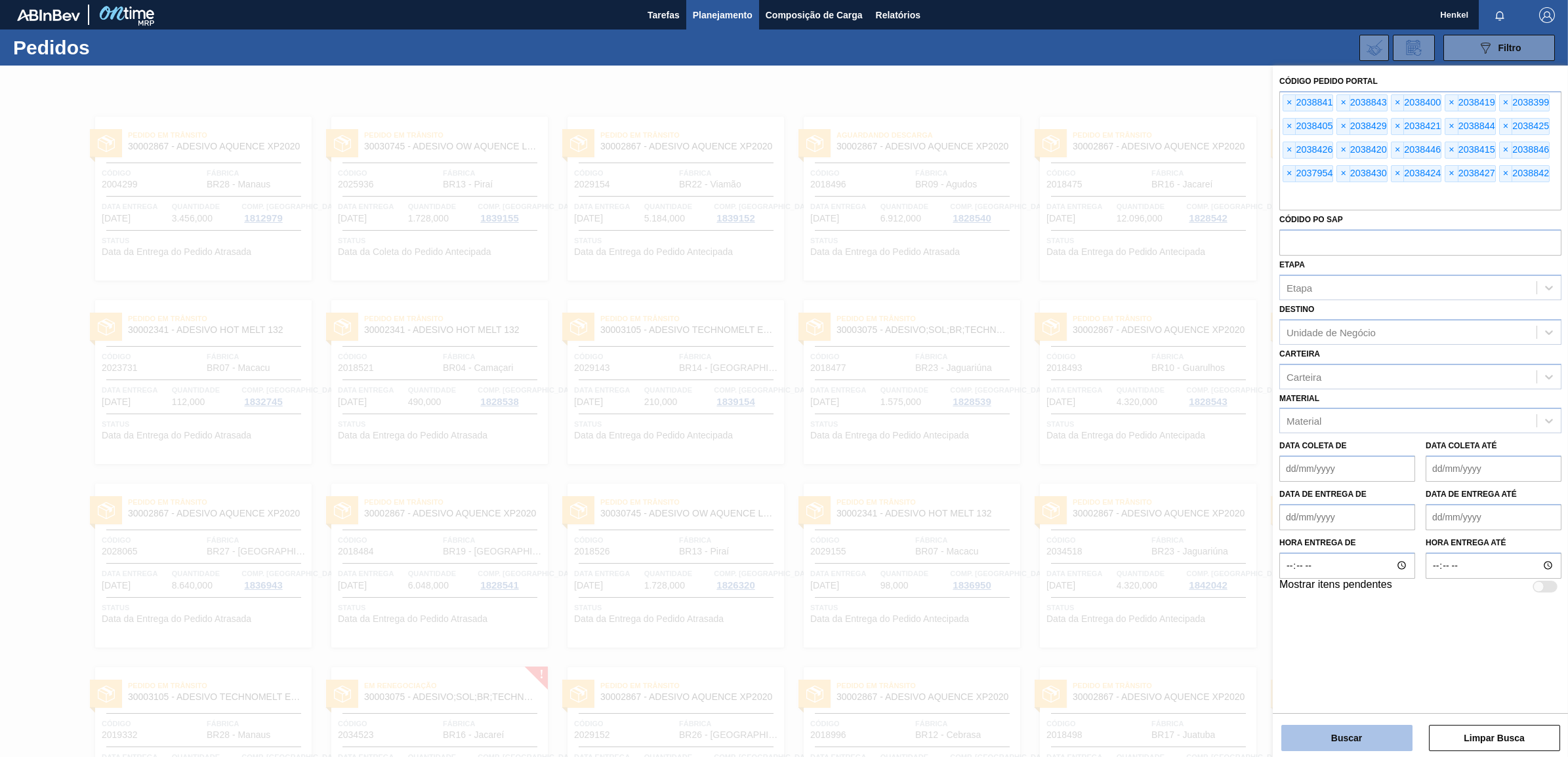
click at [1359, 739] on button "Buscar" at bounding box center [1346, 738] width 131 height 27
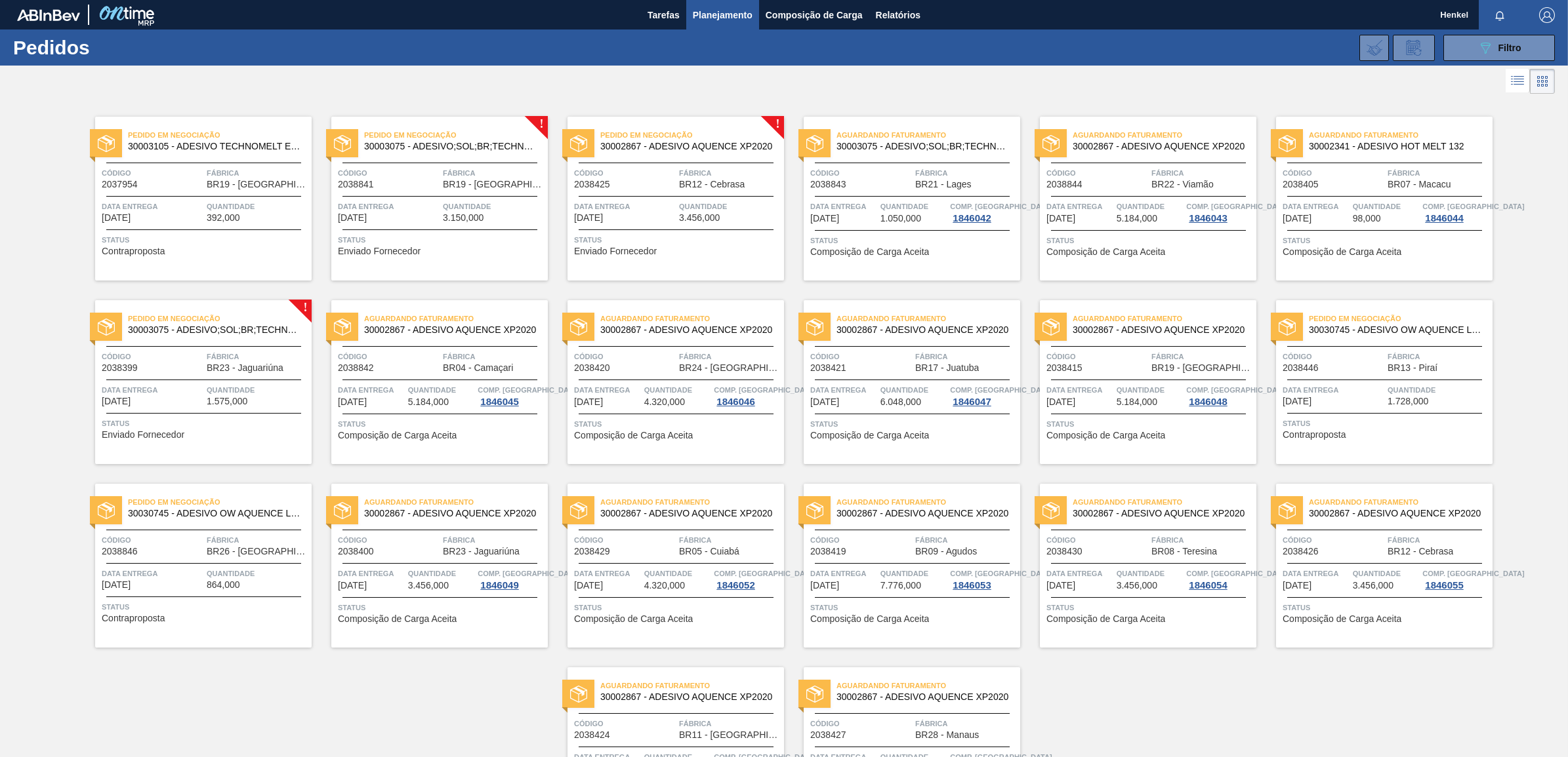
click at [202, 364] on div "Código 2038399 Fábrica BR23 - Jaguariúna" at bounding box center [202, 362] width 216 height 23
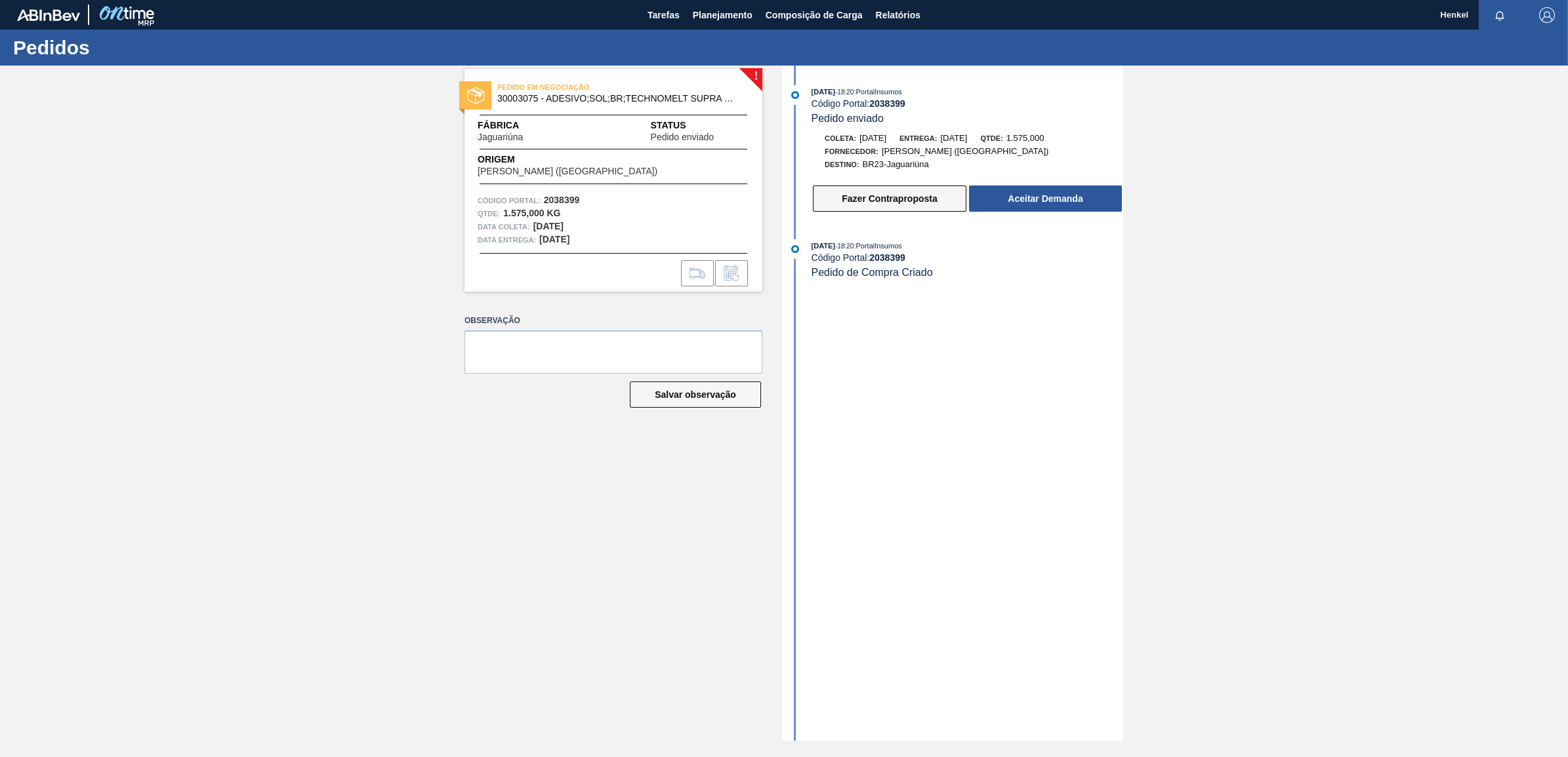
click at [900, 200] on button "Fazer Contraproposta" at bounding box center [890, 199] width 154 height 27
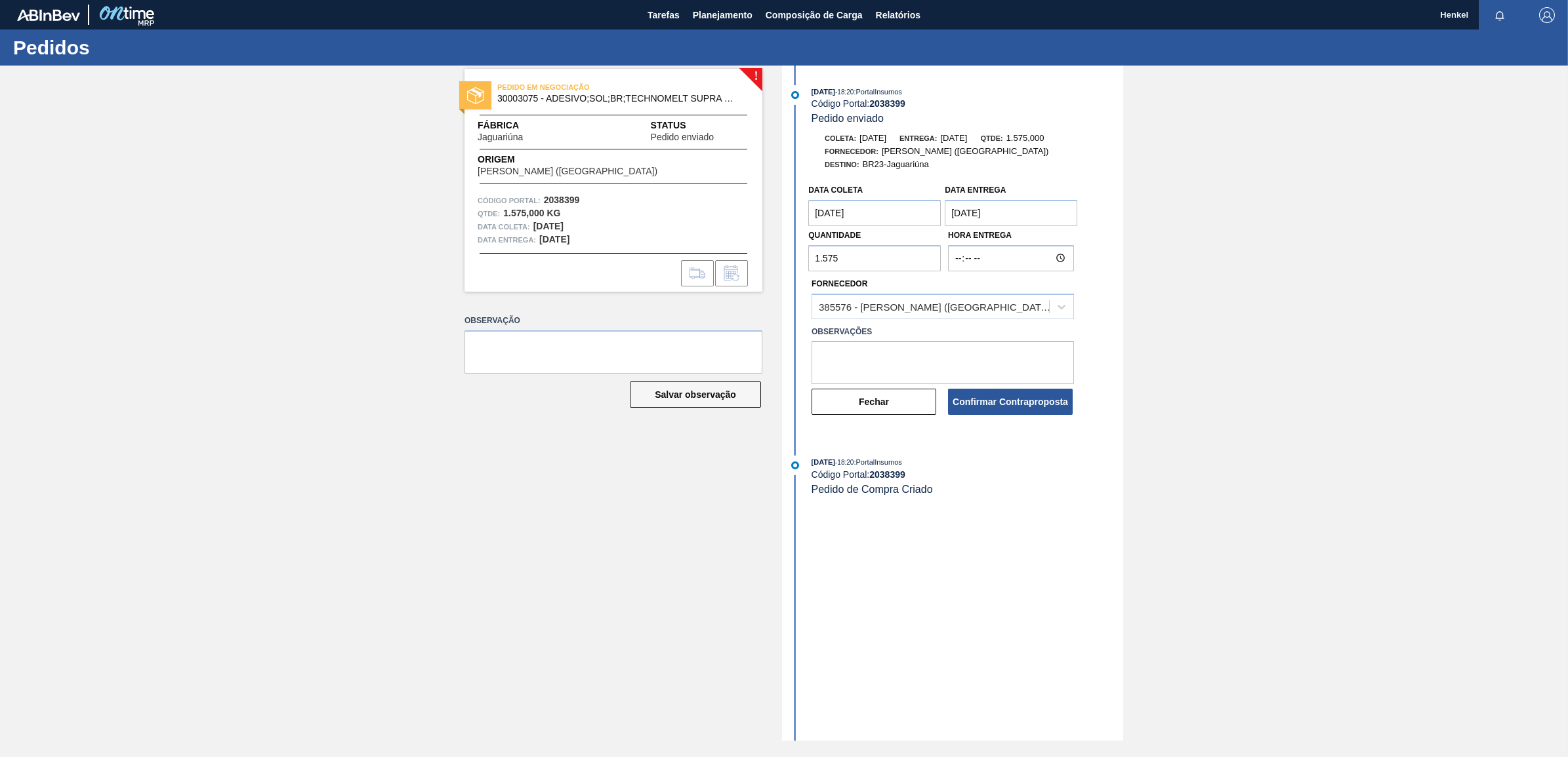
click at [989, 208] on entrega "16/10/2025" at bounding box center [1011, 213] width 133 height 27
click at [1066, 331] on div "17" at bounding box center [1067, 329] width 18 height 18
type entrega "17/10/2025"
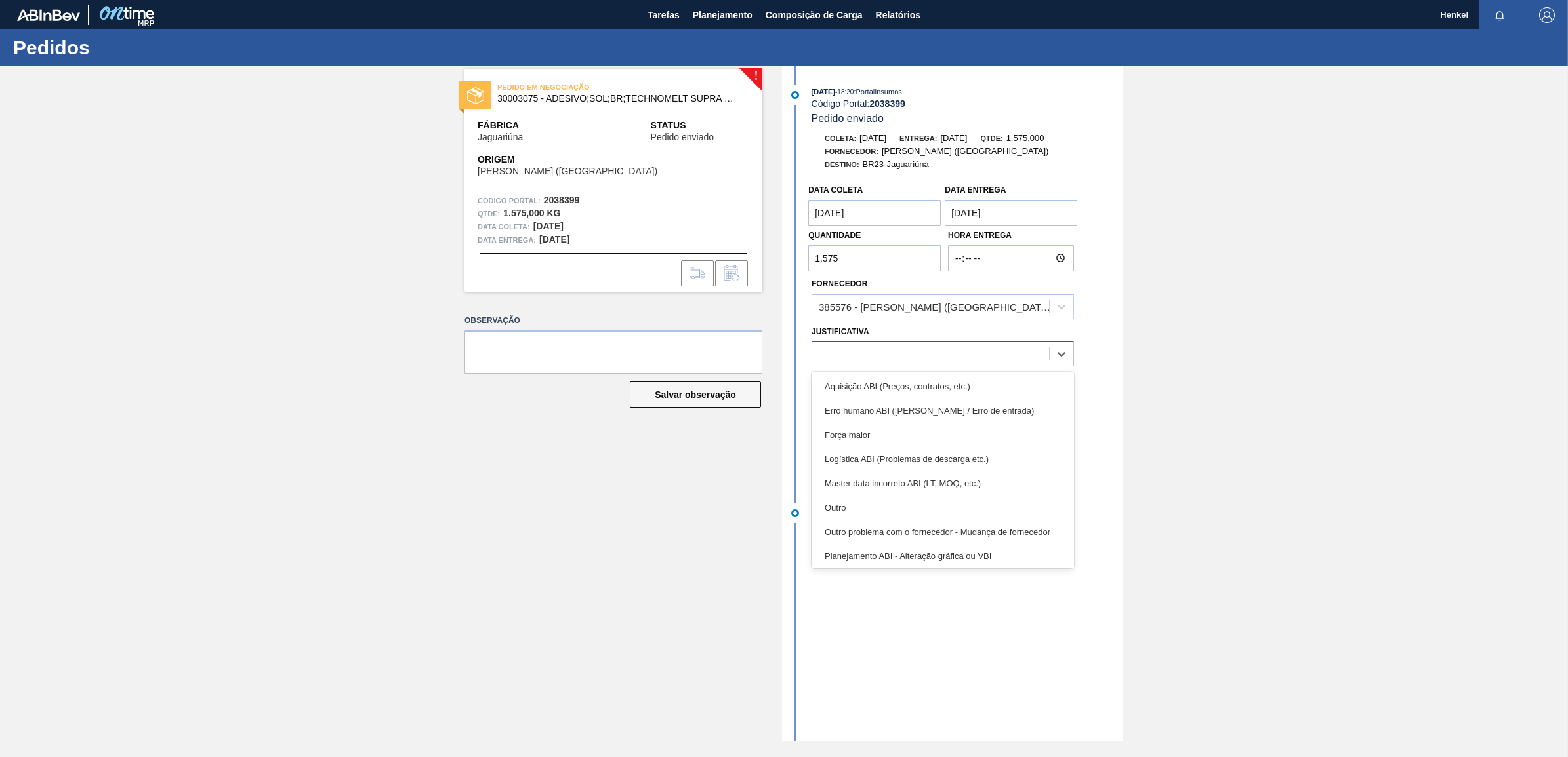
click at [890, 352] on div at bounding box center [930, 354] width 237 height 19
click at [847, 516] on div "Outro" at bounding box center [942, 508] width 262 height 24
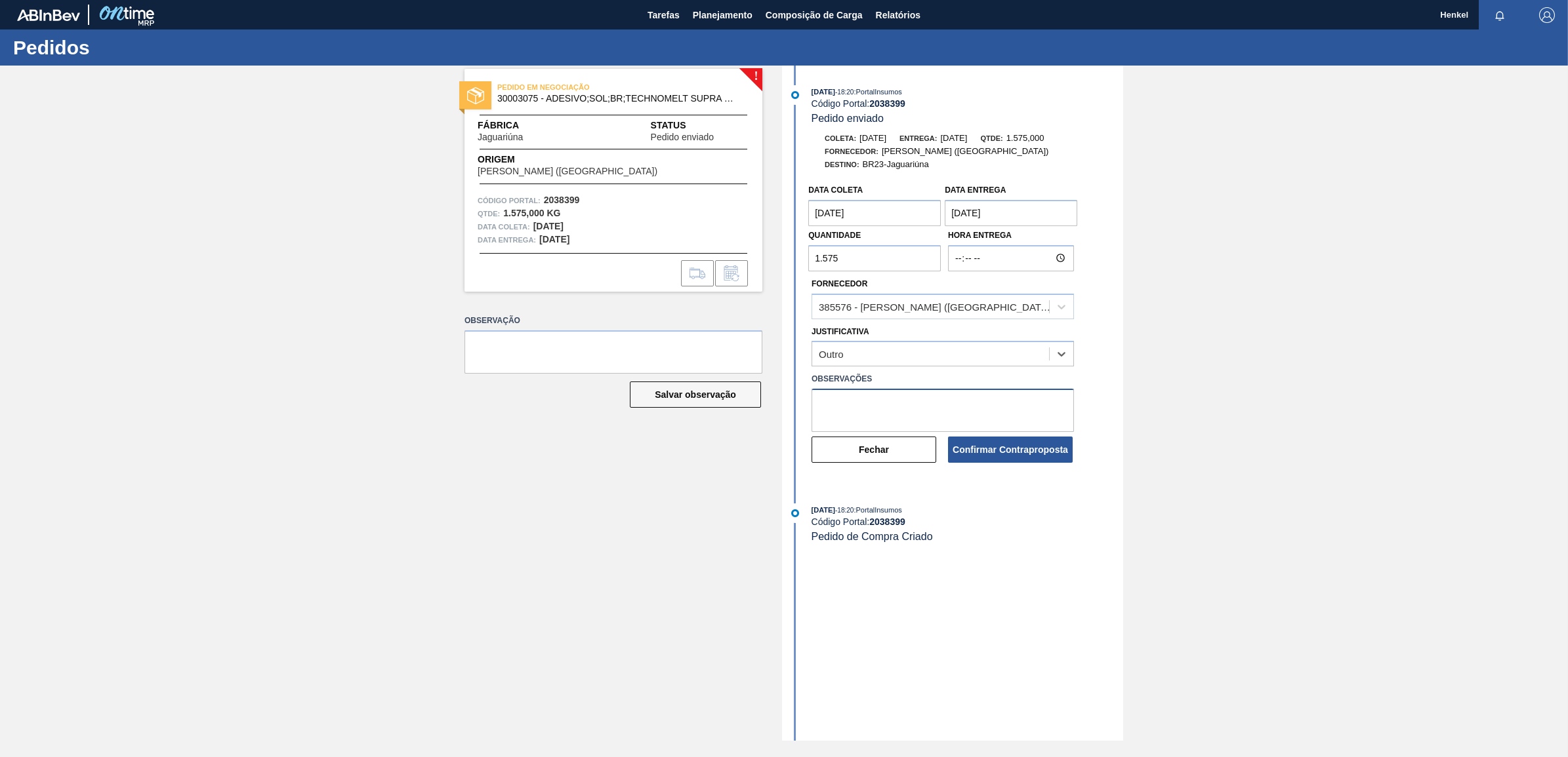
click at [851, 408] on textarea at bounding box center [942, 410] width 262 height 43
type textarea "Ajustada de acordo com Lead time"
click at [994, 456] on button "Confirmar Contraproposta" at bounding box center [1010, 449] width 125 height 27
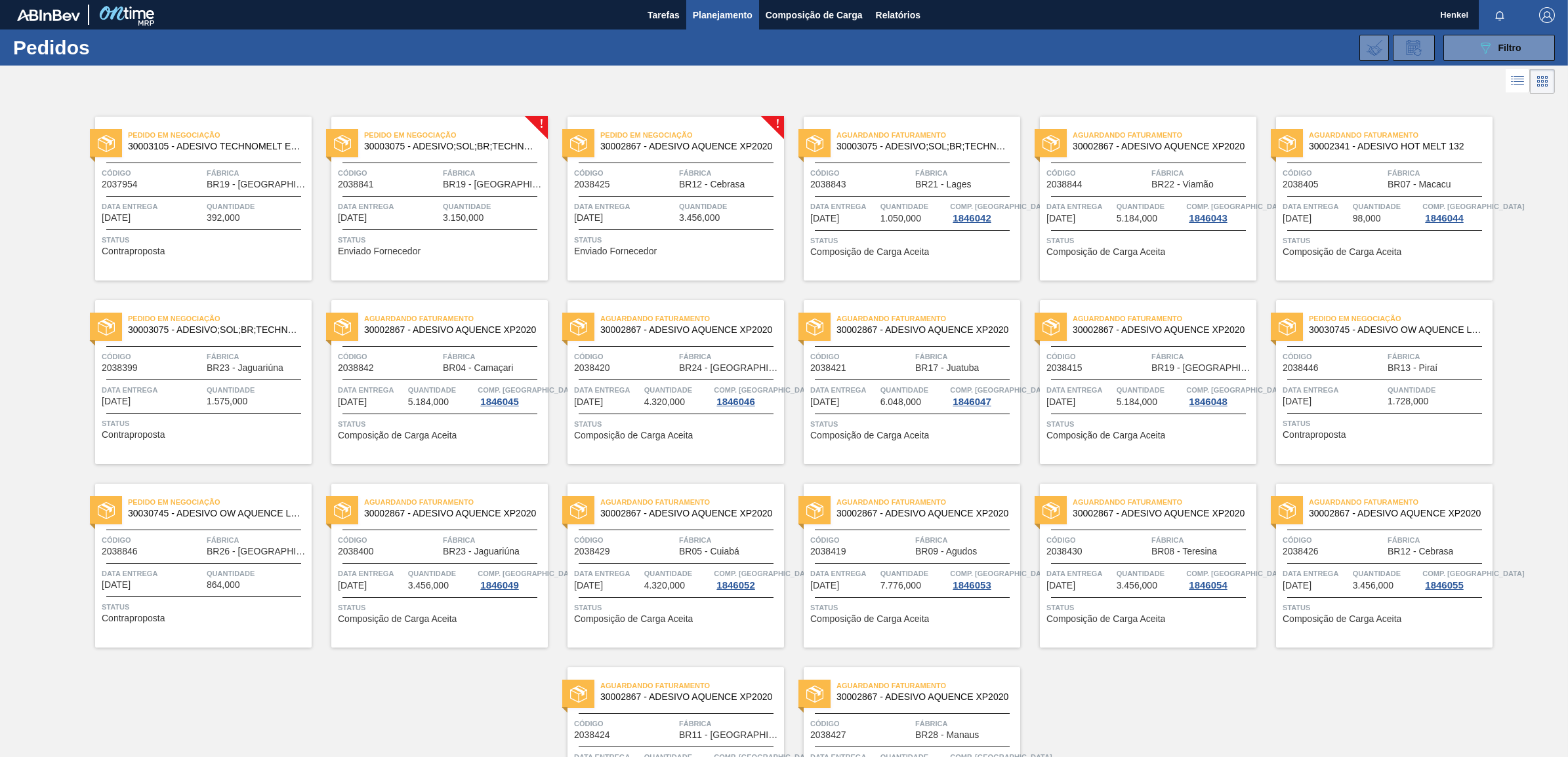
click at [431, 189] on div "Código 2038841" at bounding box center [389, 178] width 102 height 23
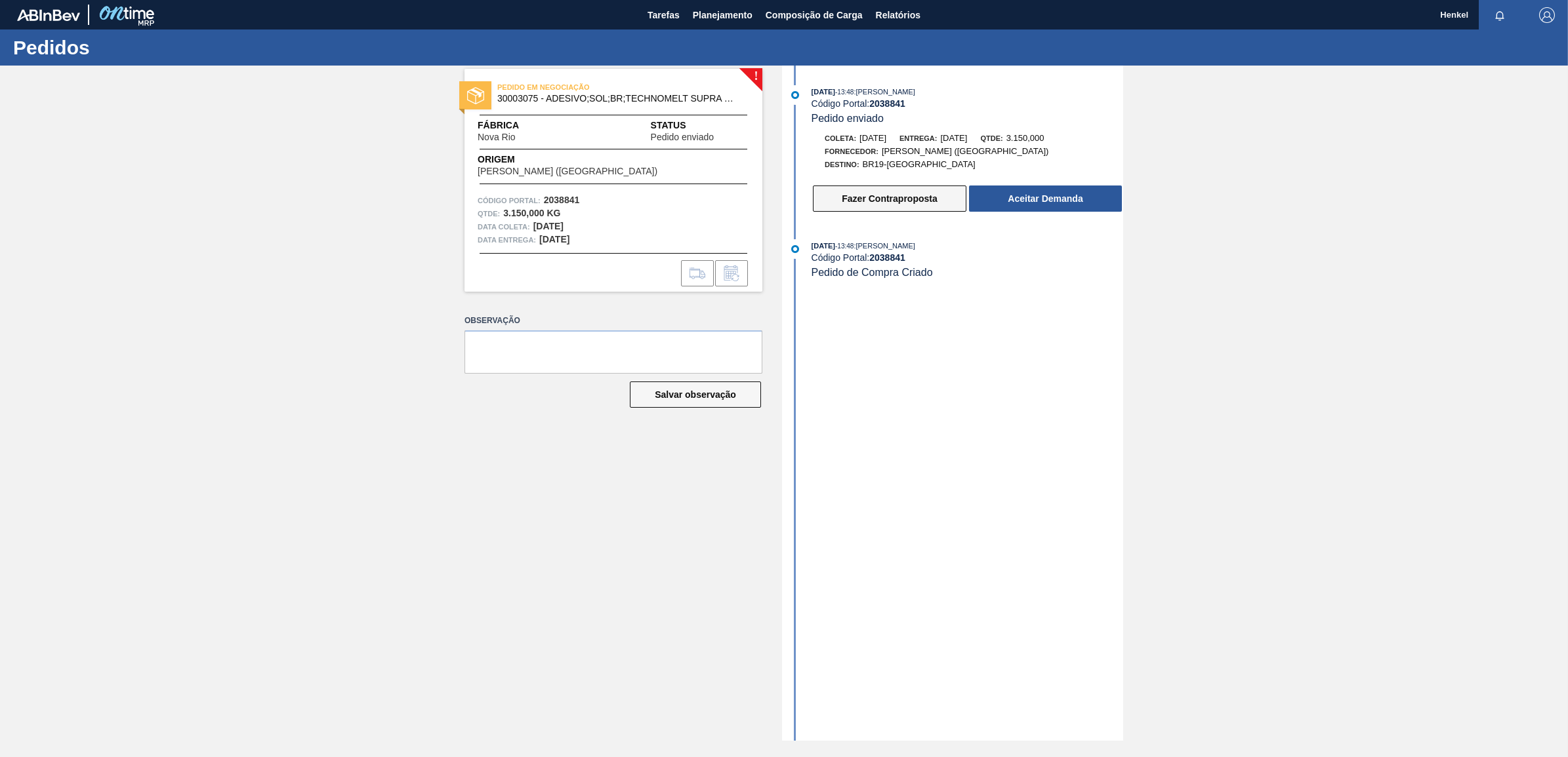
click at [885, 203] on button "Fazer Contraproposta" at bounding box center [890, 199] width 154 height 27
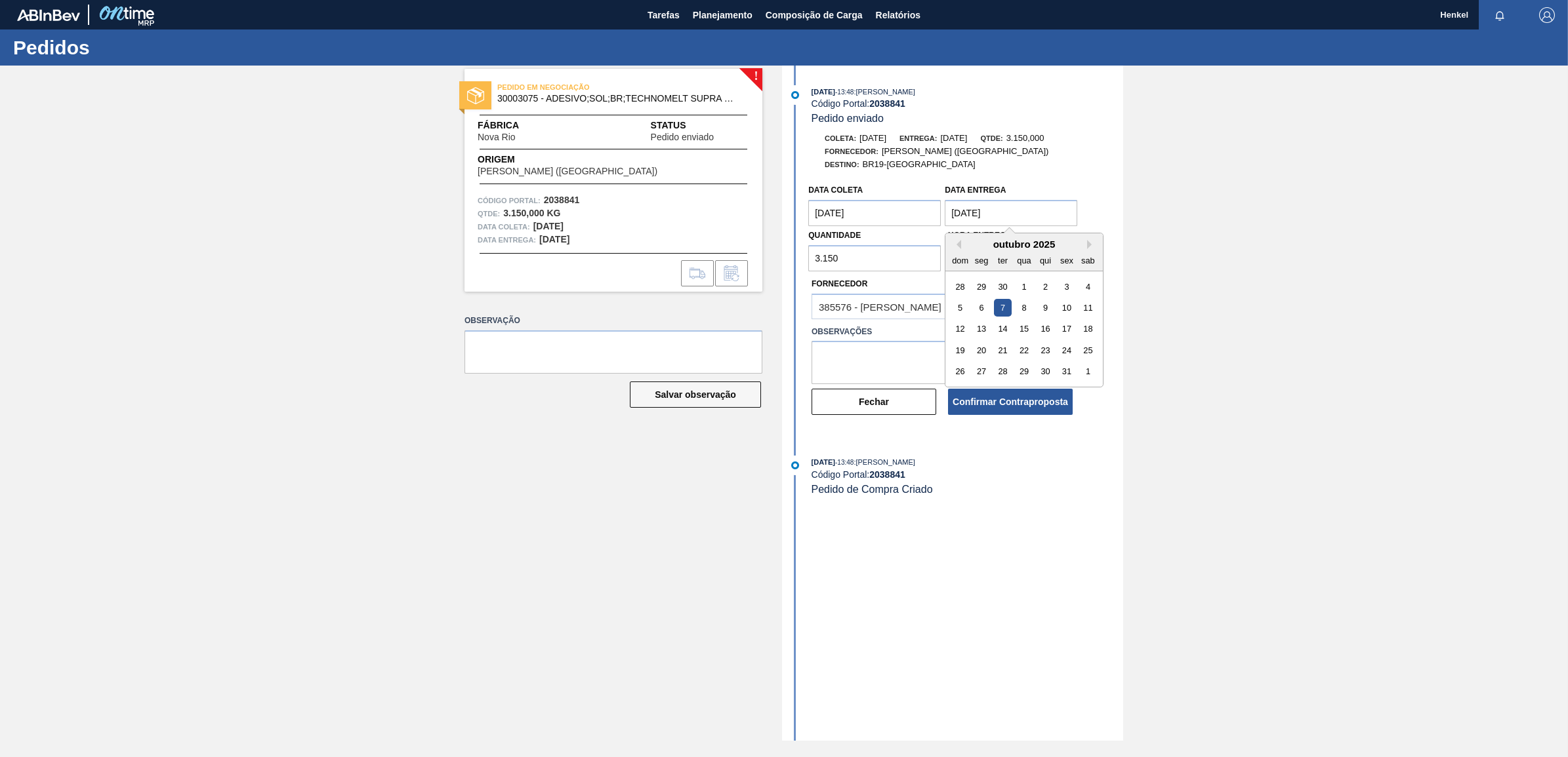
drag, startPoint x: 961, startPoint y: 217, endPoint x: 948, endPoint y: 213, distance: 13.6
click at [948, 213] on entrega "07/10/2025" at bounding box center [1011, 213] width 133 height 27
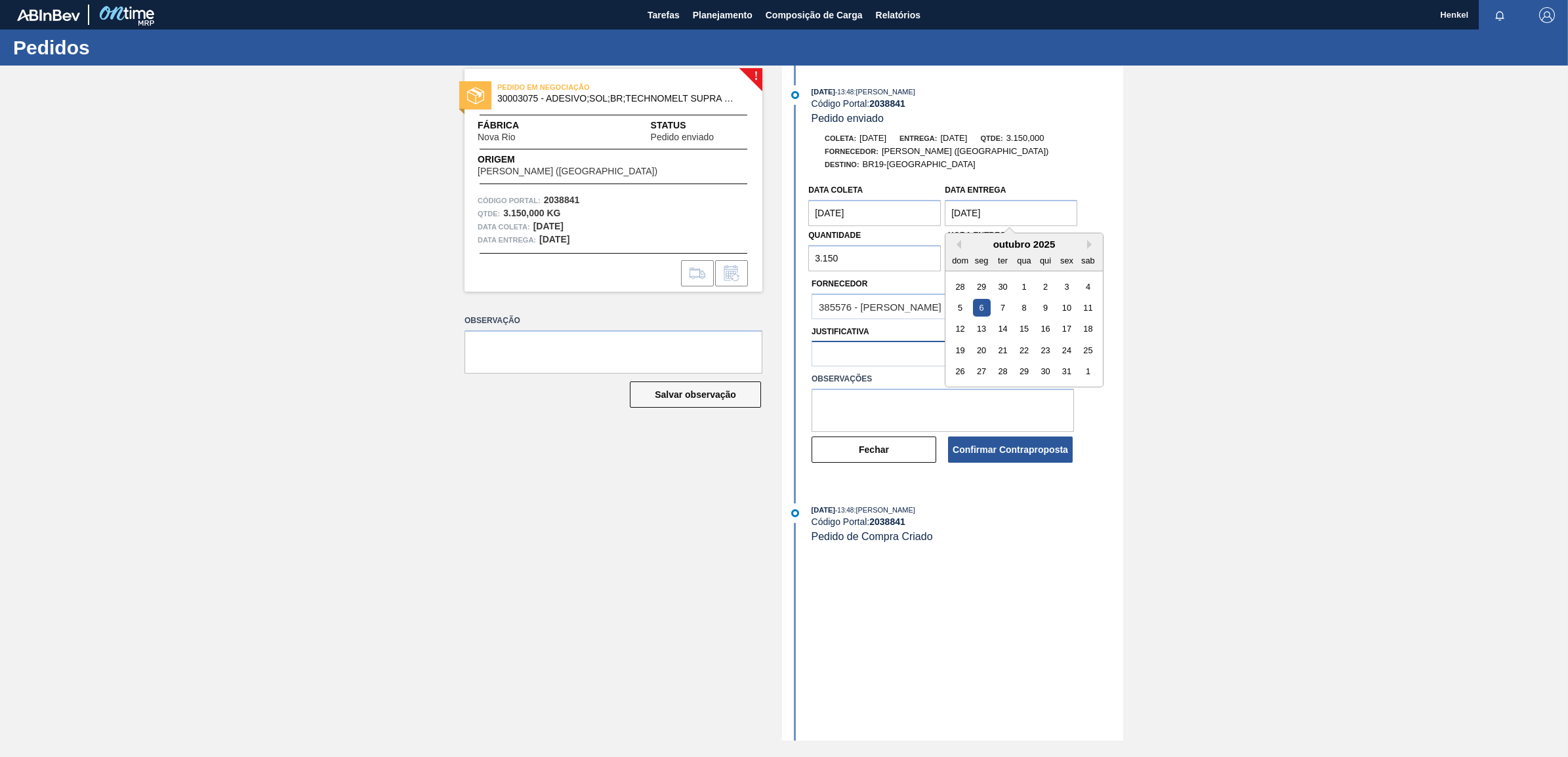
type entrega "06/10/2025"
click at [900, 358] on div at bounding box center [930, 354] width 237 height 19
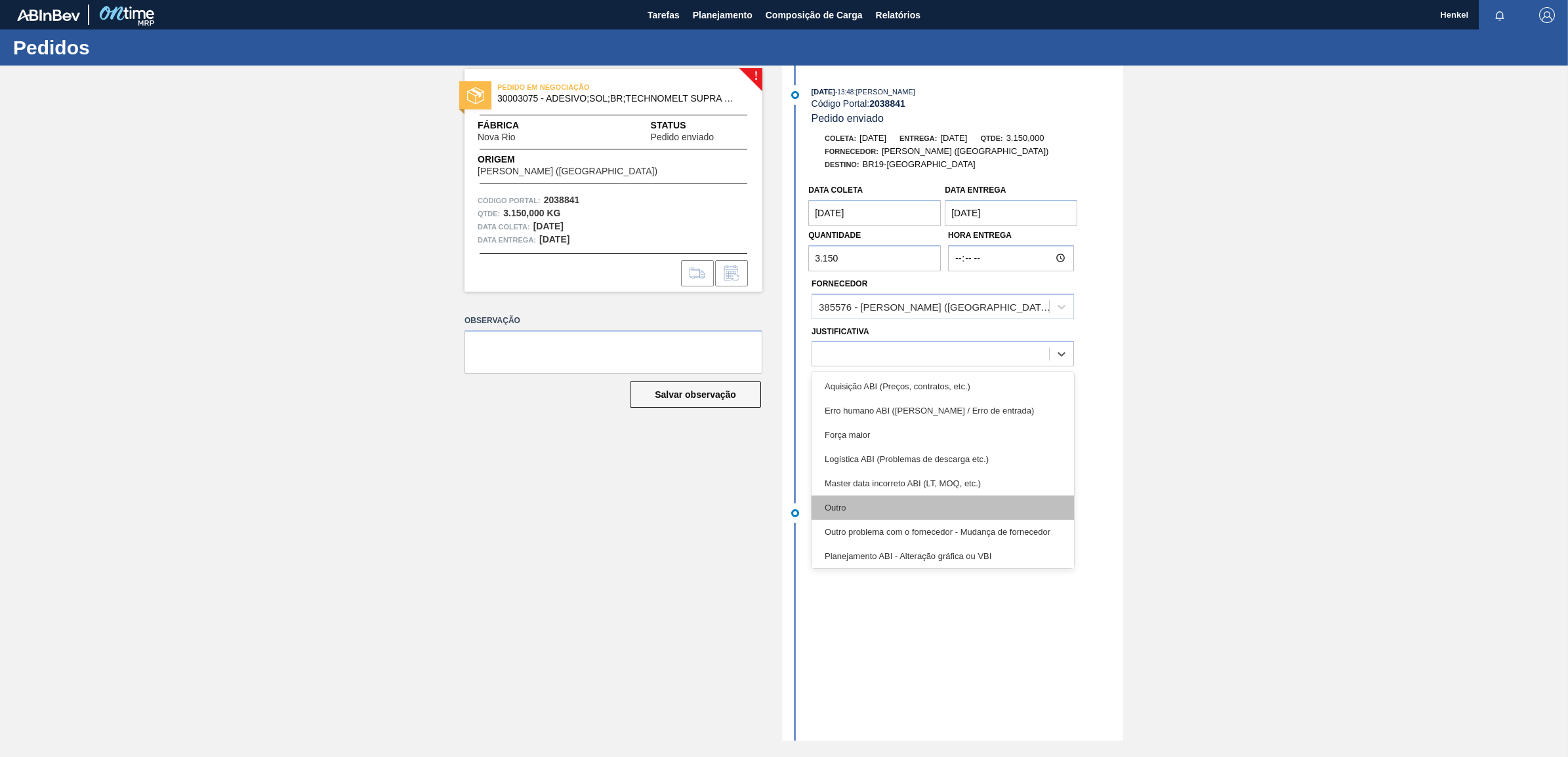
click at [877, 512] on div "Outro" at bounding box center [942, 508] width 262 height 24
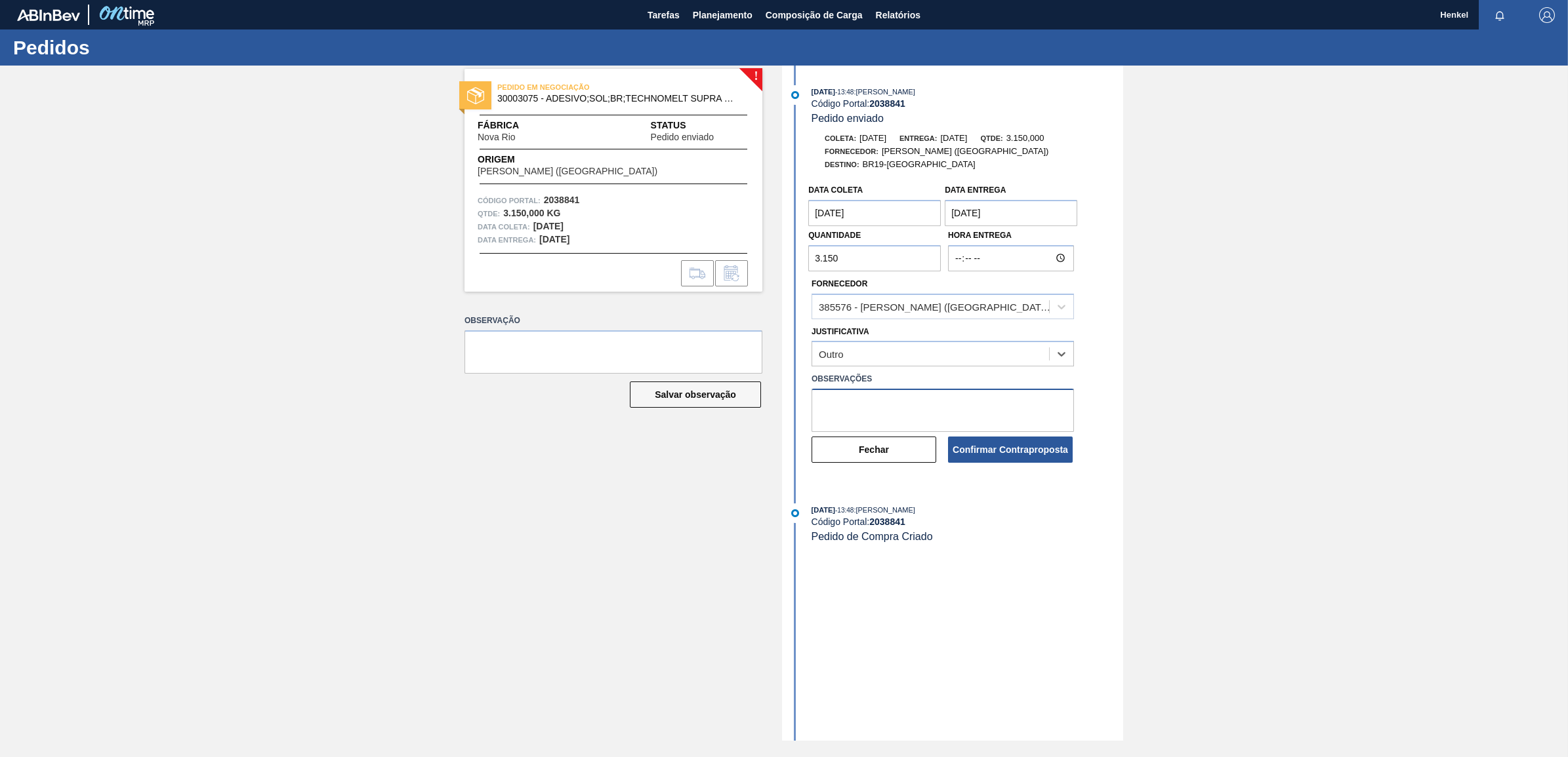
click at [867, 408] on textarea at bounding box center [942, 410] width 262 height 43
type textarea "Unificação de carga."
click at [1000, 444] on button "Confirmar Contraproposta" at bounding box center [1010, 449] width 125 height 27
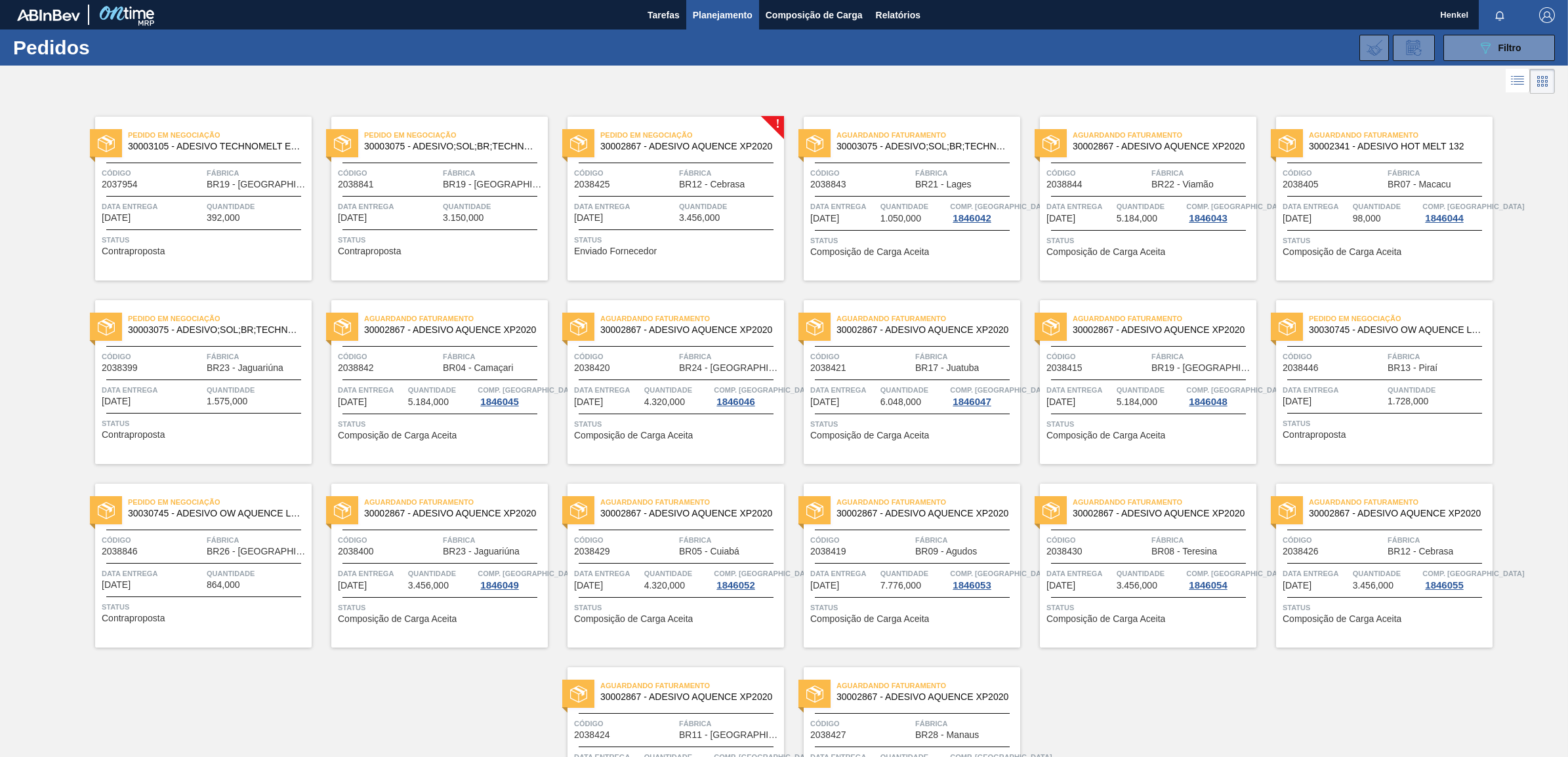
click at [653, 201] on span "Data entrega" at bounding box center [625, 207] width 102 height 13
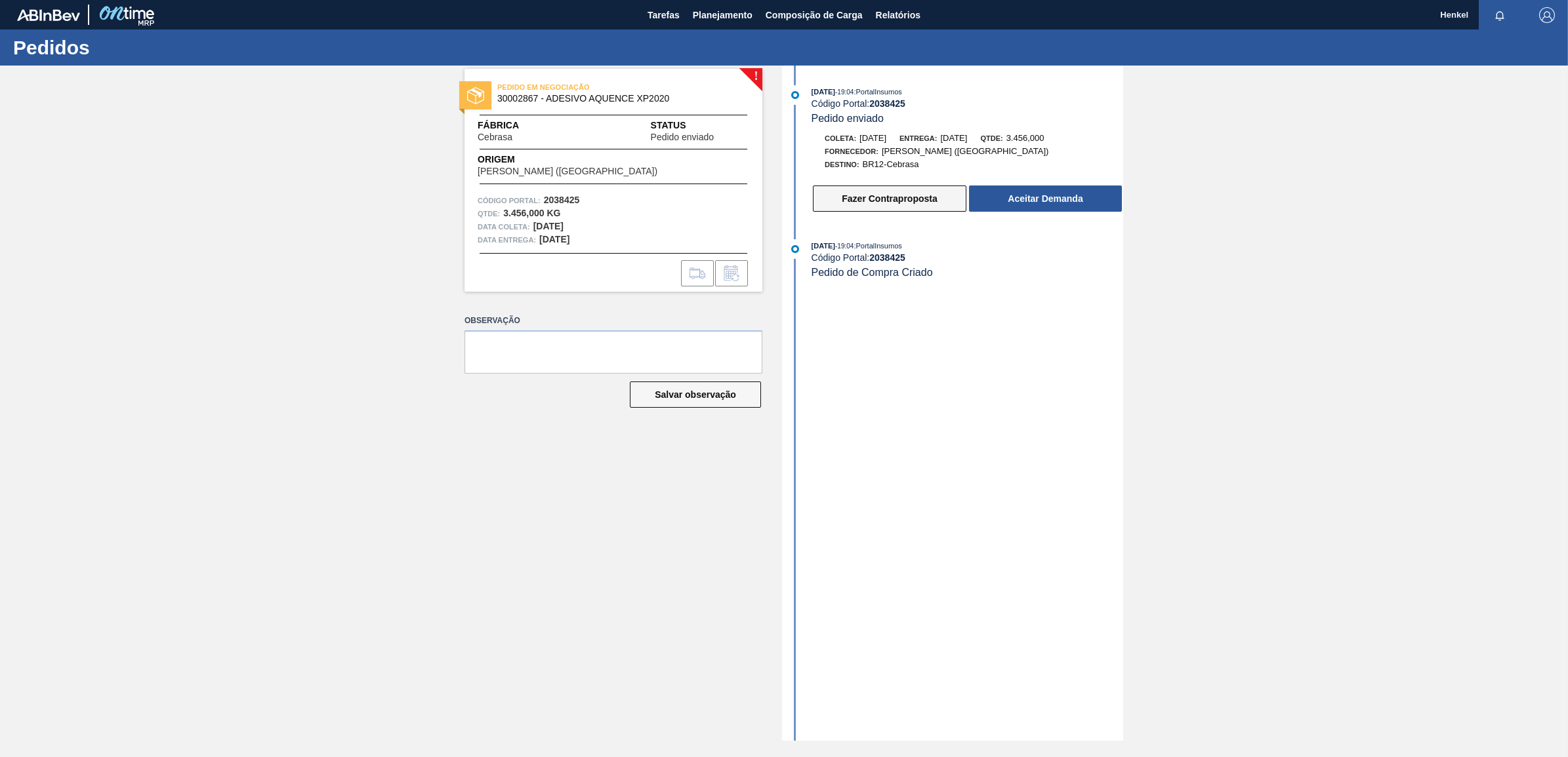
click at [886, 197] on button "Fazer Contraproposta" at bounding box center [890, 199] width 154 height 27
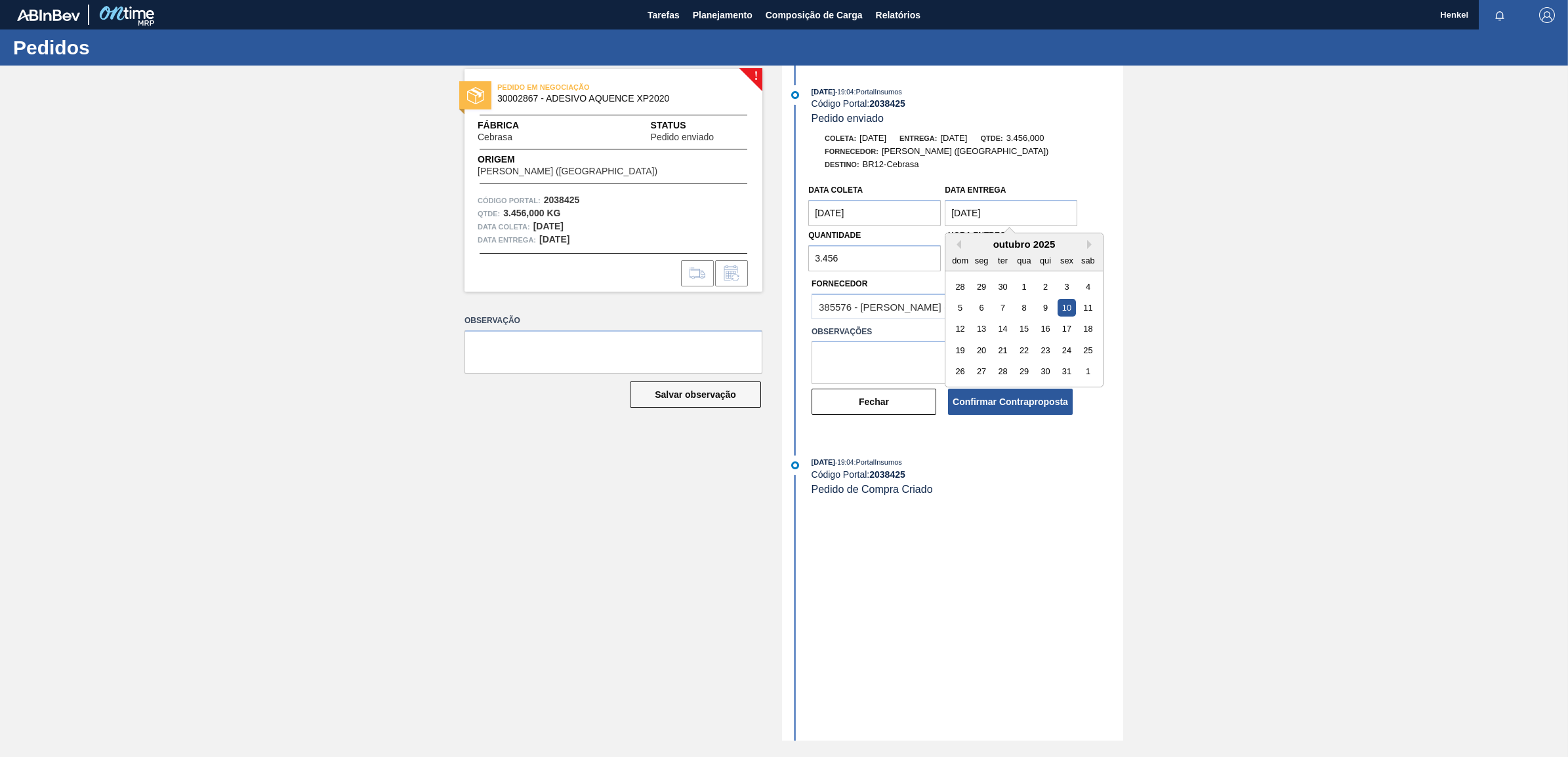
drag, startPoint x: 961, startPoint y: 211, endPoint x: 950, endPoint y: 214, distance: 11.4
click at [950, 214] on entrega "10/10/2025" at bounding box center [1011, 213] width 133 height 27
click at [982, 332] on div "13" at bounding box center [981, 329] width 18 height 18
type entrega "13/10/2025"
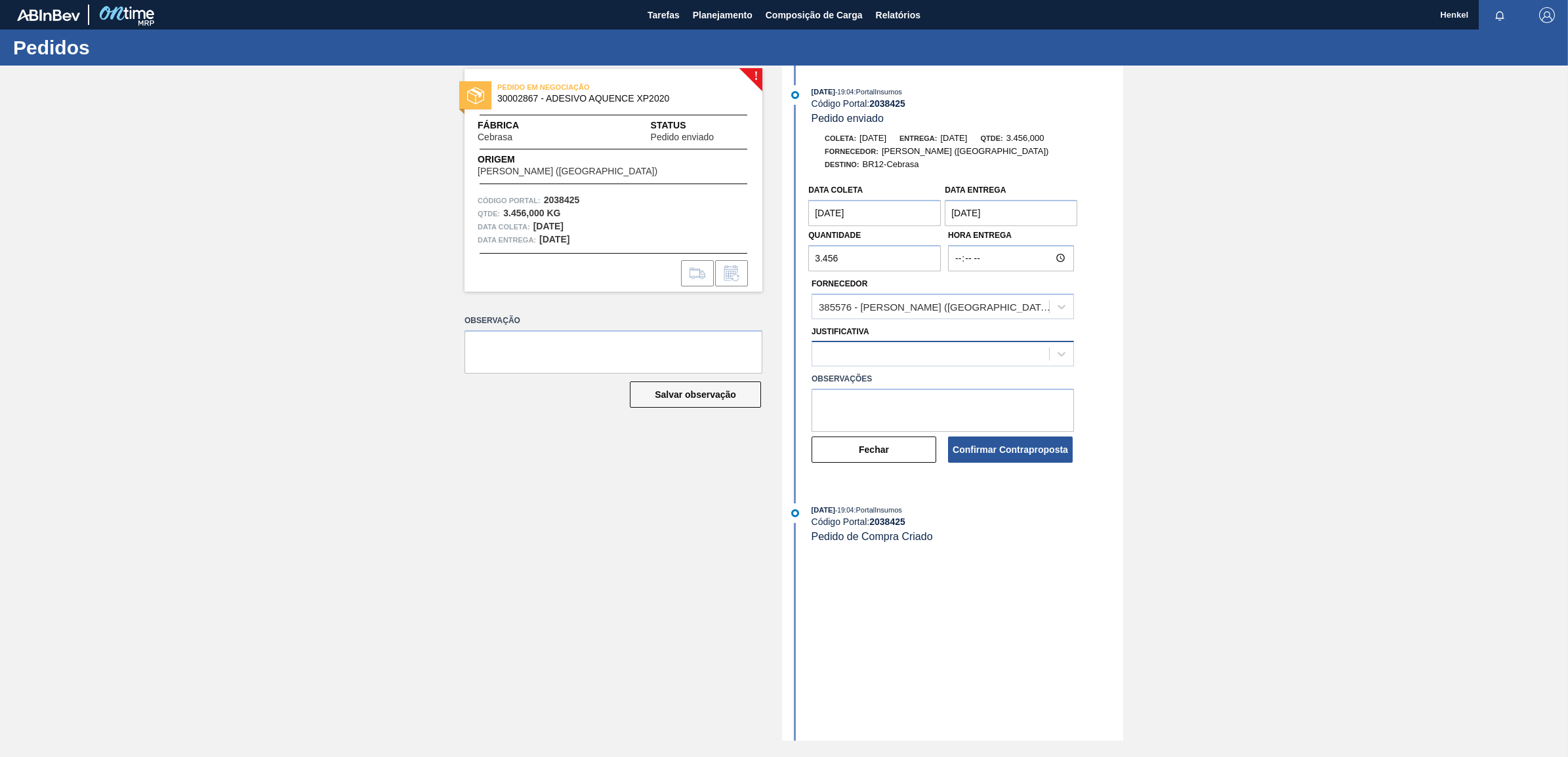
click at [907, 351] on div at bounding box center [930, 354] width 237 height 19
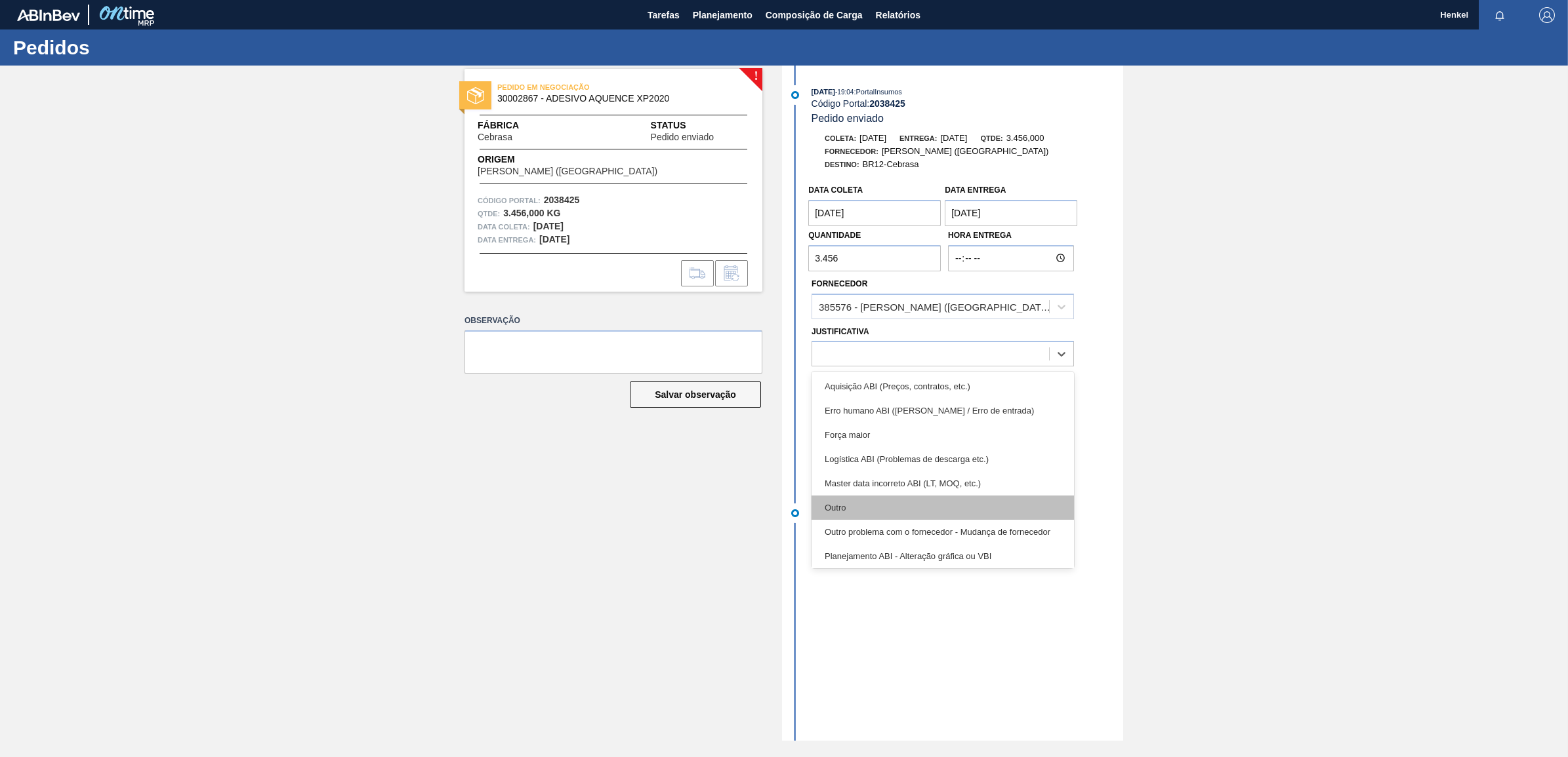
click at [843, 512] on div "Outro" at bounding box center [942, 508] width 262 height 24
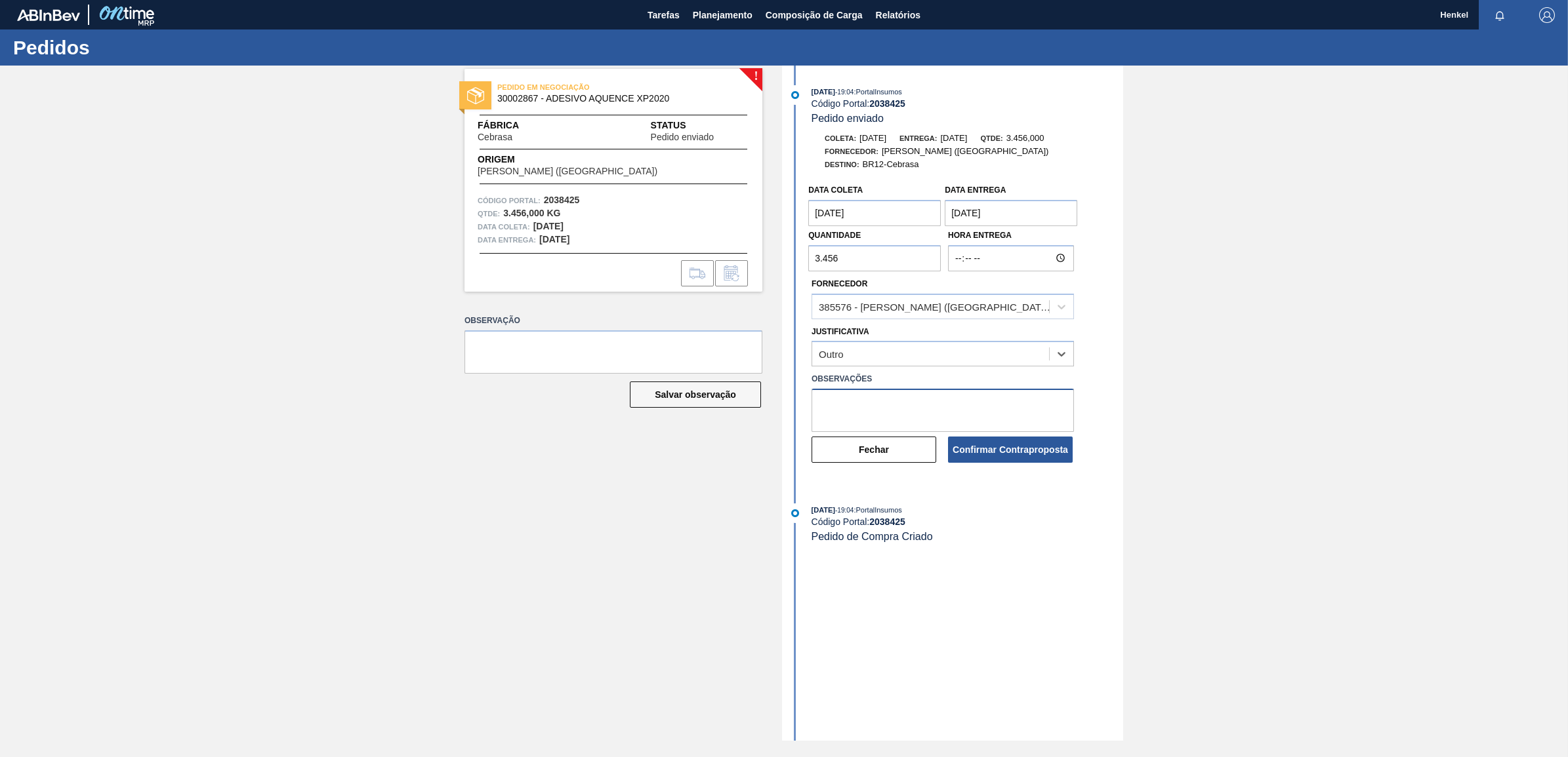
click at [867, 406] on textarea at bounding box center [942, 410] width 262 height 43
type textarea "Data ajustada de acordo com Lead time"
click at [1015, 451] on button "Confirmar Contraproposta" at bounding box center [1010, 449] width 125 height 27
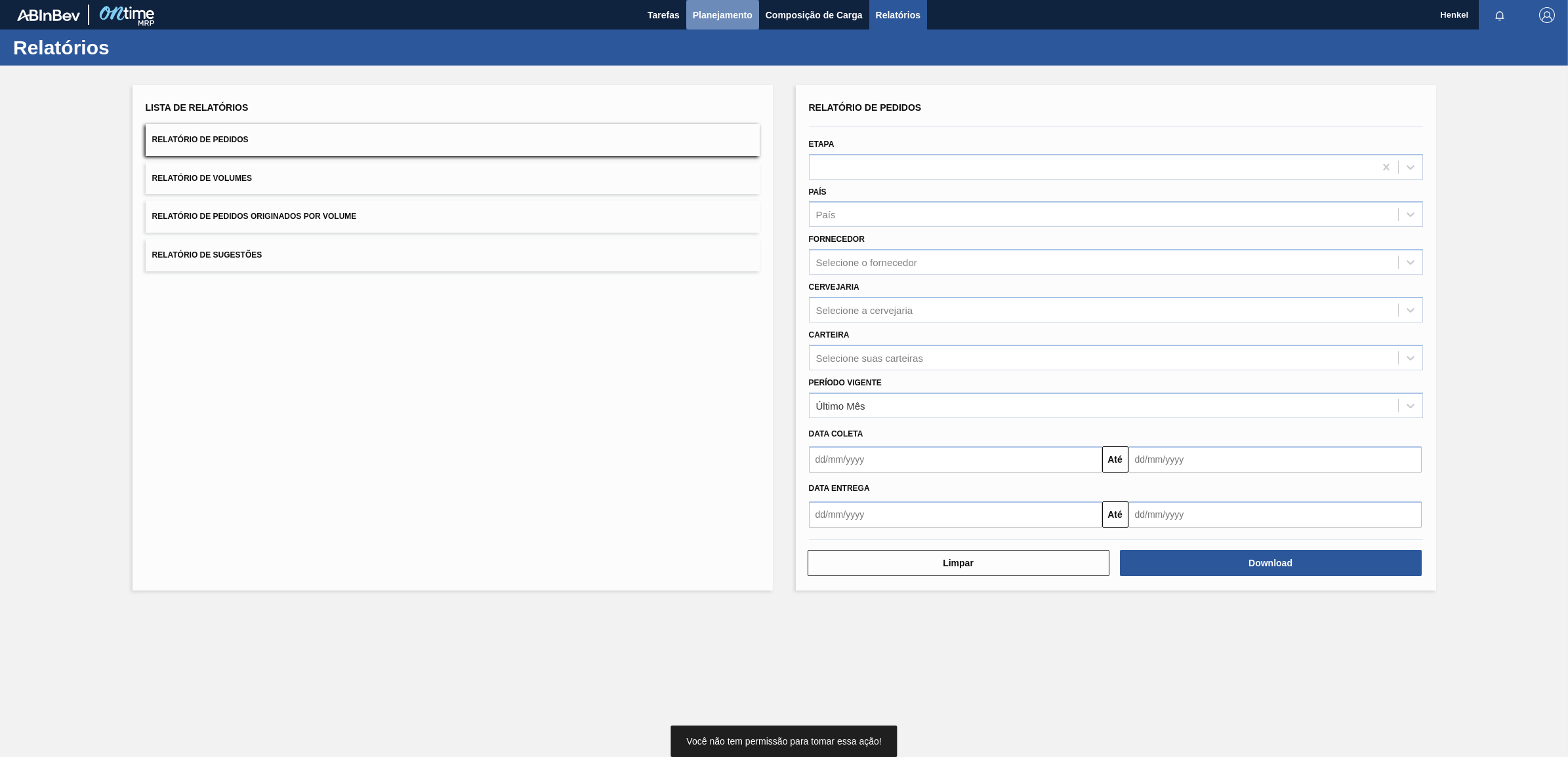
click at [706, 4] on button "Planejamento" at bounding box center [722, 14] width 73 height 29
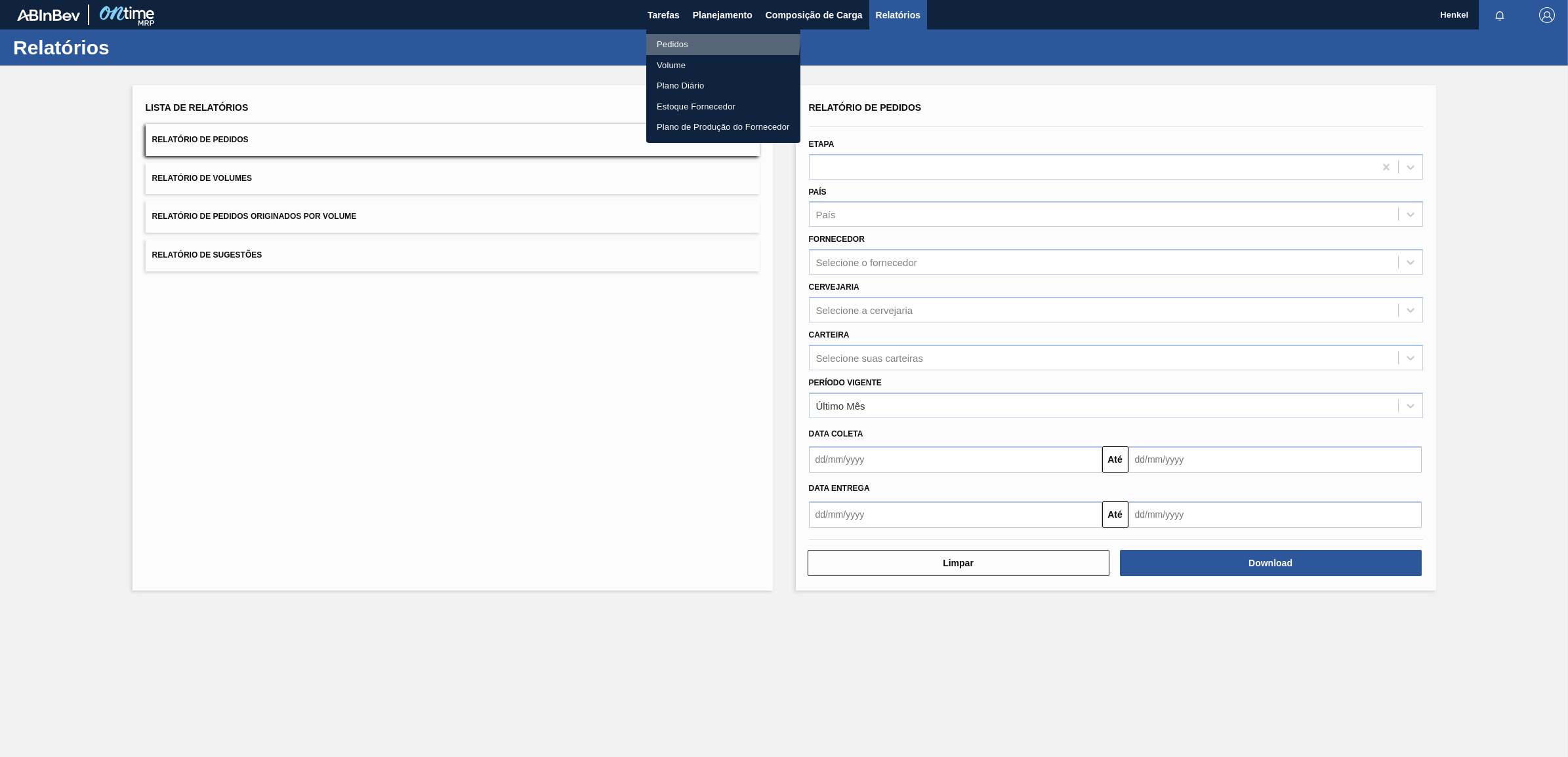
click at [676, 37] on li "Pedidos" at bounding box center [723, 44] width 154 height 21
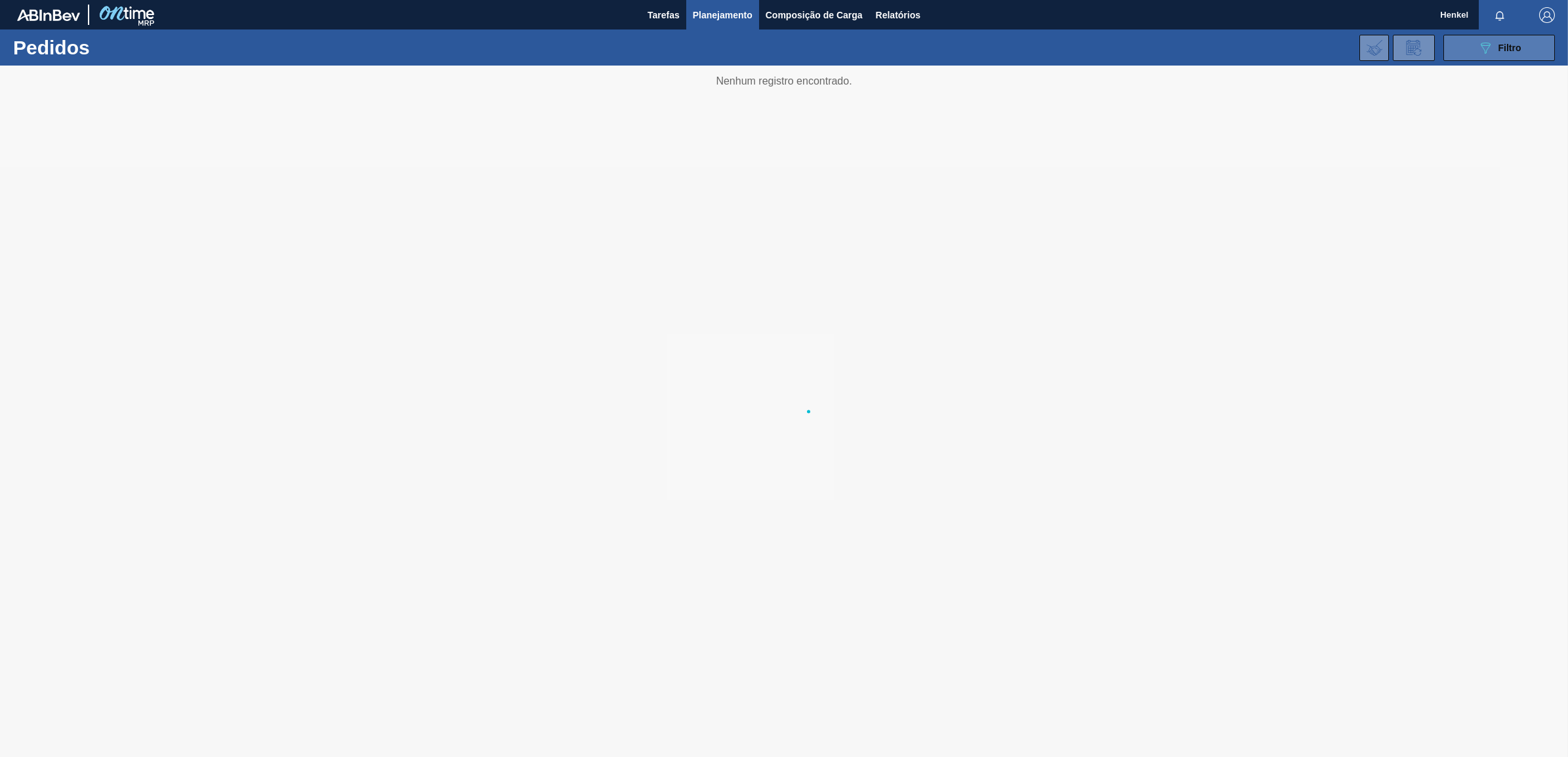
click at [1533, 39] on button "089F7B8B-B2A5-4AFE-B5C0-19BA573D28AC Filtro" at bounding box center [1498, 47] width 111 height 27
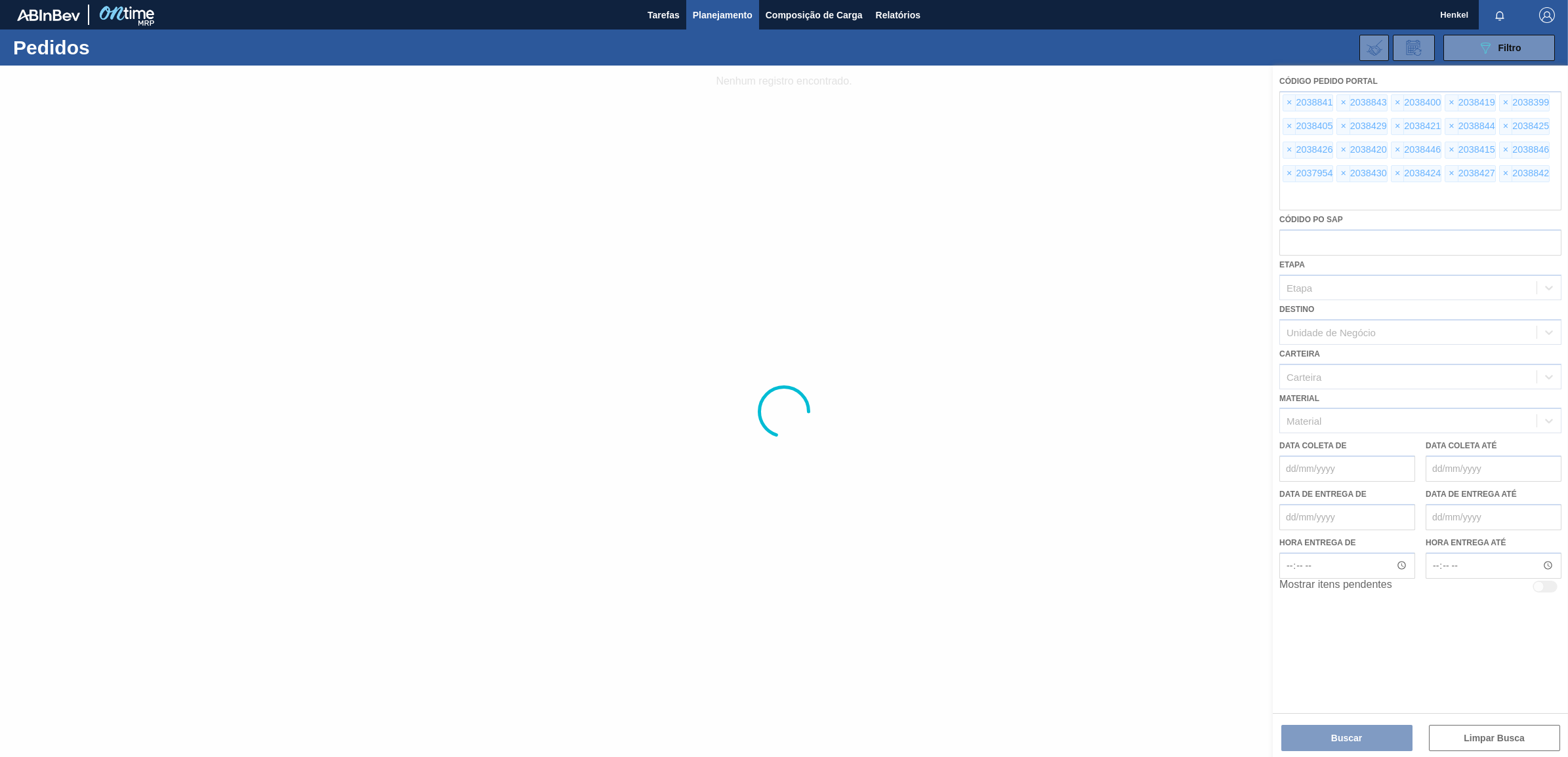
click at [1353, 734] on div at bounding box center [784, 411] width 1568 height 692
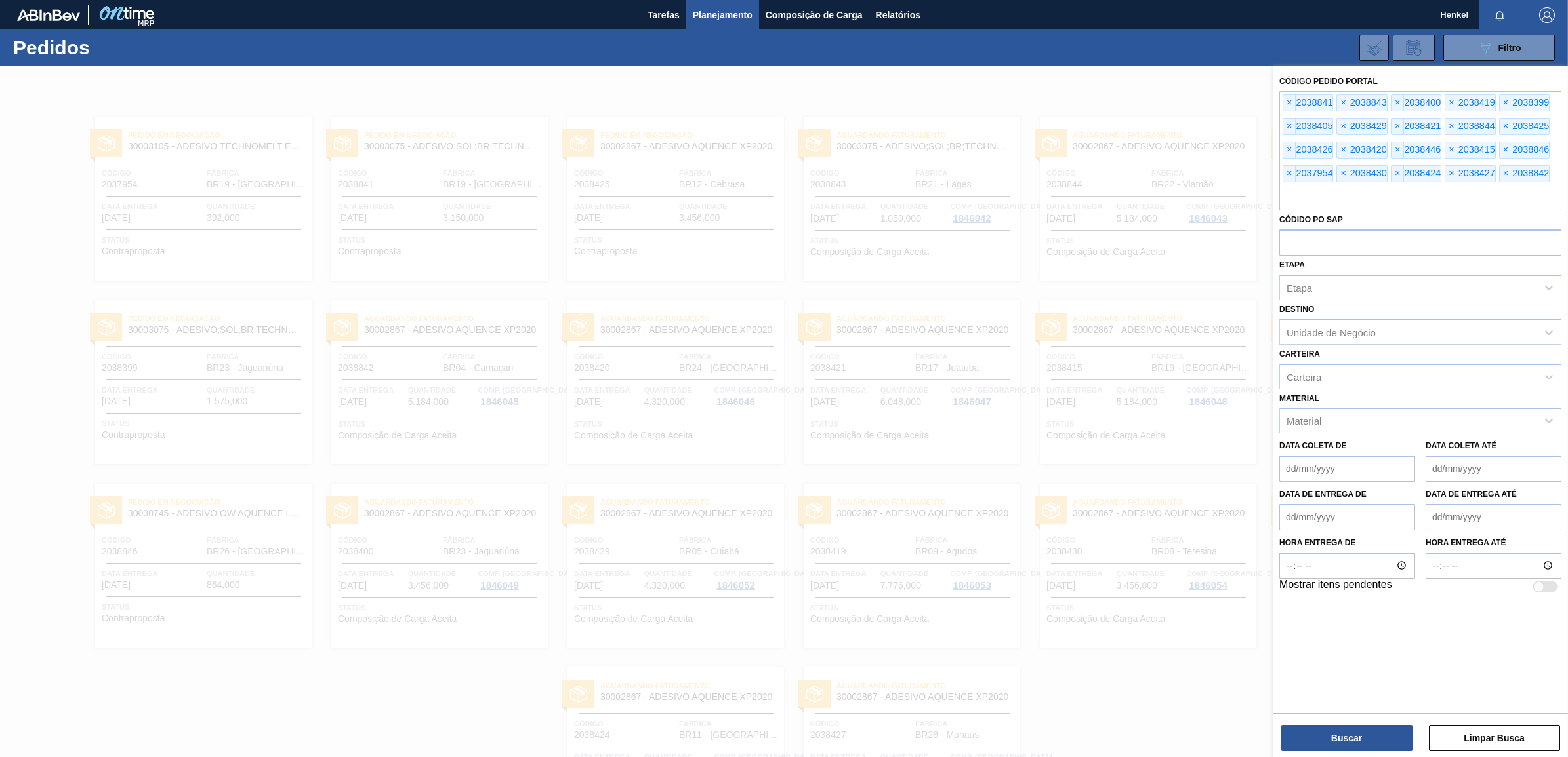
click at [1353, 734] on button "Buscar" at bounding box center [1346, 738] width 131 height 27
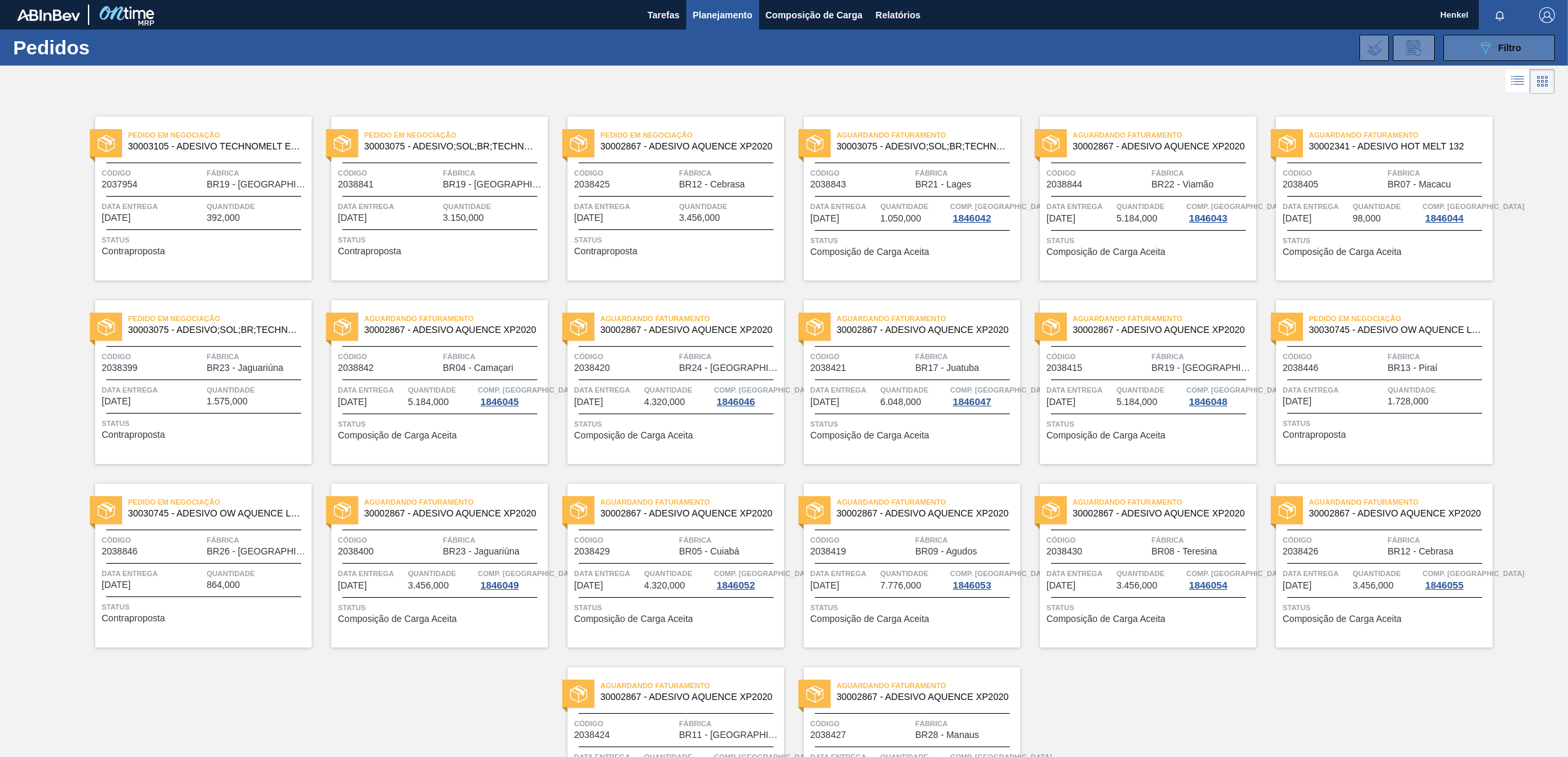
click at [1498, 46] on span "Filtro" at bounding box center [1510, 47] width 23 height 11
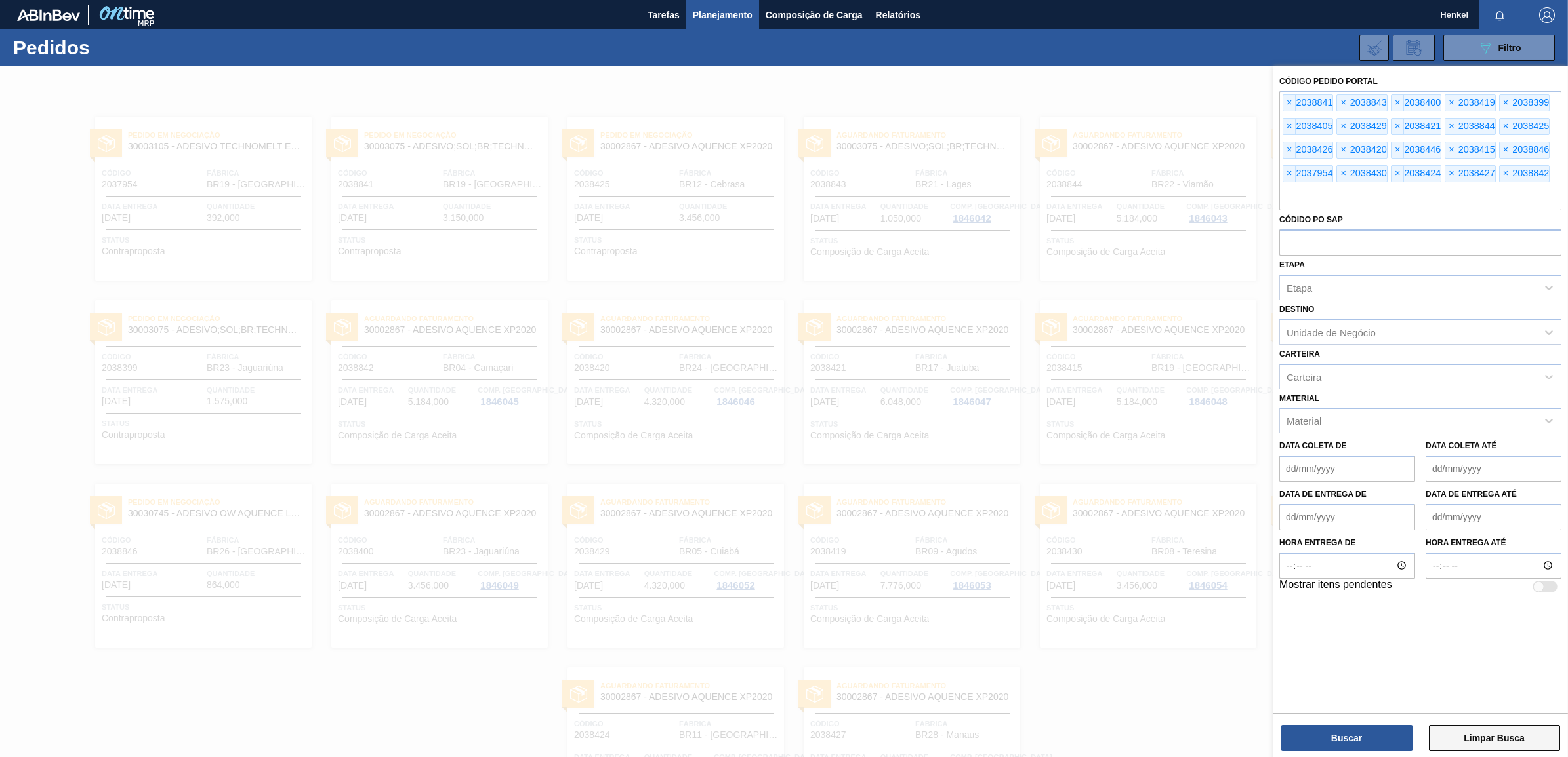
click at [1457, 742] on button "Limpar Busca" at bounding box center [1494, 738] width 131 height 27
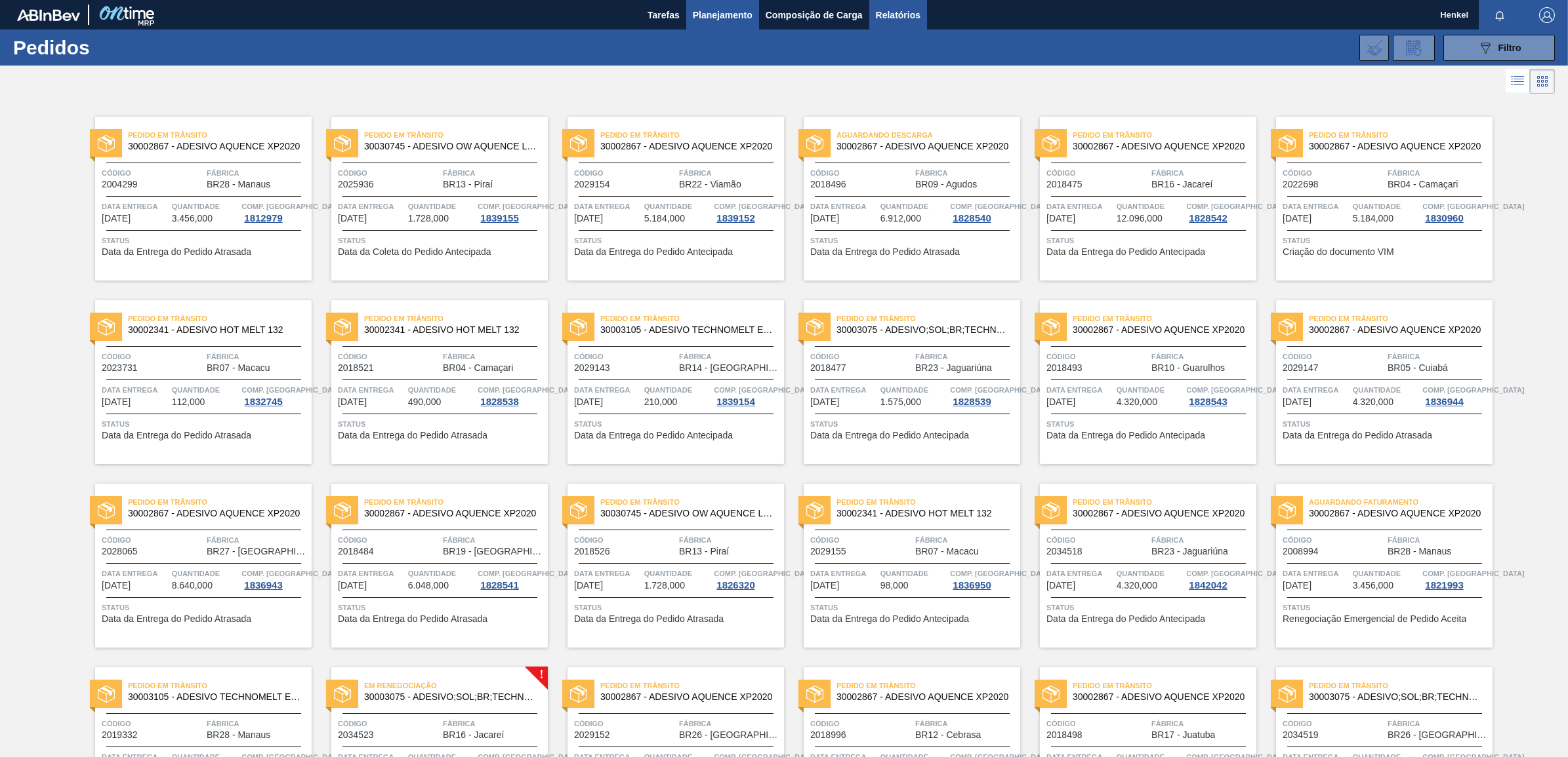
click at [884, 15] on span "Relatórios" at bounding box center [898, 15] width 45 height 16
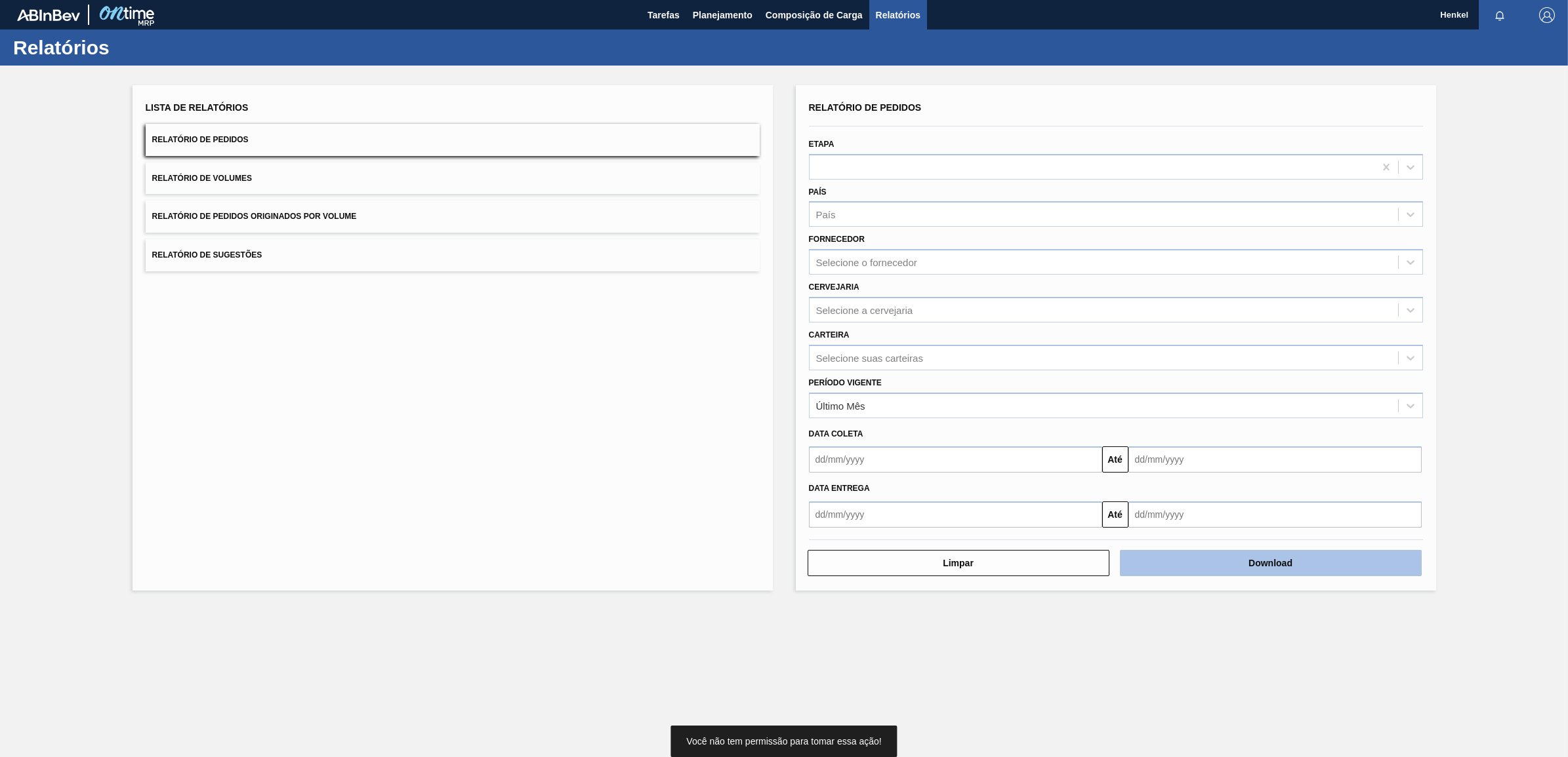
click at [1220, 558] on button "Download" at bounding box center [1271, 563] width 302 height 27
click at [1258, 556] on button "Download" at bounding box center [1271, 563] width 302 height 27
